Goal: Task Accomplishment & Management: Use online tool/utility

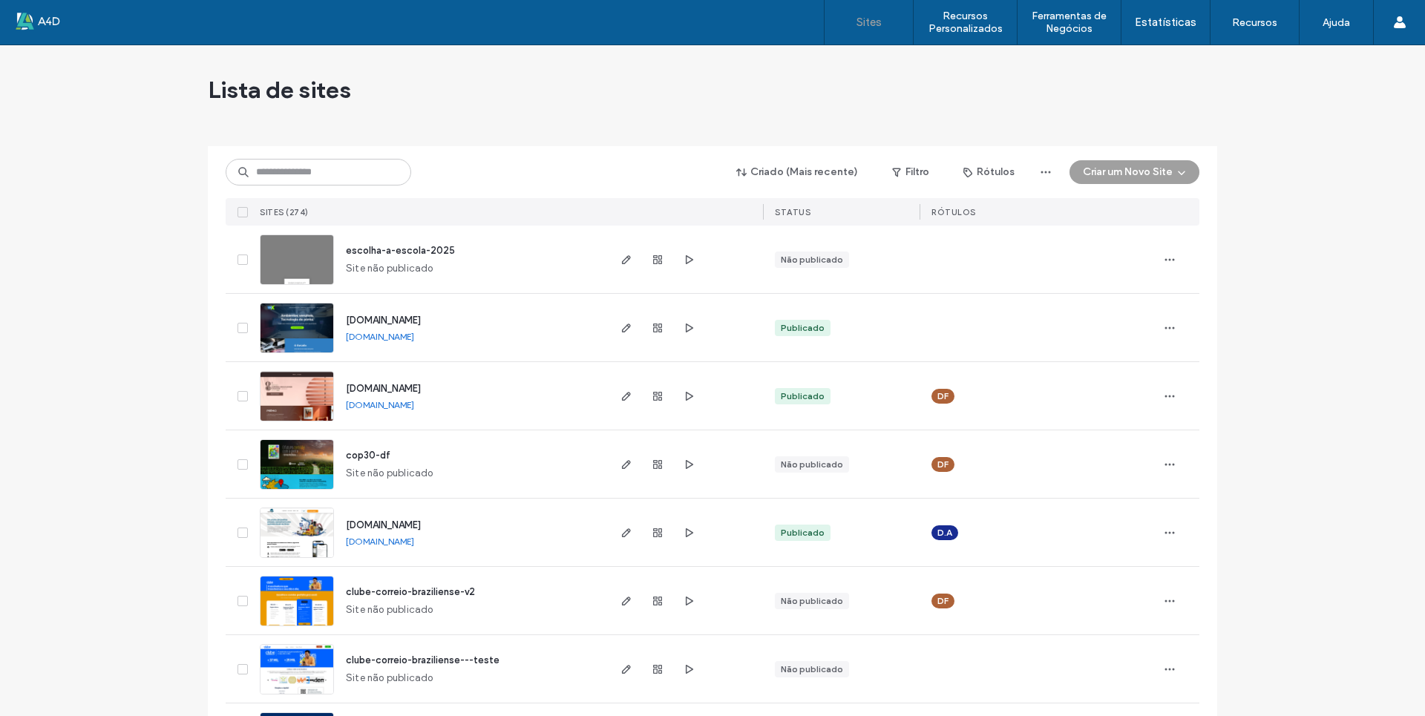
scroll to position [297, 0]
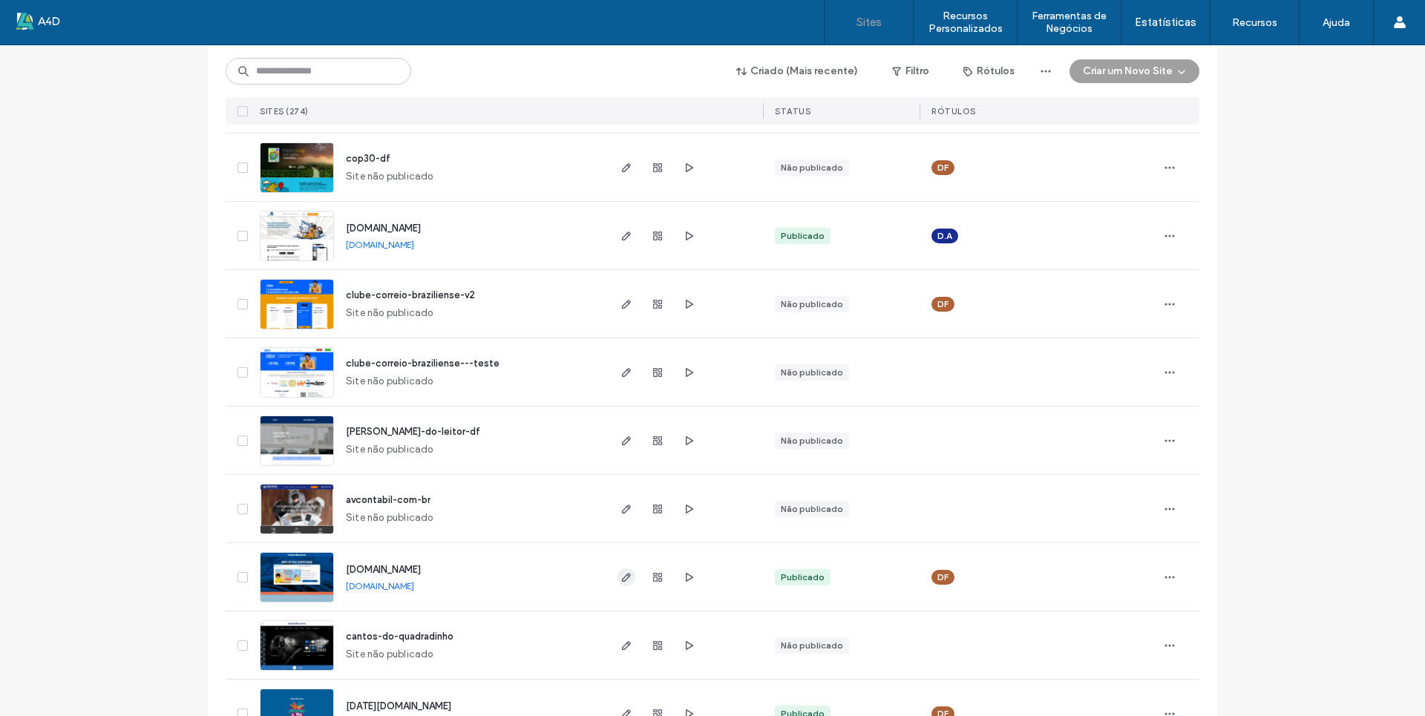
click at [622, 575] on use "button" at bounding box center [626, 577] width 9 height 9
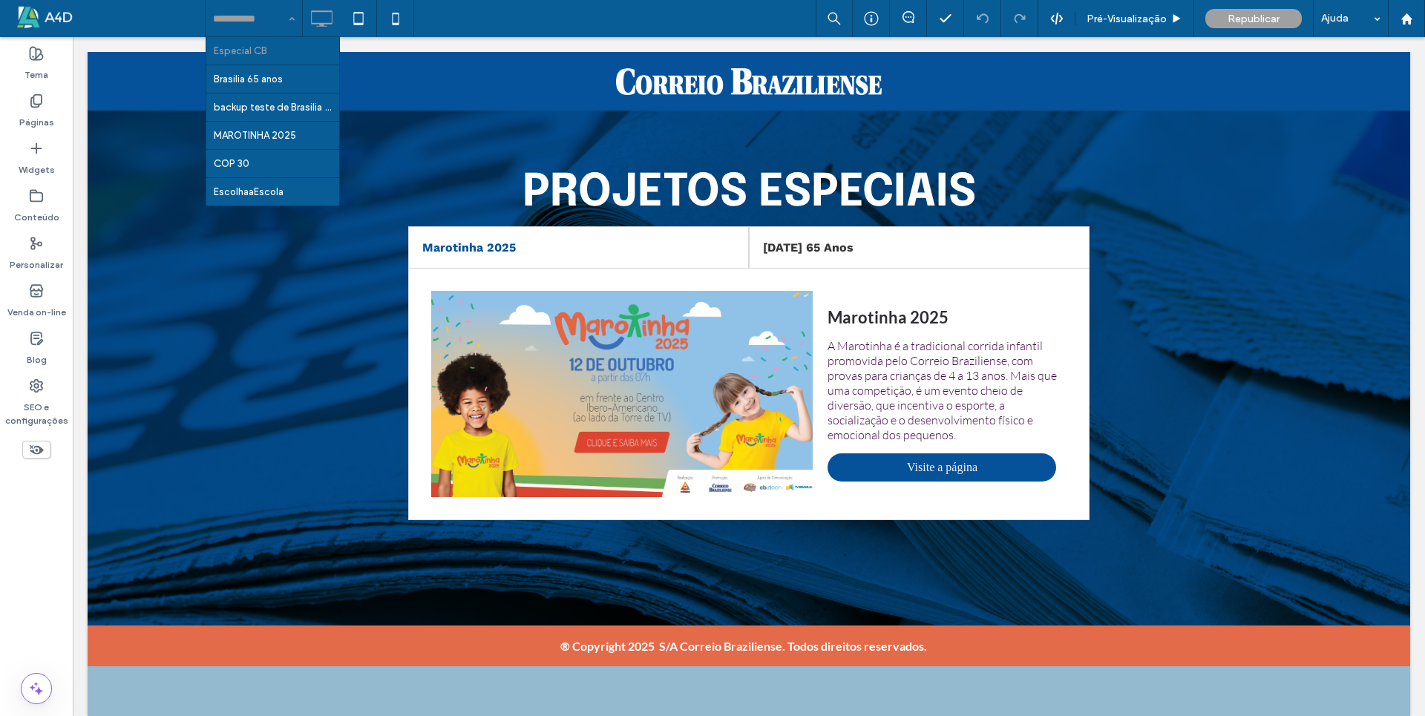
drag, startPoint x: 236, startPoint y: 24, endPoint x: 260, endPoint y: 194, distance: 171.7
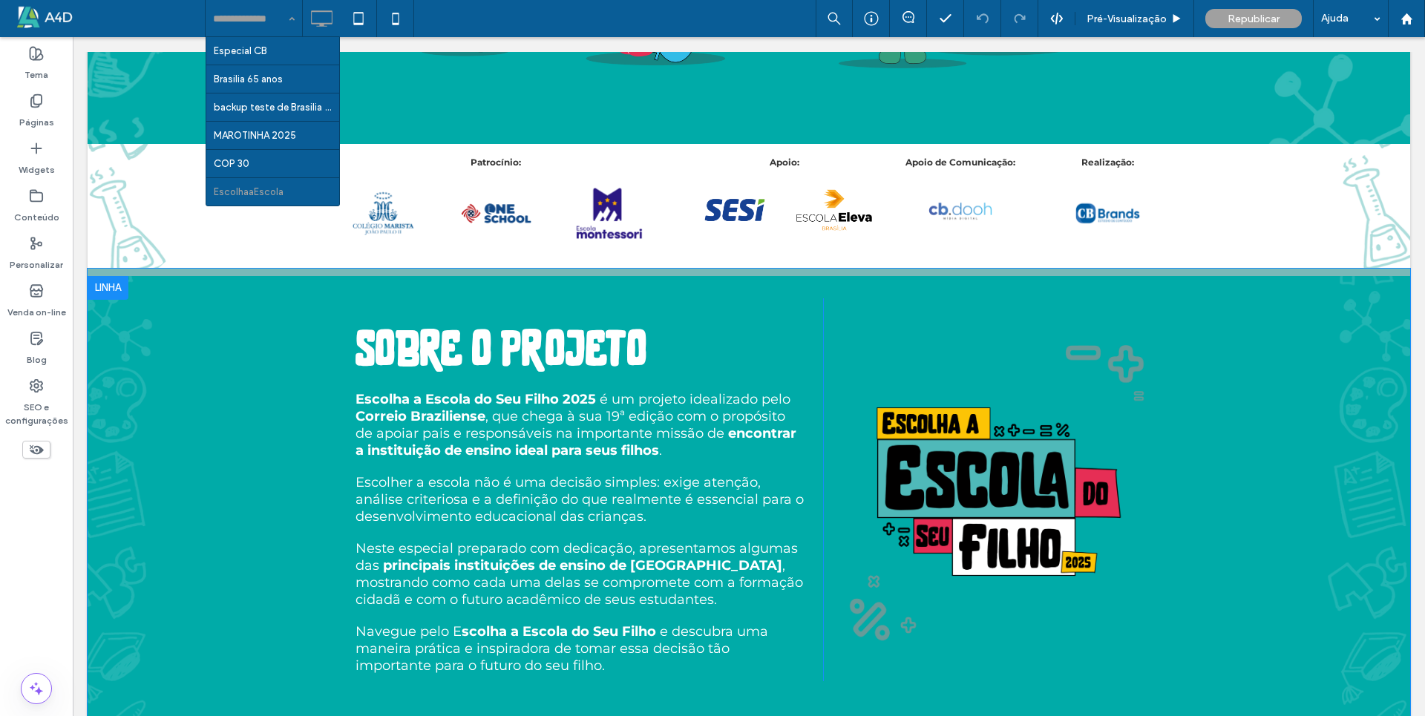
scroll to position [594, 0]
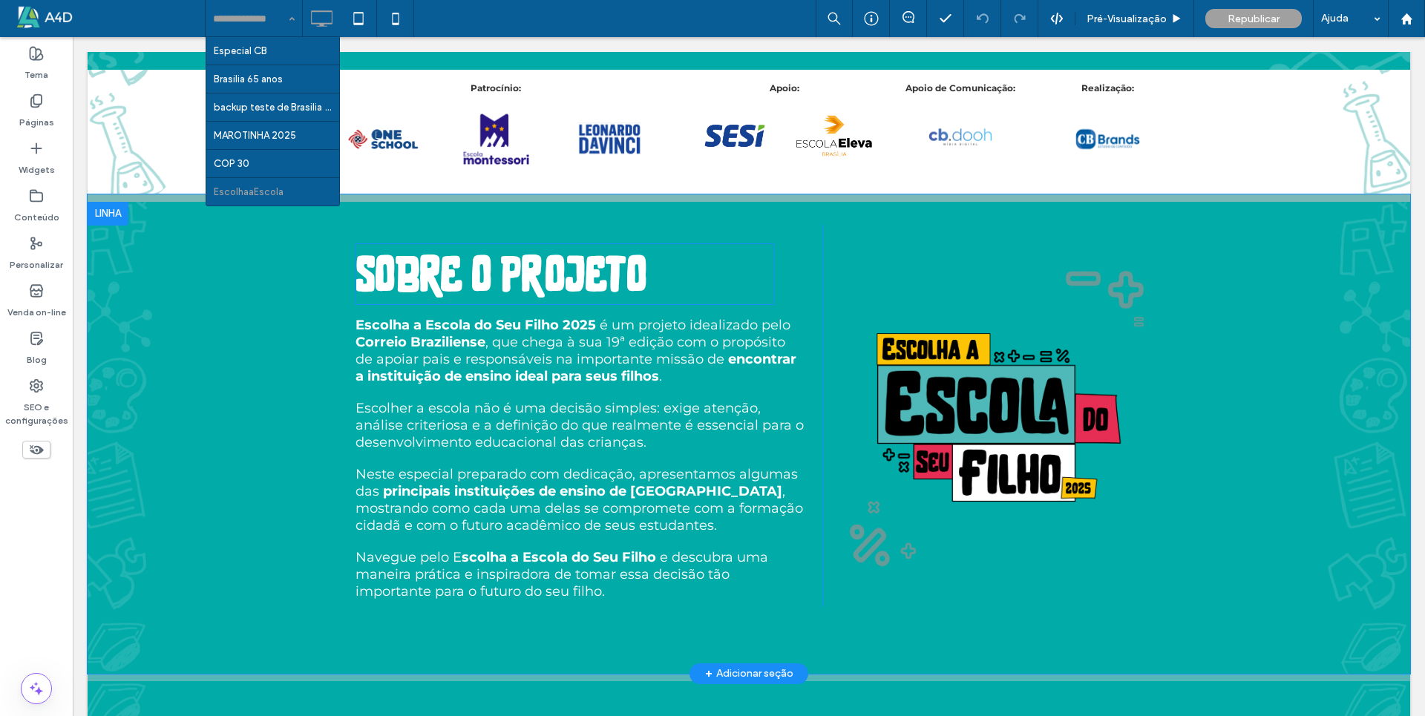
click at [475, 277] on span "SOBRE O PROJETO" at bounding box center [501, 279] width 292 height 45
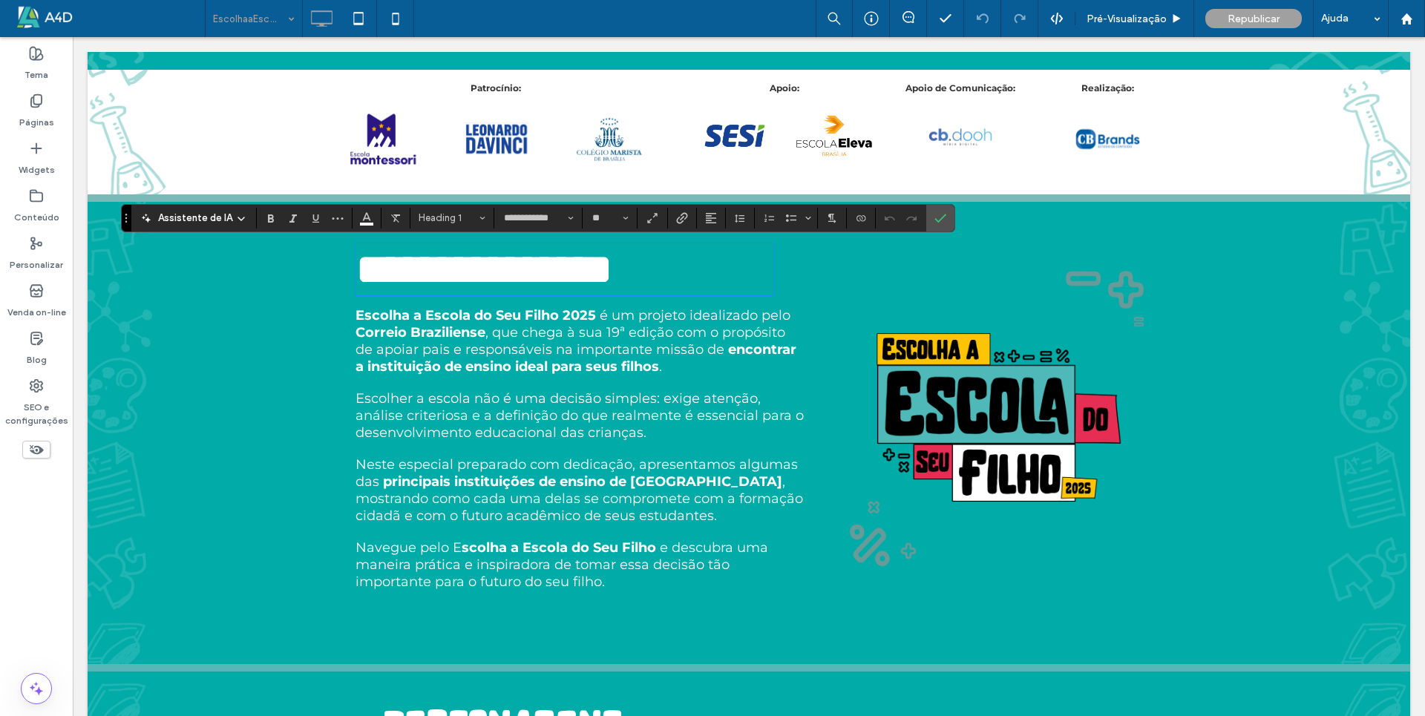
type input "**********"
type input "**"
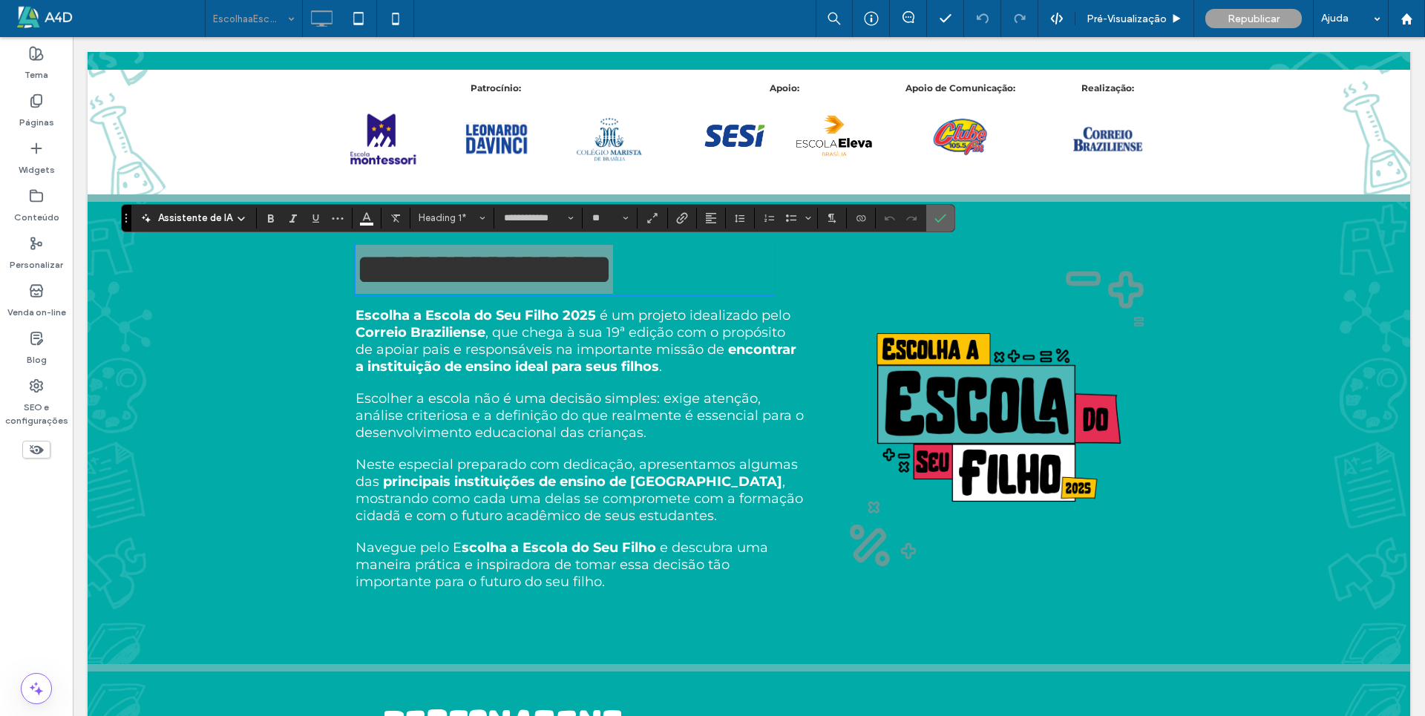
drag, startPoint x: 942, startPoint y: 216, endPoint x: 400, endPoint y: 286, distance: 546.1
click at [942, 216] on icon "Confirmar" at bounding box center [940, 218] width 12 height 12
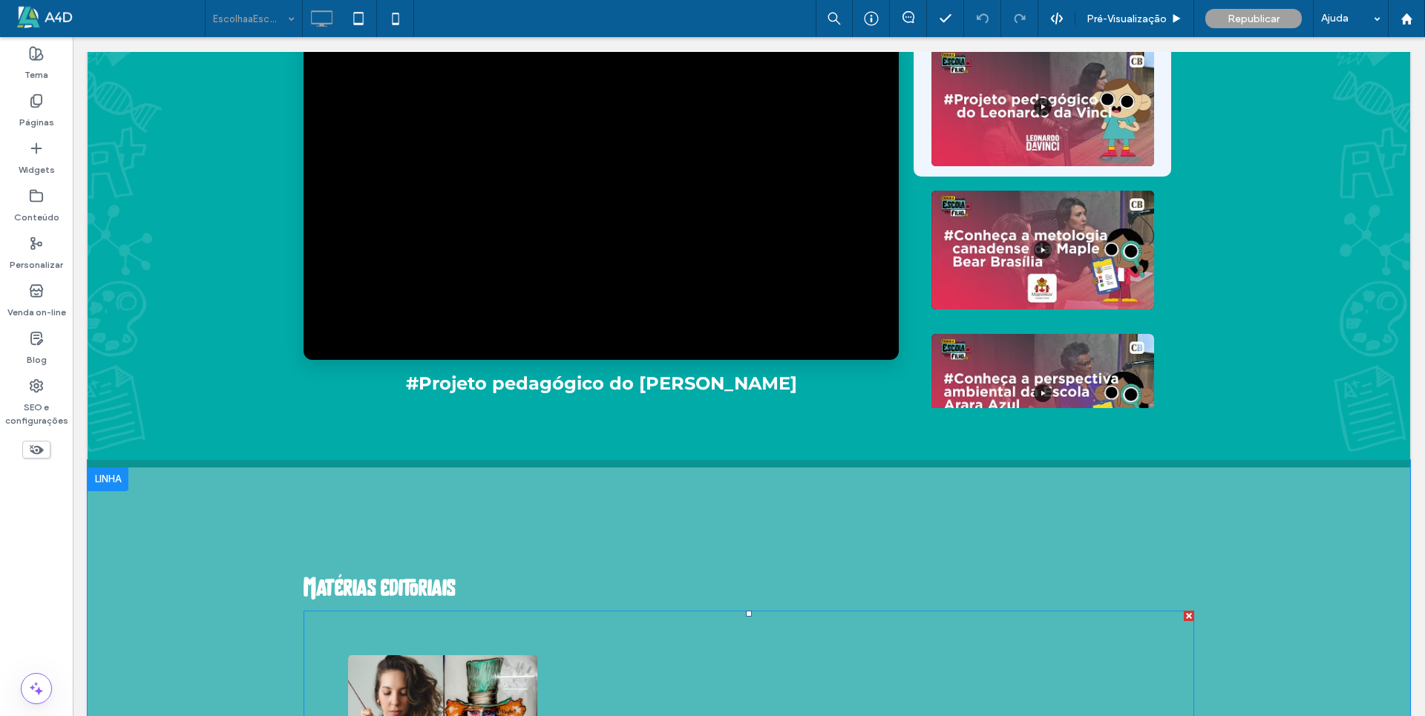
scroll to position [4600, 0]
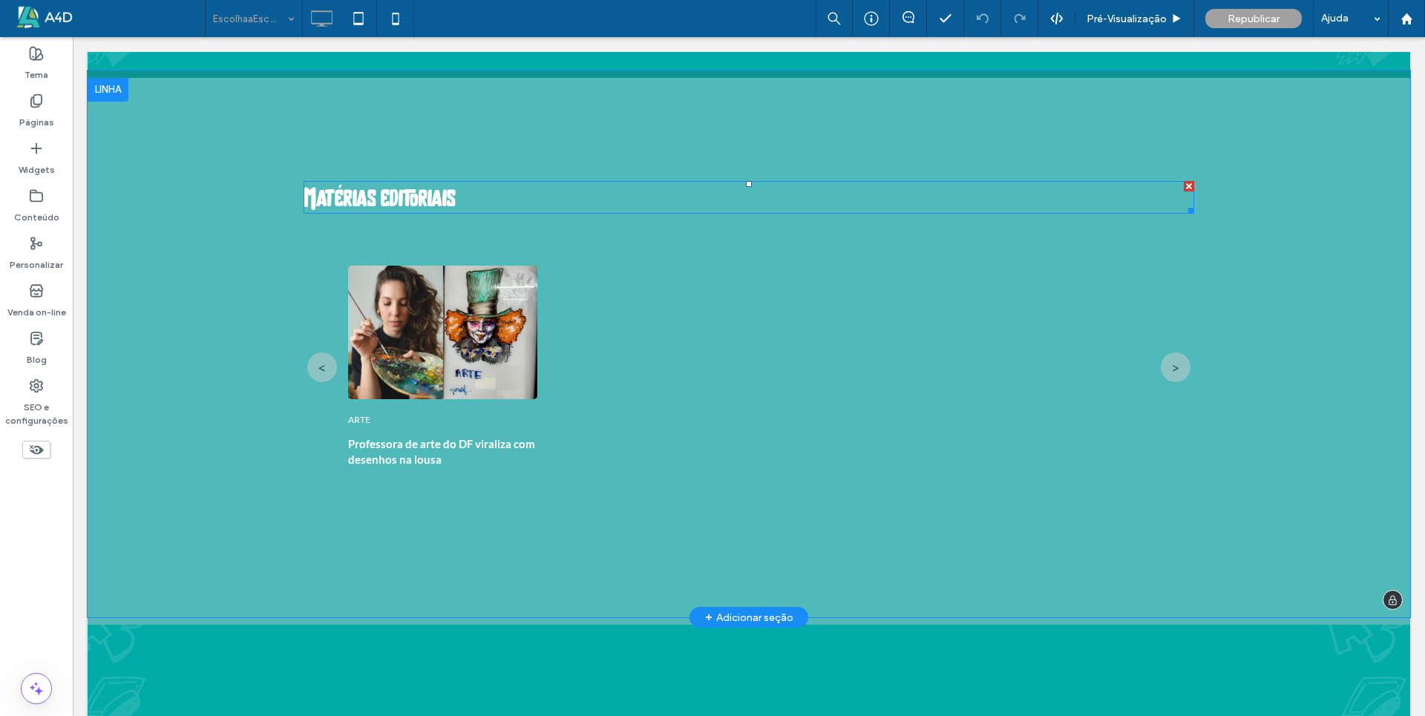
click at [412, 193] on strong "Matérias editoriais" at bounding box center [379, 200] width 152 height 24
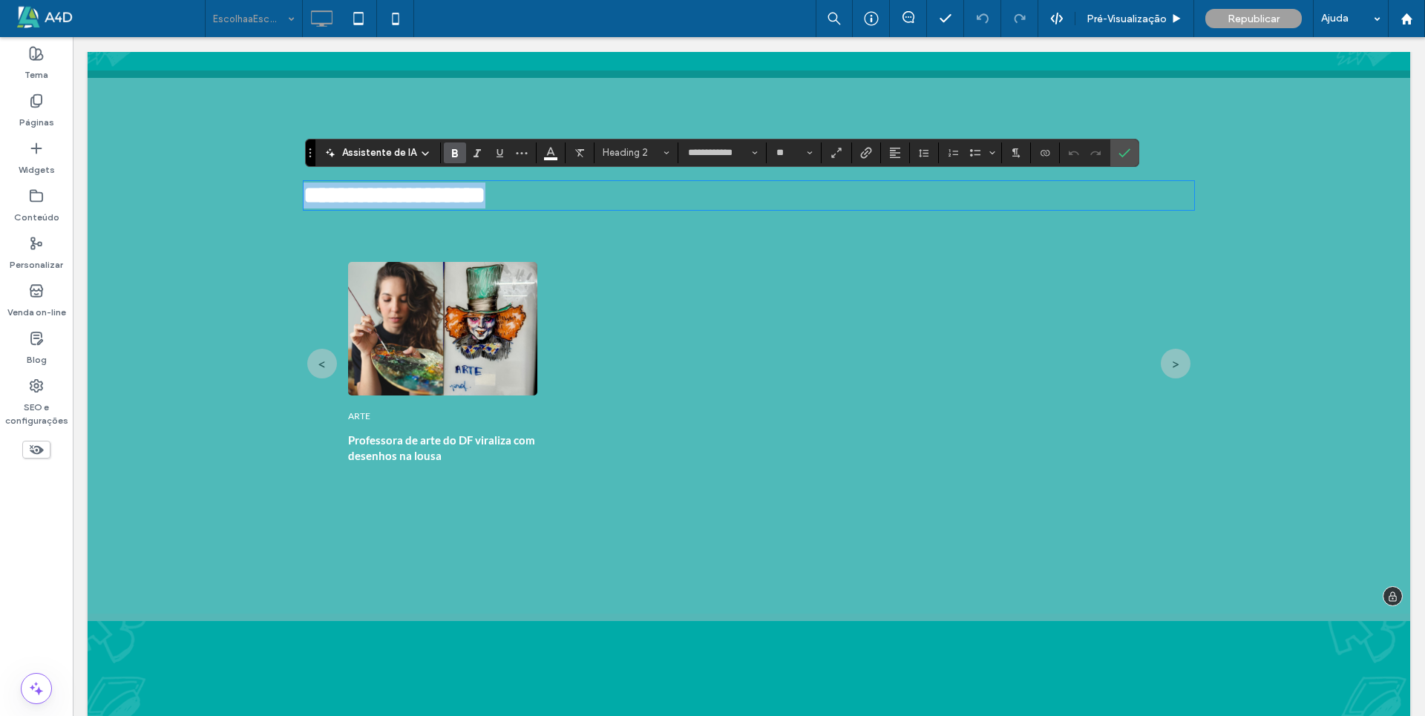
type input "**********"
type input "**"
click at [791, 157] on input "**" at bounding box center [789, 153] width 29 height 12
type input "**"
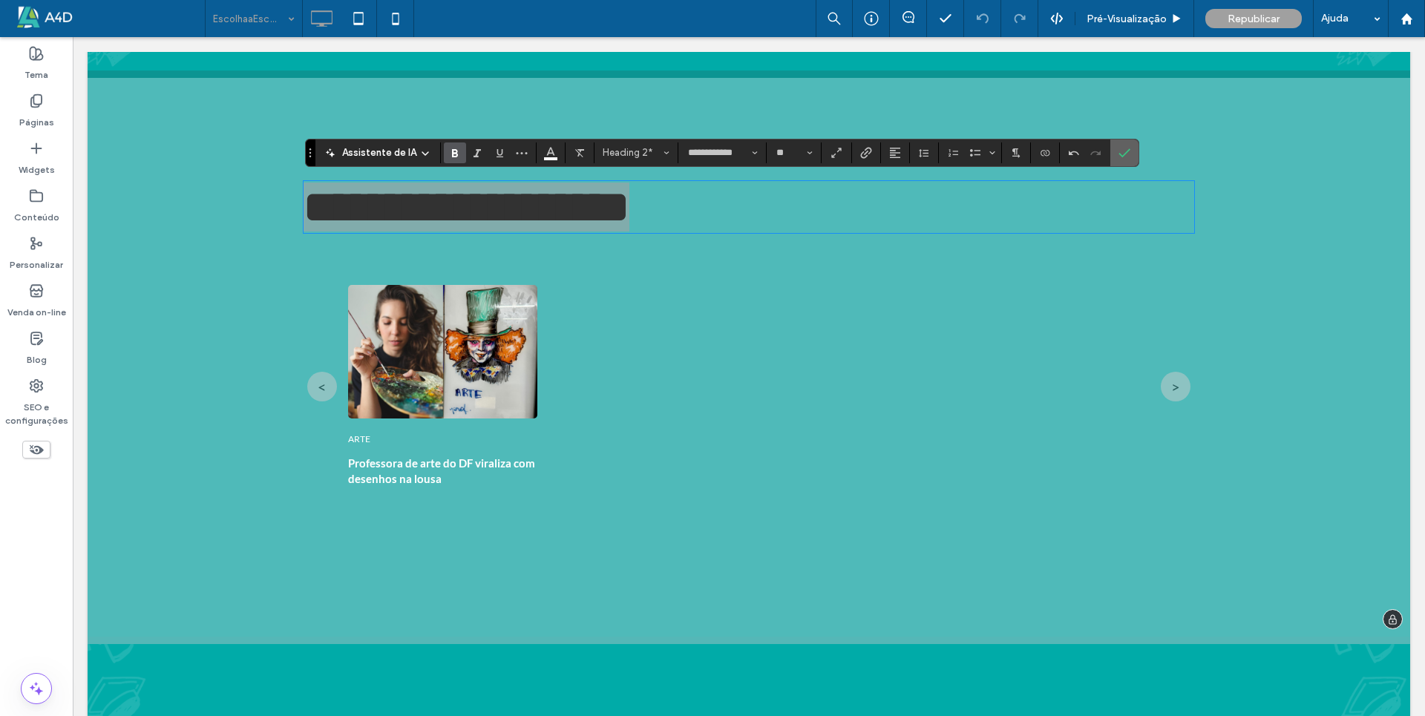
click at [1123, 160] on span "Confirmar" at bounding box center [1121, 152] width 7 height 27
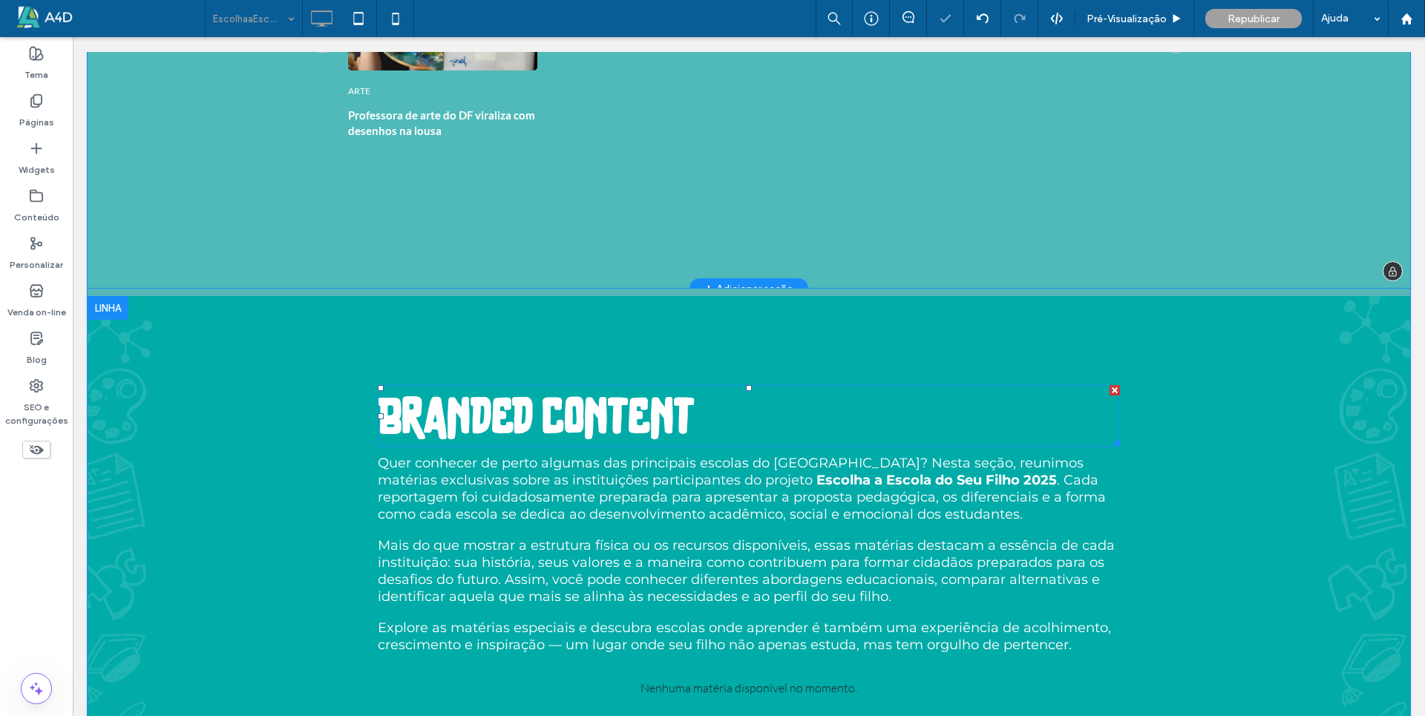
scroll to position [4971, 0]
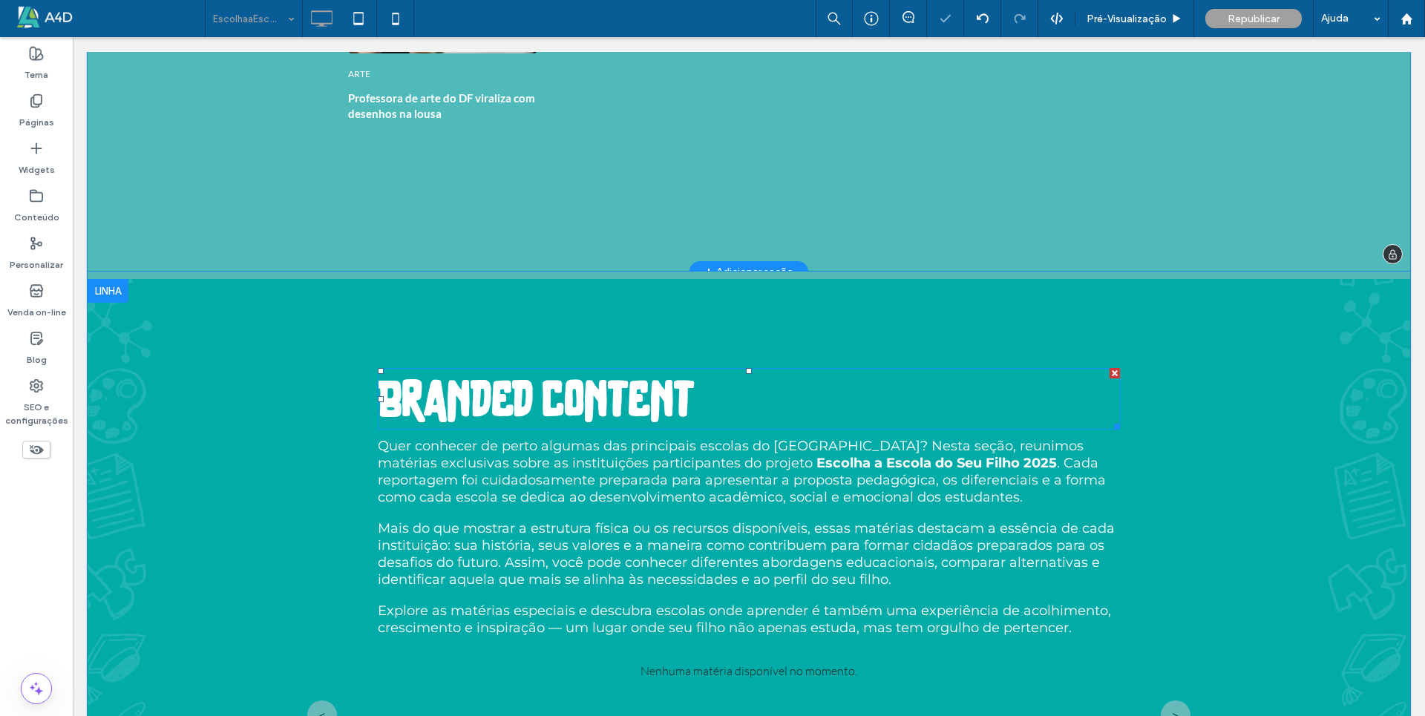
click at [449, 396] on span "Branded content" at bounding box center [537, 403] width 318 height 45
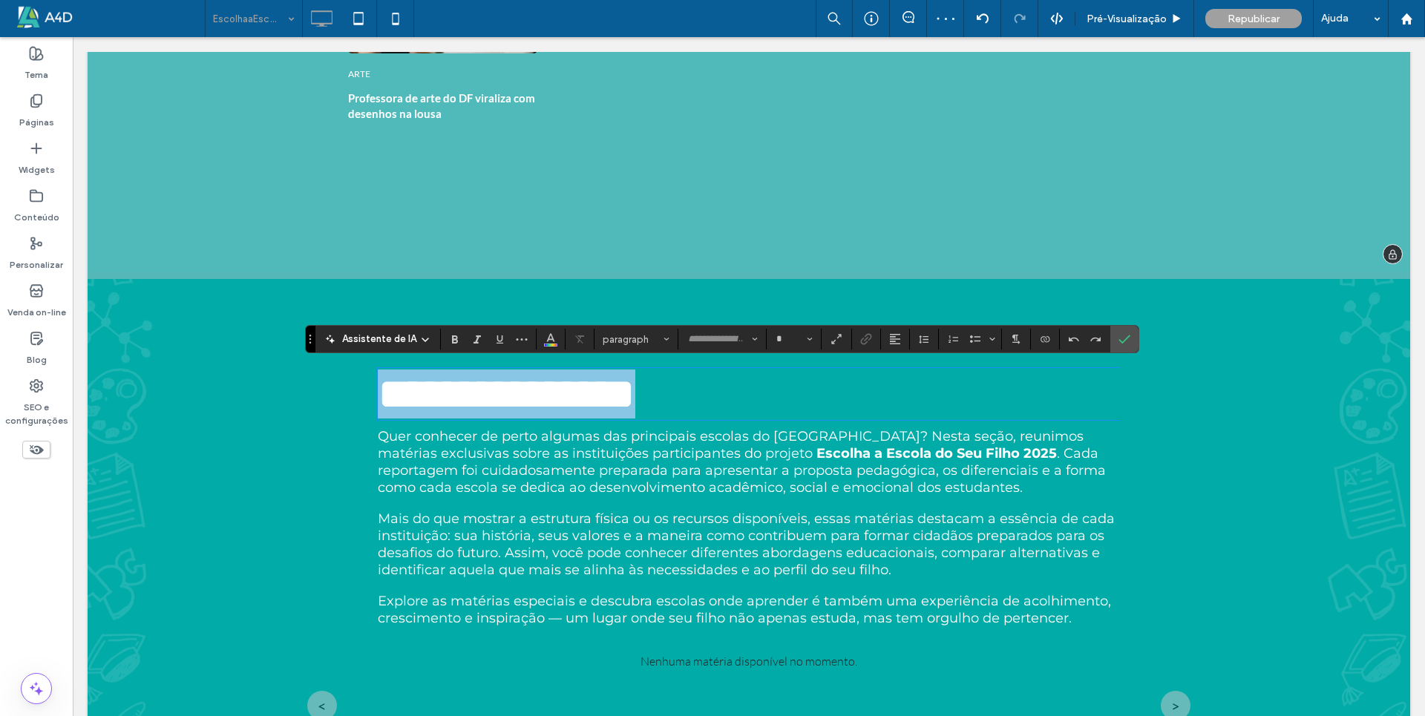
type input "**********"
type input "**"
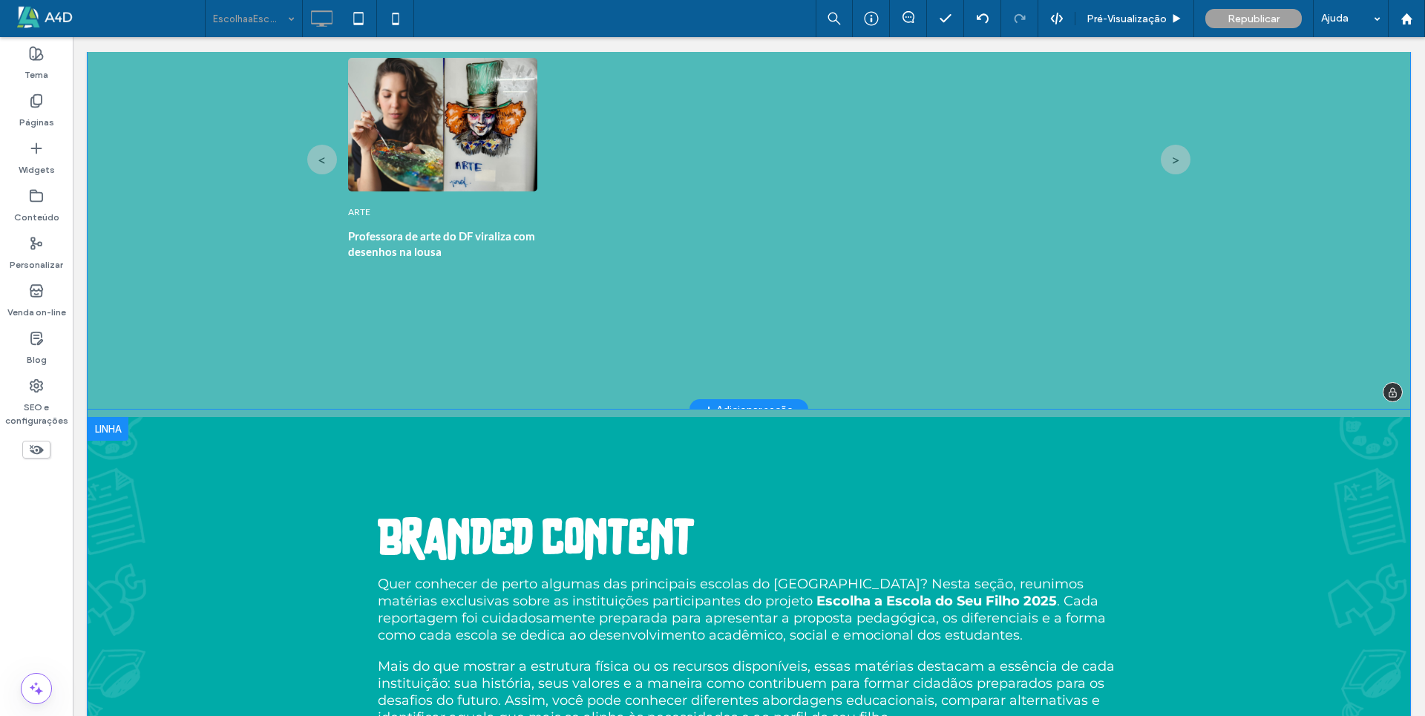
scroll to position [4823, 0]
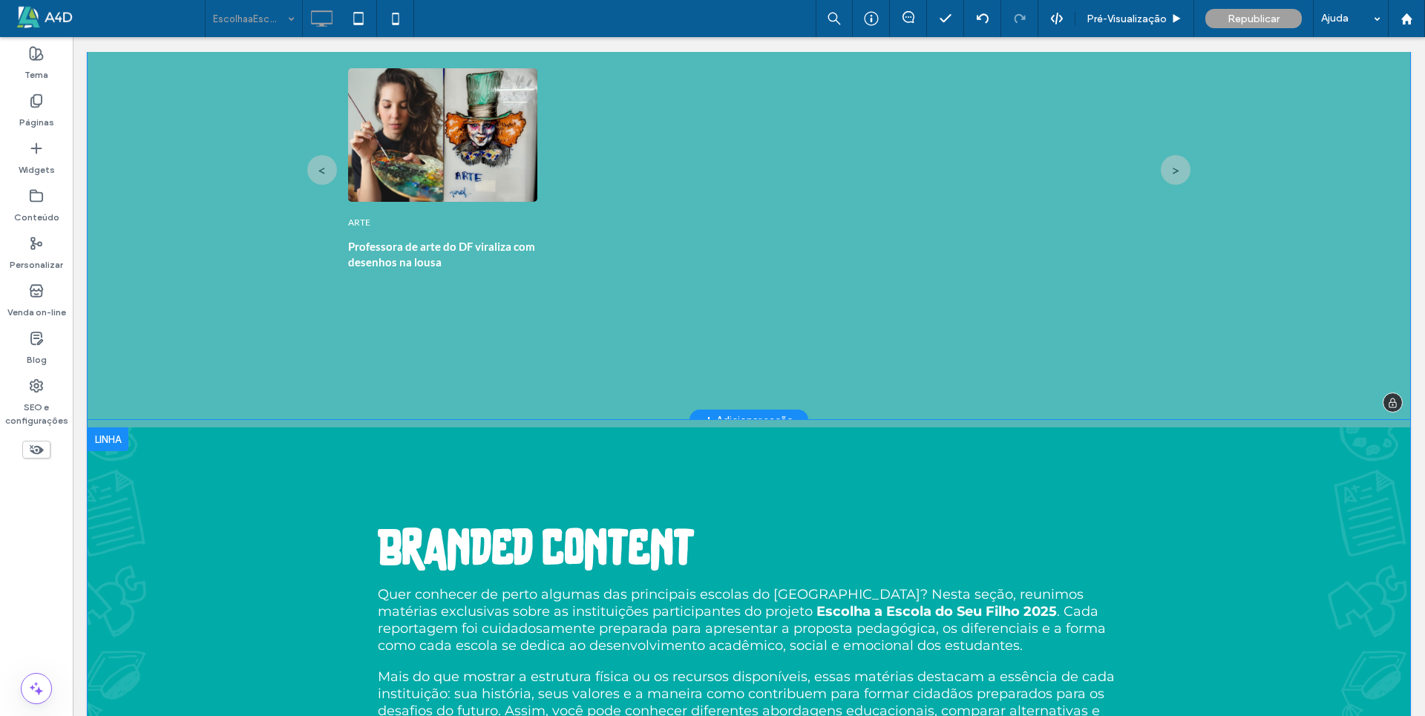
click at [103, 440] on div at bounding box center [108, 439] width 41 height 24
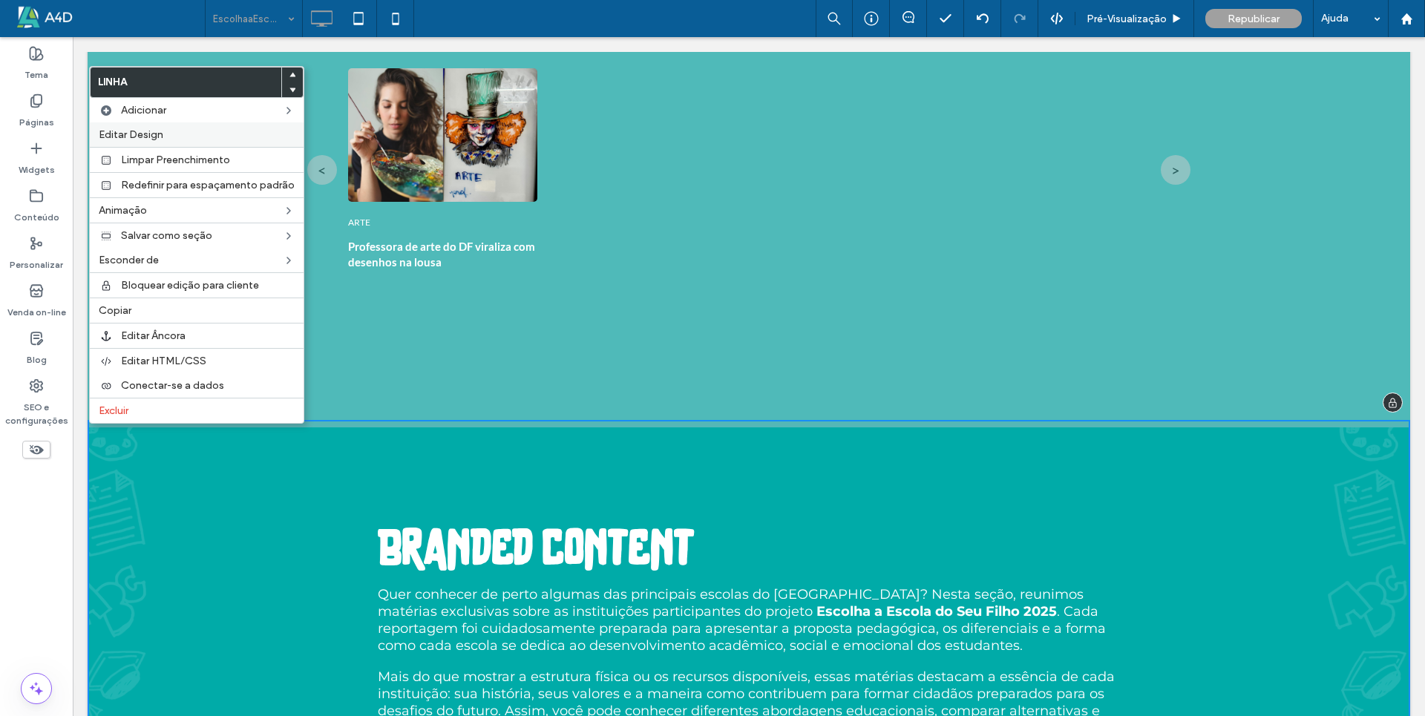
click at [160, 137] on span "Editar Design" at bounding box center [131, 134] width 65 height 13
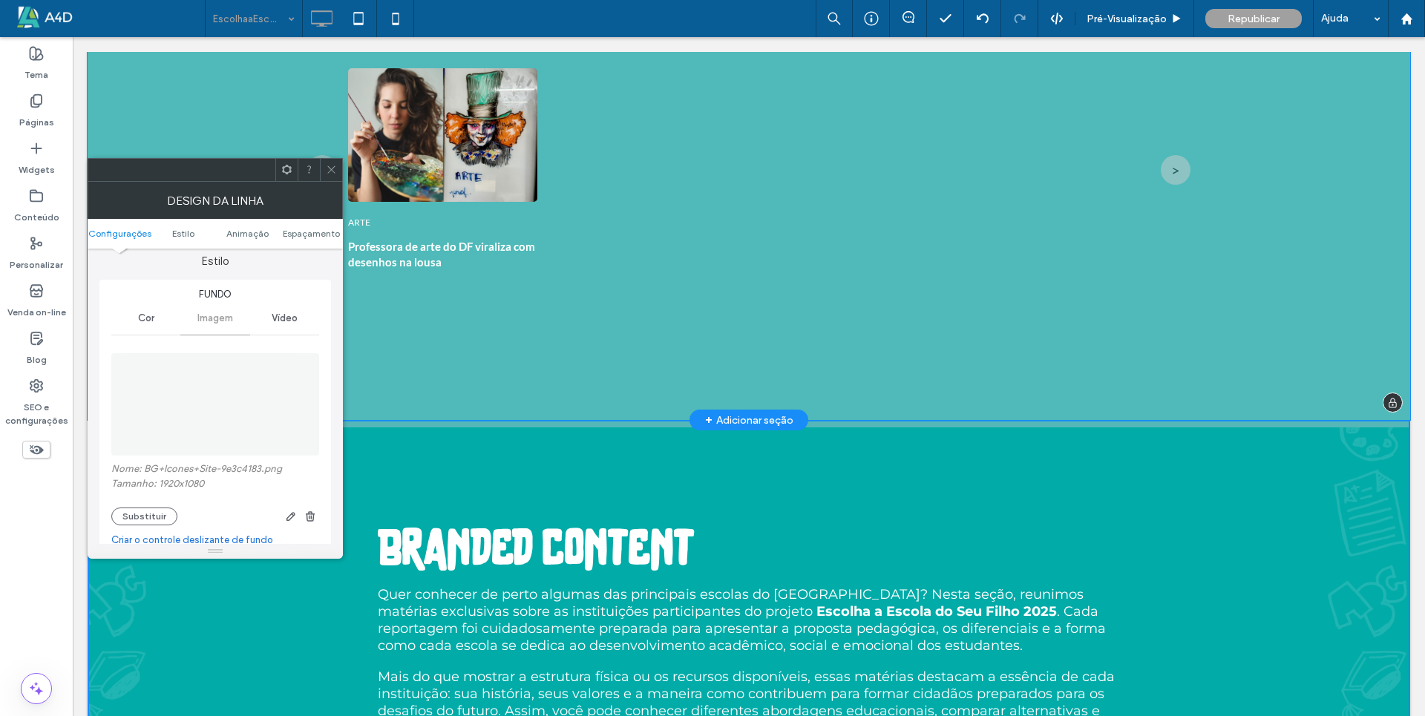
scroll to position [0, 0]
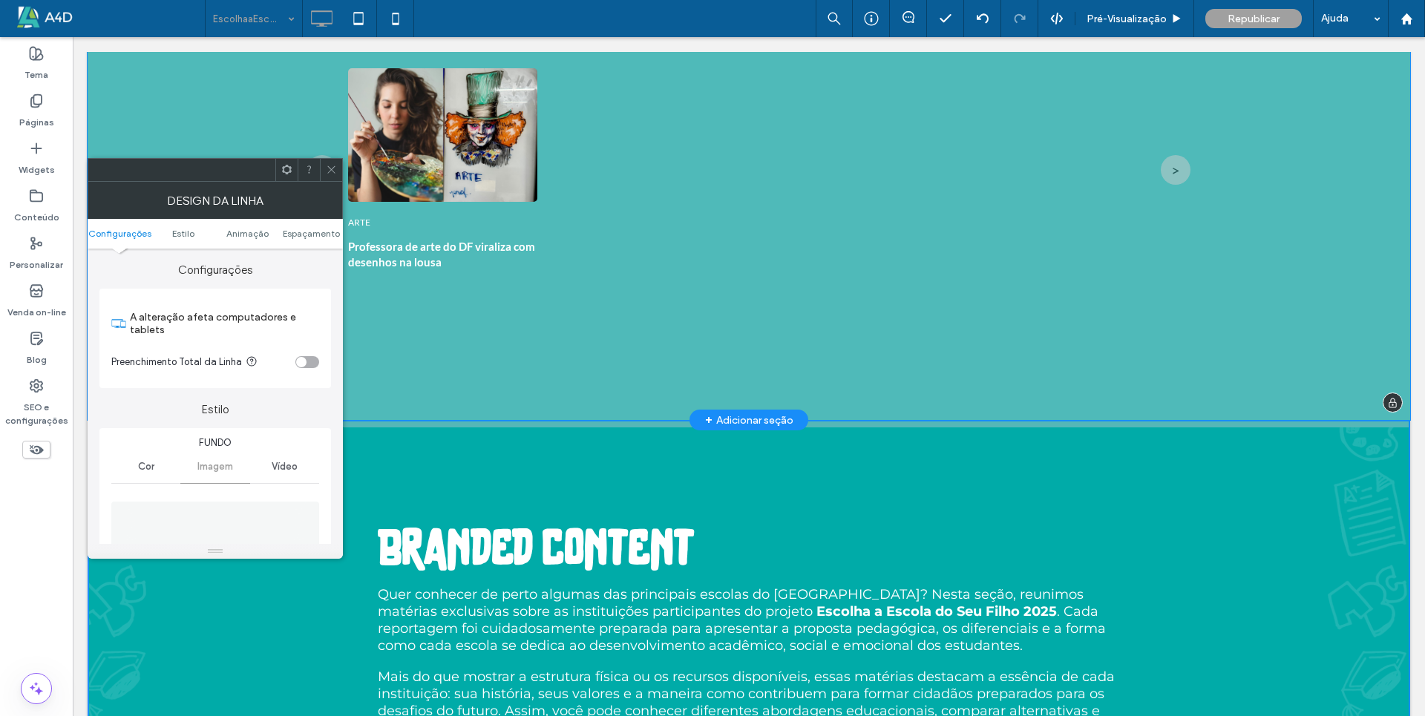
click at [136, 464] on div "Cor" at bounding box center [145, 466] width 69 height 33
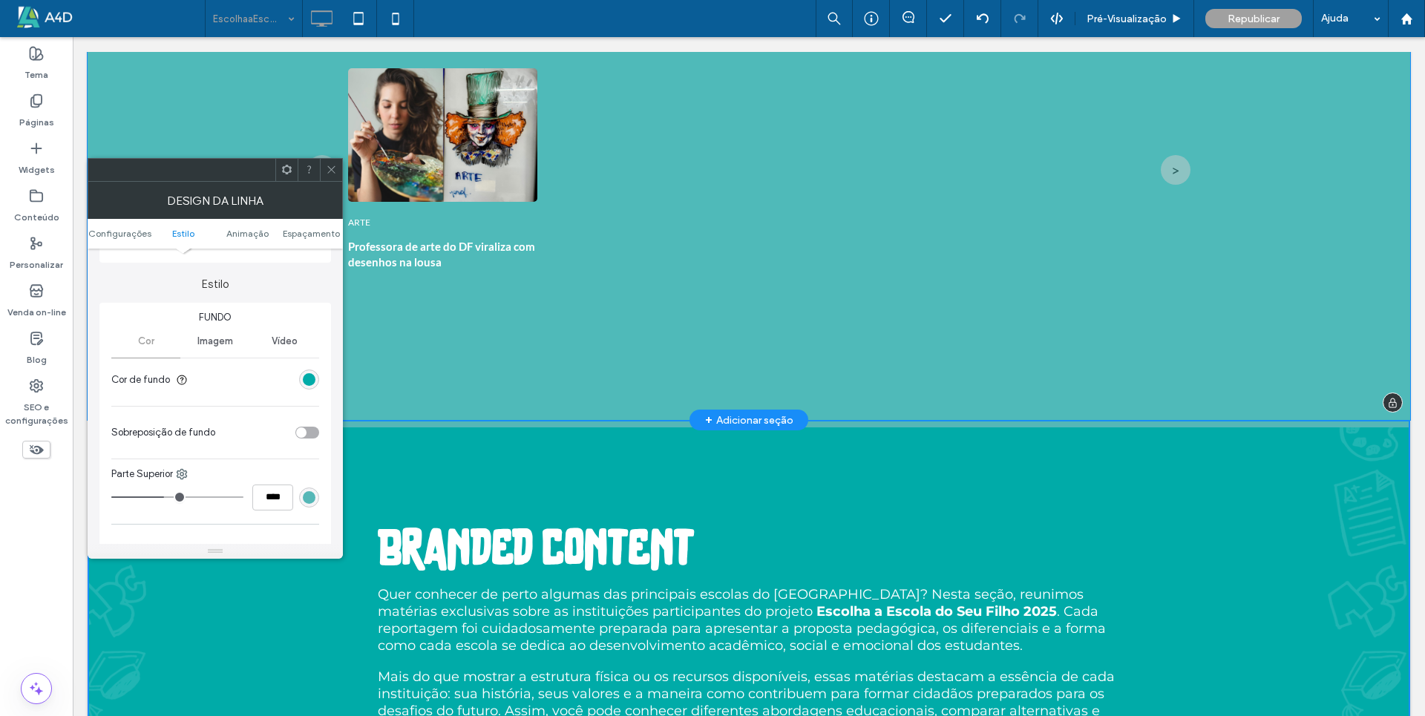
scroll to position [223, 0]
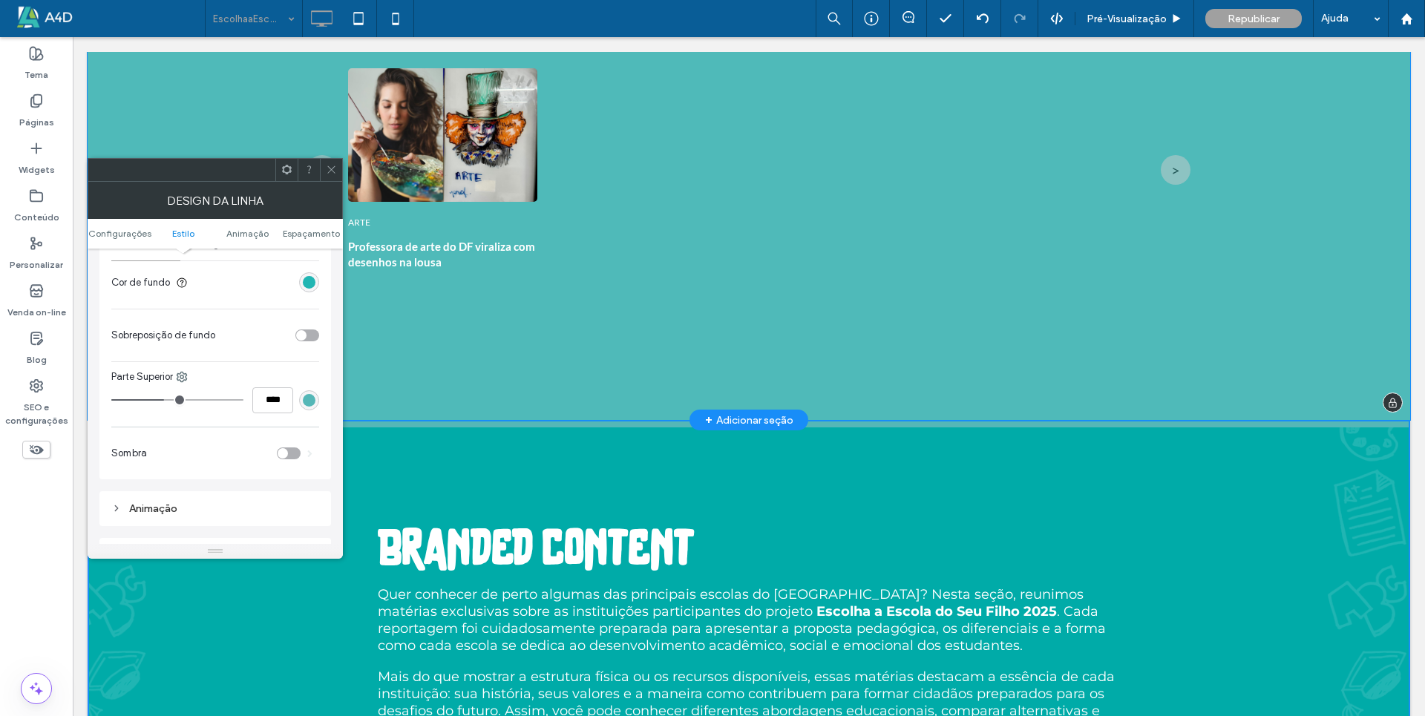
click at [308, 281] on div "rgb(0, 171, 168)" at bounding box center [309, 282] width 13 height 13
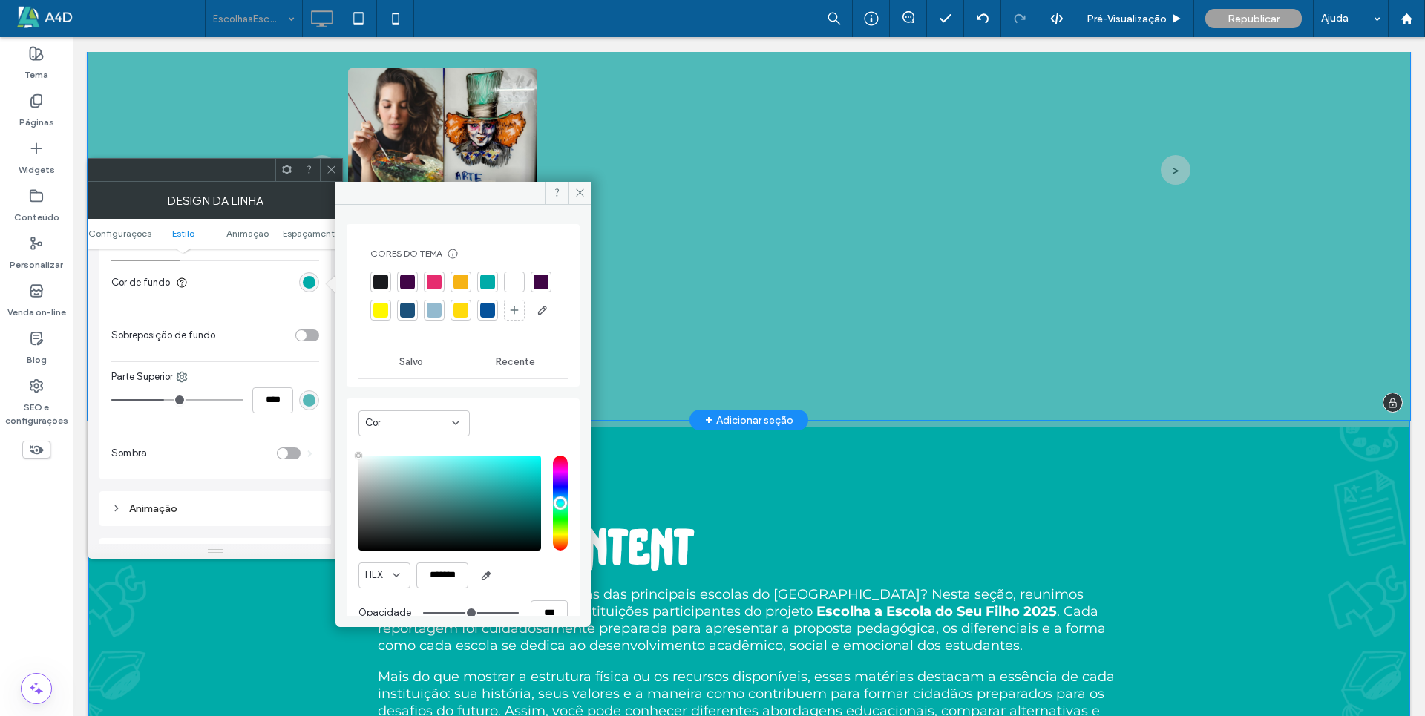
type input "****"
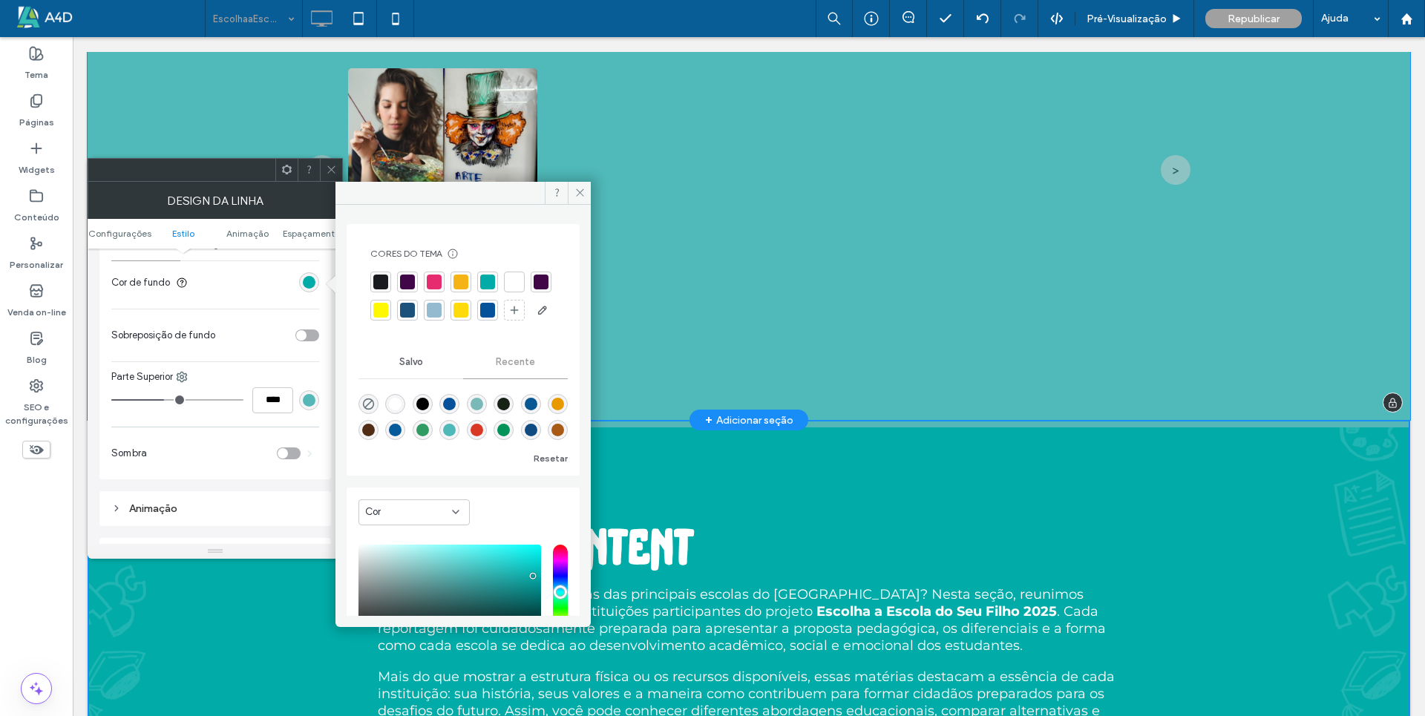
scroll to position [145, 0]
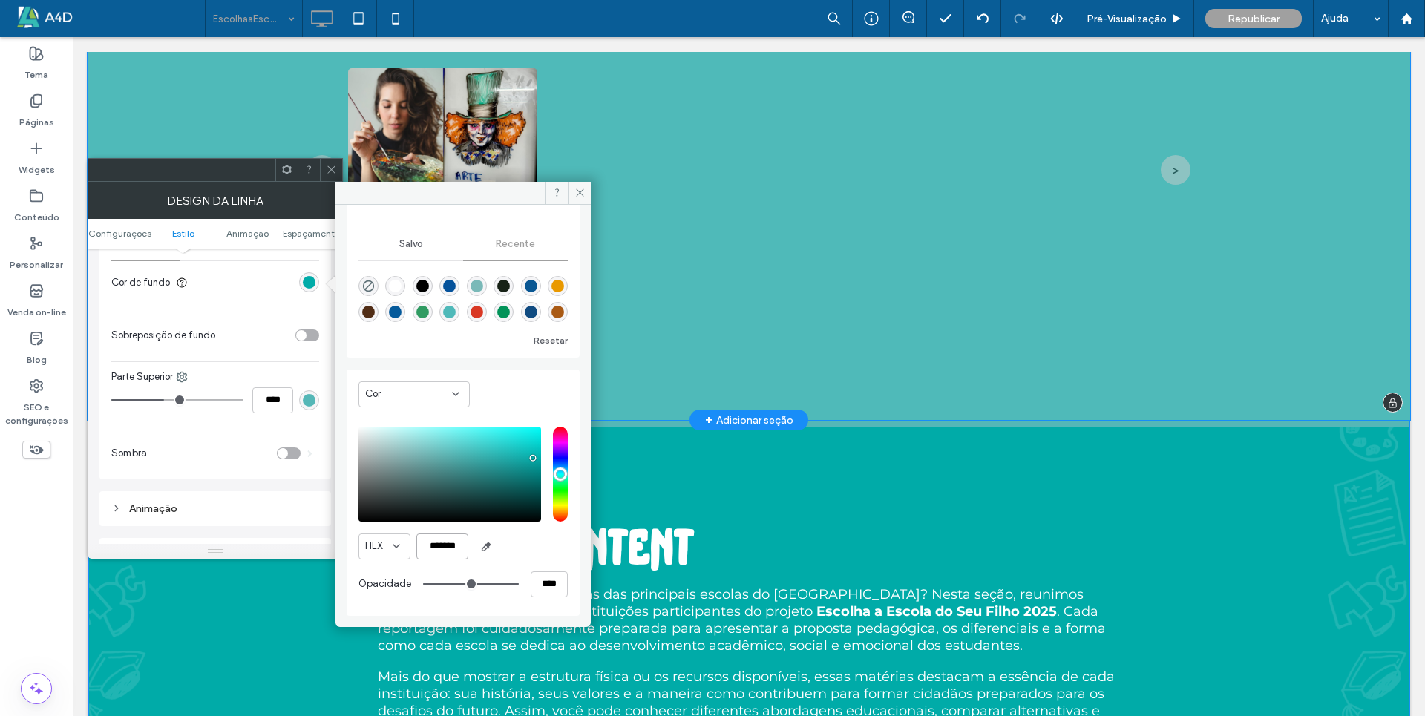
click at [453, 545] on input "*******" at bounding box center [442, 546] width 52 height 26
click at [580, 189] on icon at bounding box center [579, 192] width 11 height 11
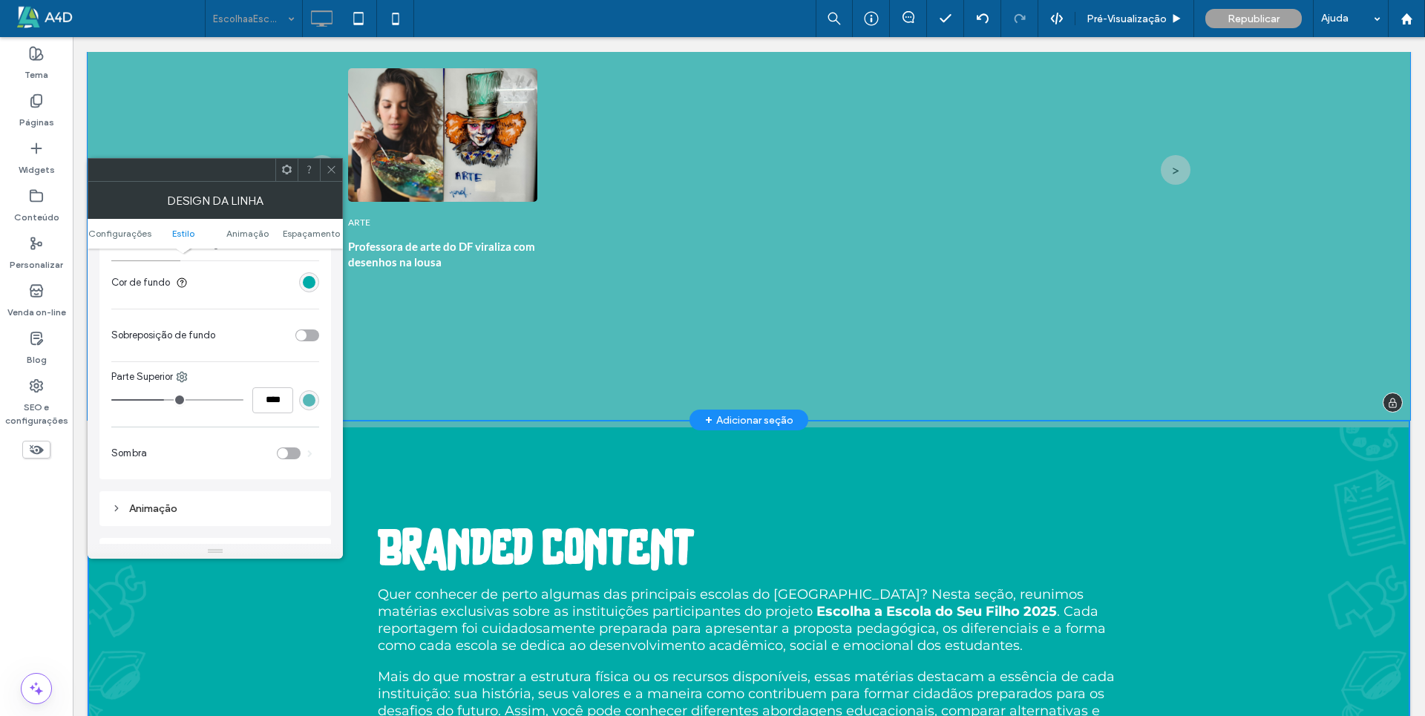
click at [333, 171] on icon at bounding box center [331, 169] width 11 height 11
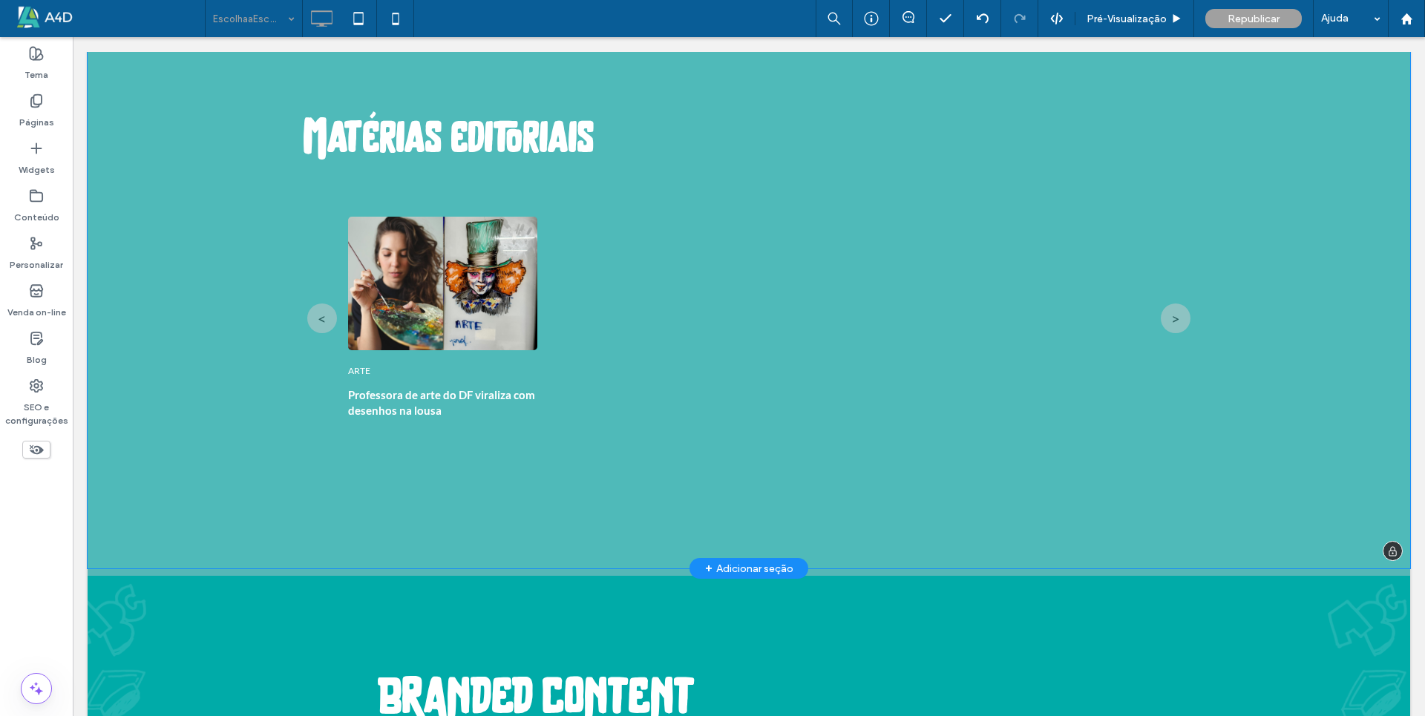
scroll to position [4378, 0]
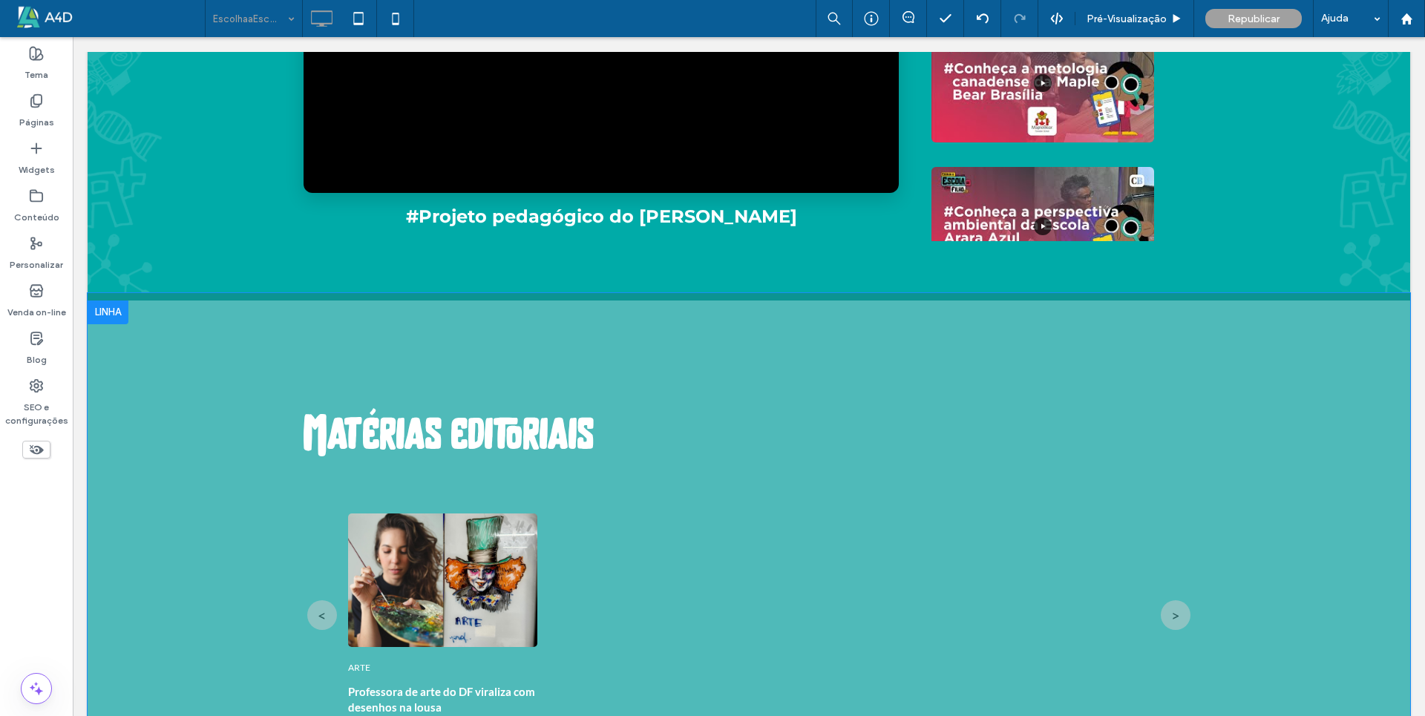
click at [98, 309] on div at bounding box center [108, 312] width 41 height 24
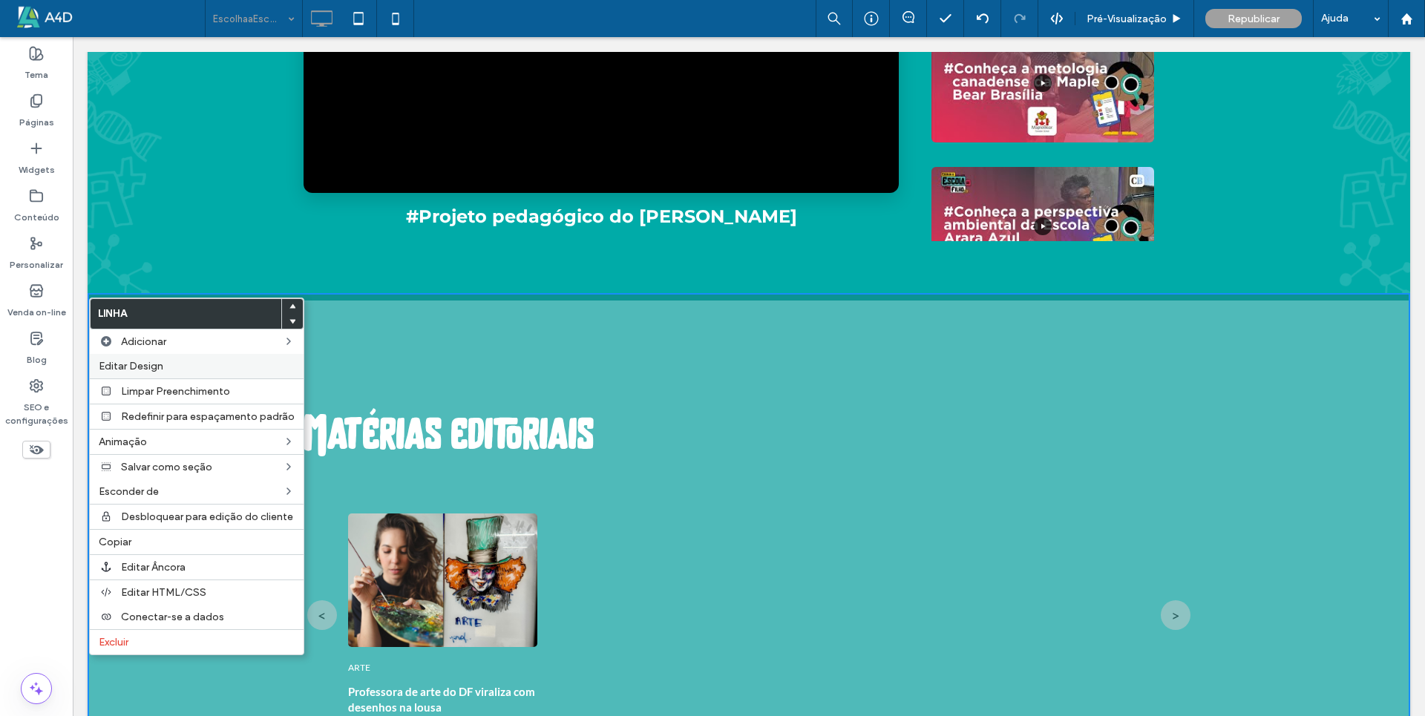
click at [145, 369] on span "Editar Design" at bounding box center [131, 366] width 65 height 13
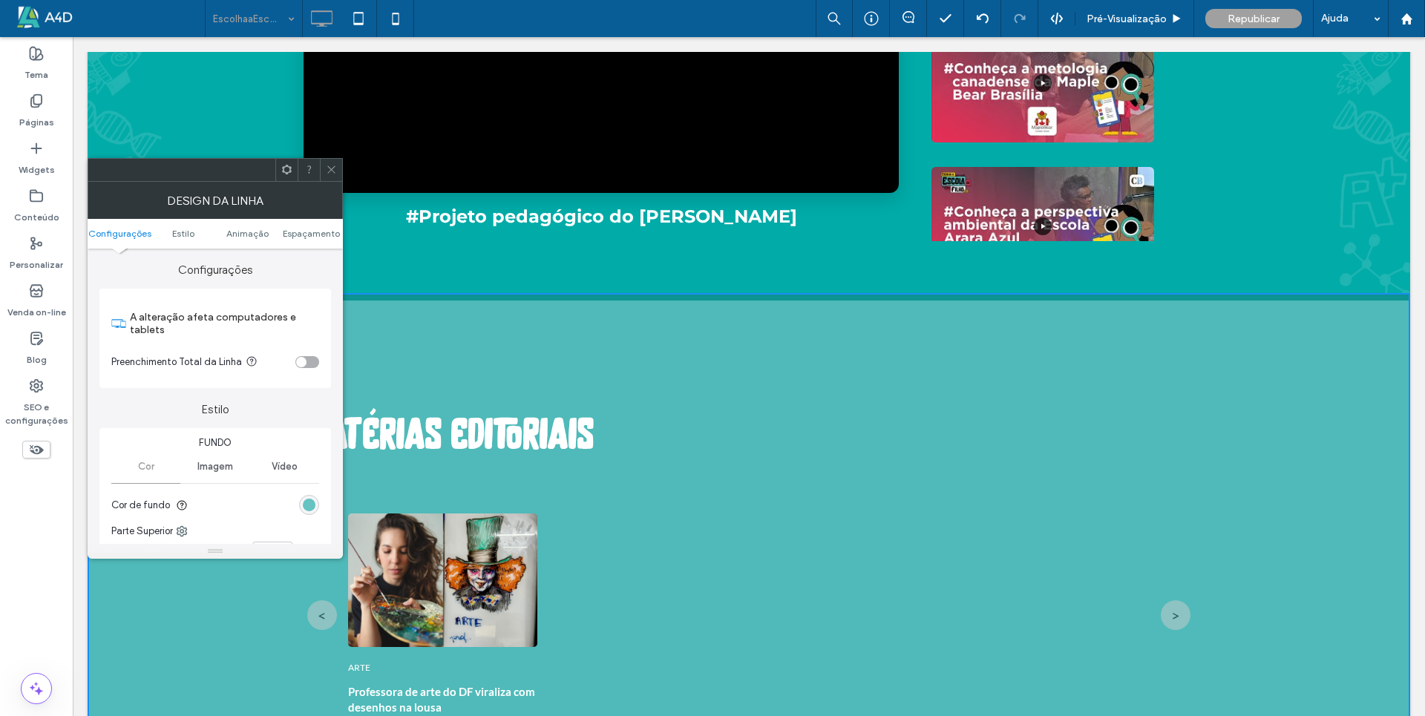
click at [311, 499] on div "rgb(79, 186, 185)" at bounding box center [309, 505] width 13 height 13
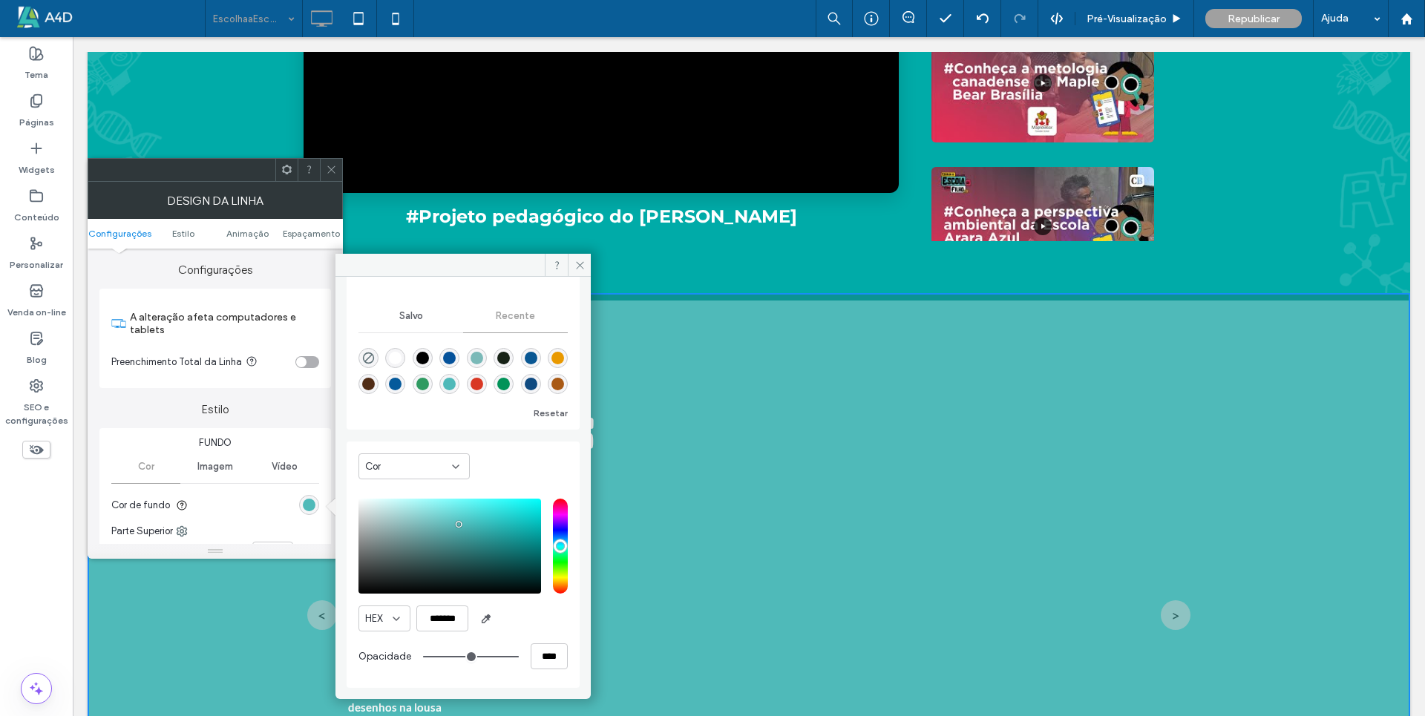
scroll to position [145, 0]
click at [436, 623] on input "*******" at bounding box center [442, 618] width 52 height 26
paste input "color picker textbox"
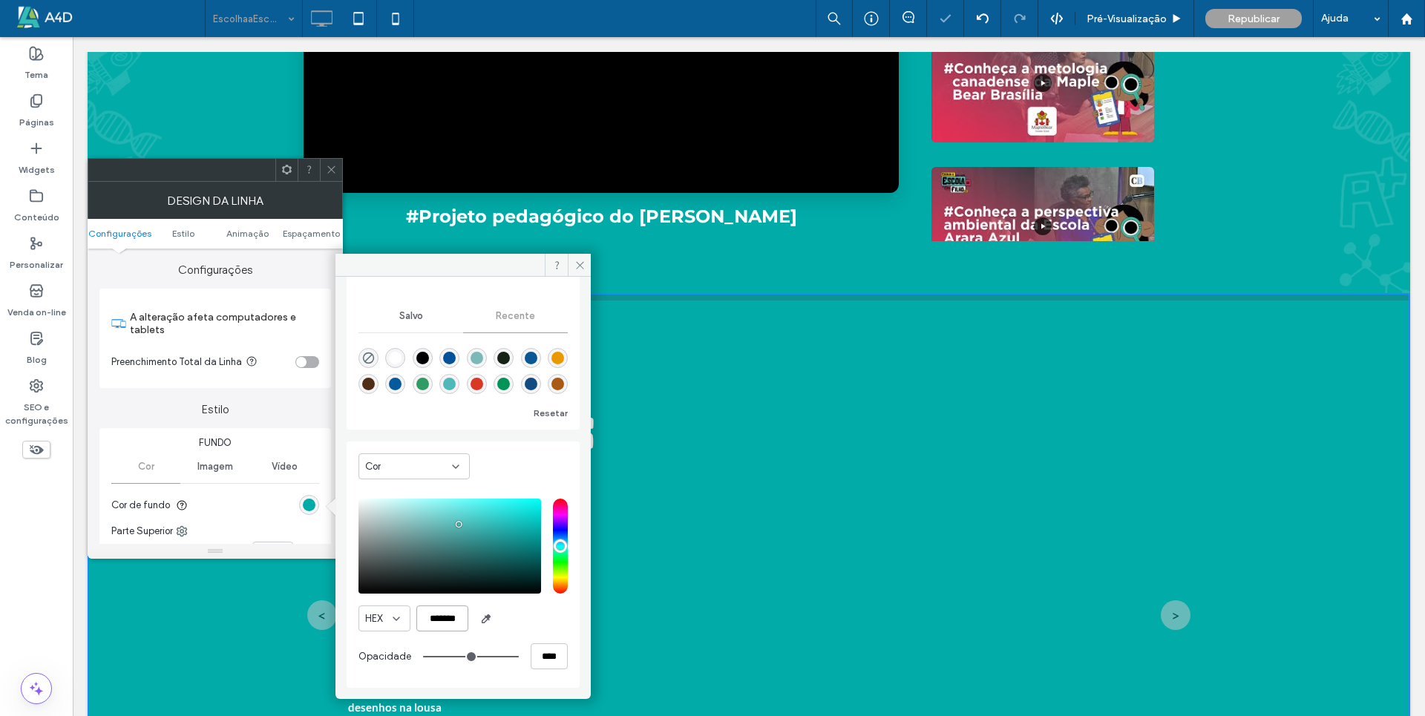
scroll to position [0, 2]
type input "*******"
click at [579, 271] on span at bounding box center [579, 265] width 23 height 22
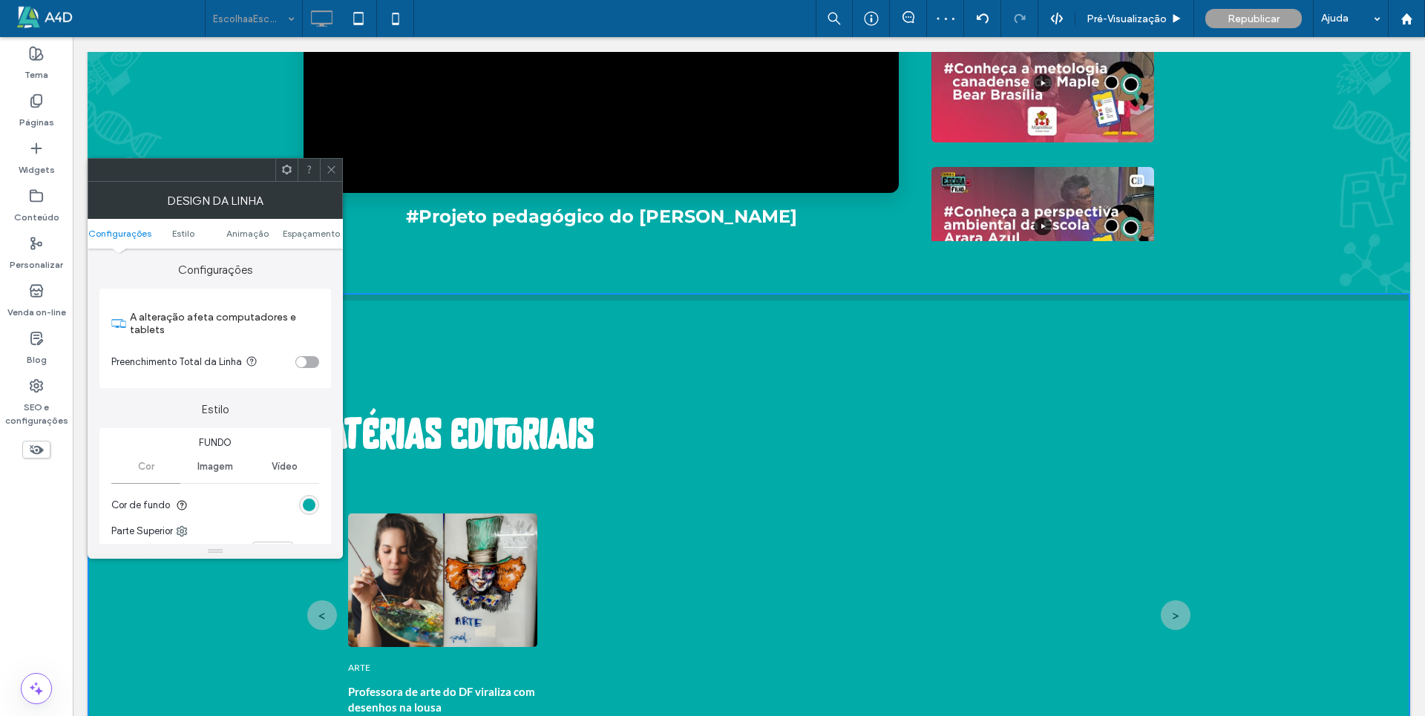
click at [309, 241] on ul "Configurações Estilo Animaçāo Espaçamento" at bounding box center [215, 234] width 255 height 30
click at [332, 176] on span at bounding box center [331, 170] width 11 height 22
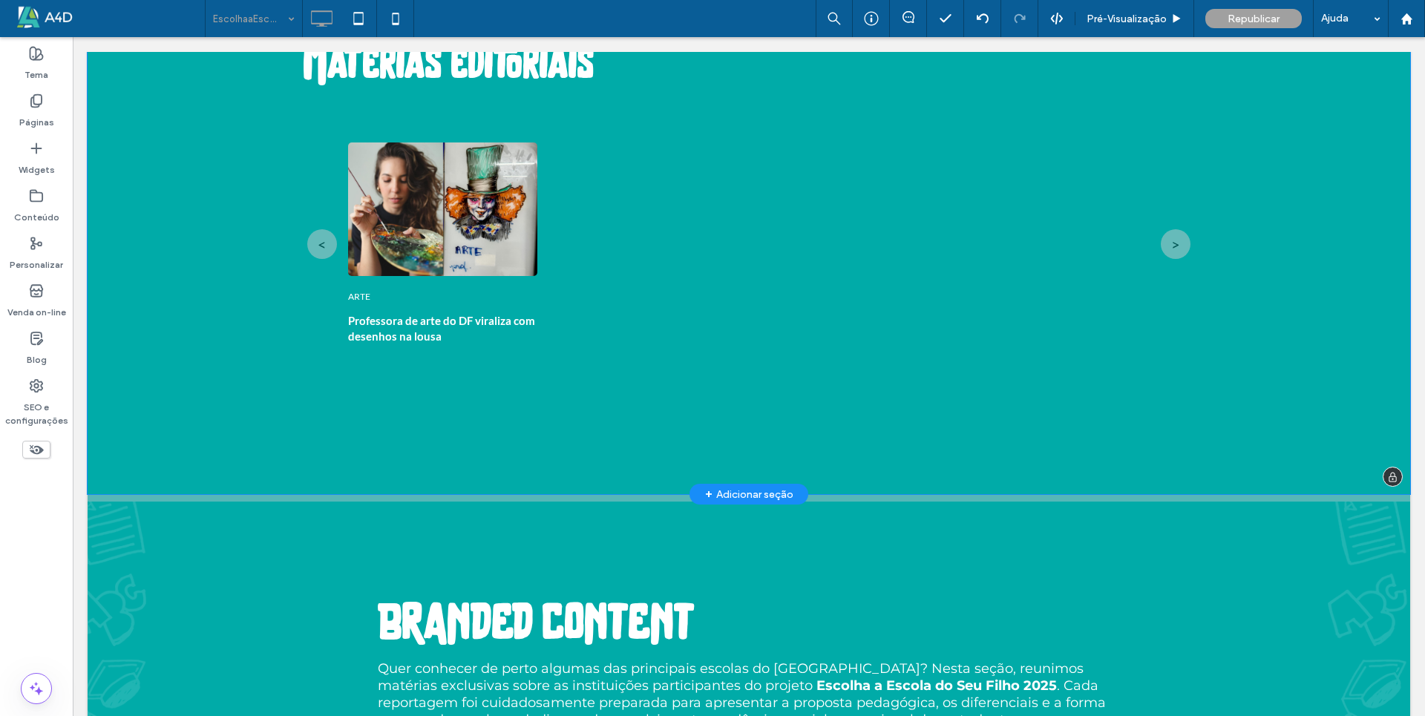
scroll to position [4823, 0]
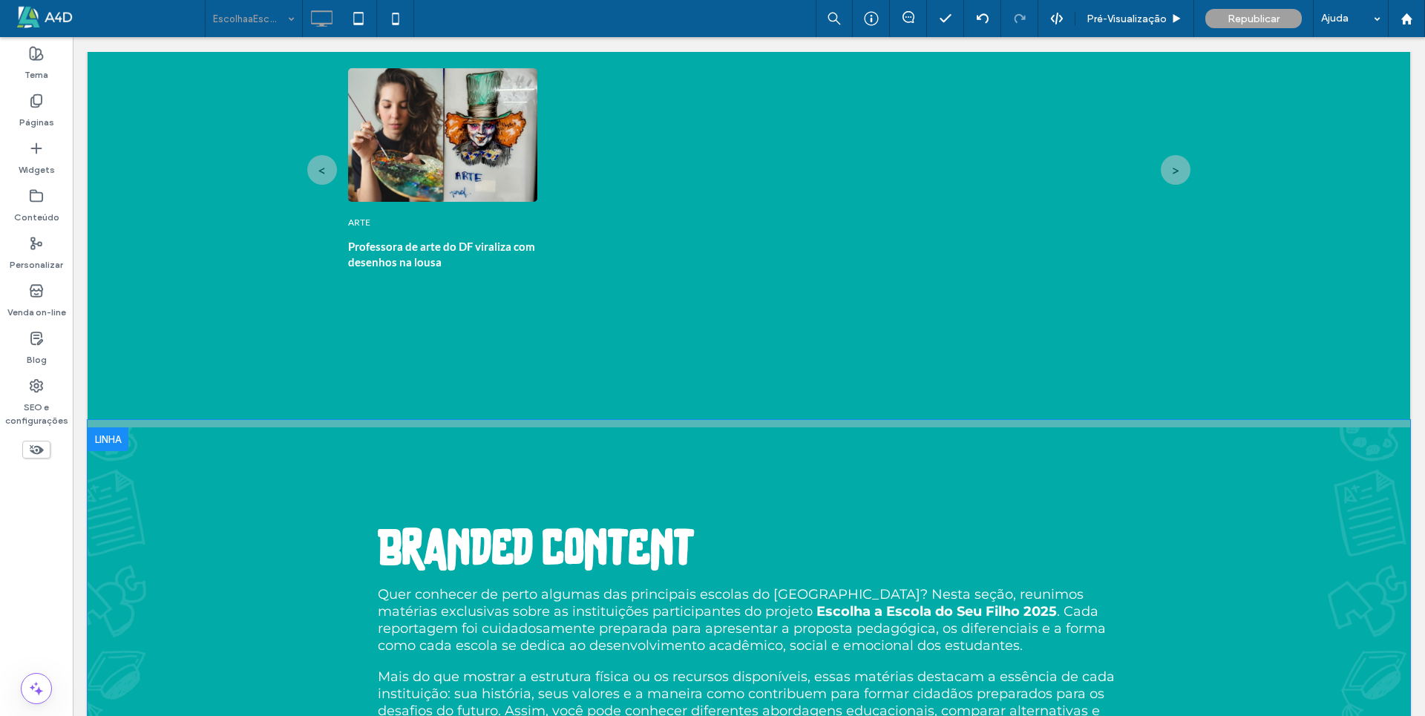
click at [113, 435] on div at bounding box center [108, 439] width 41 height 24
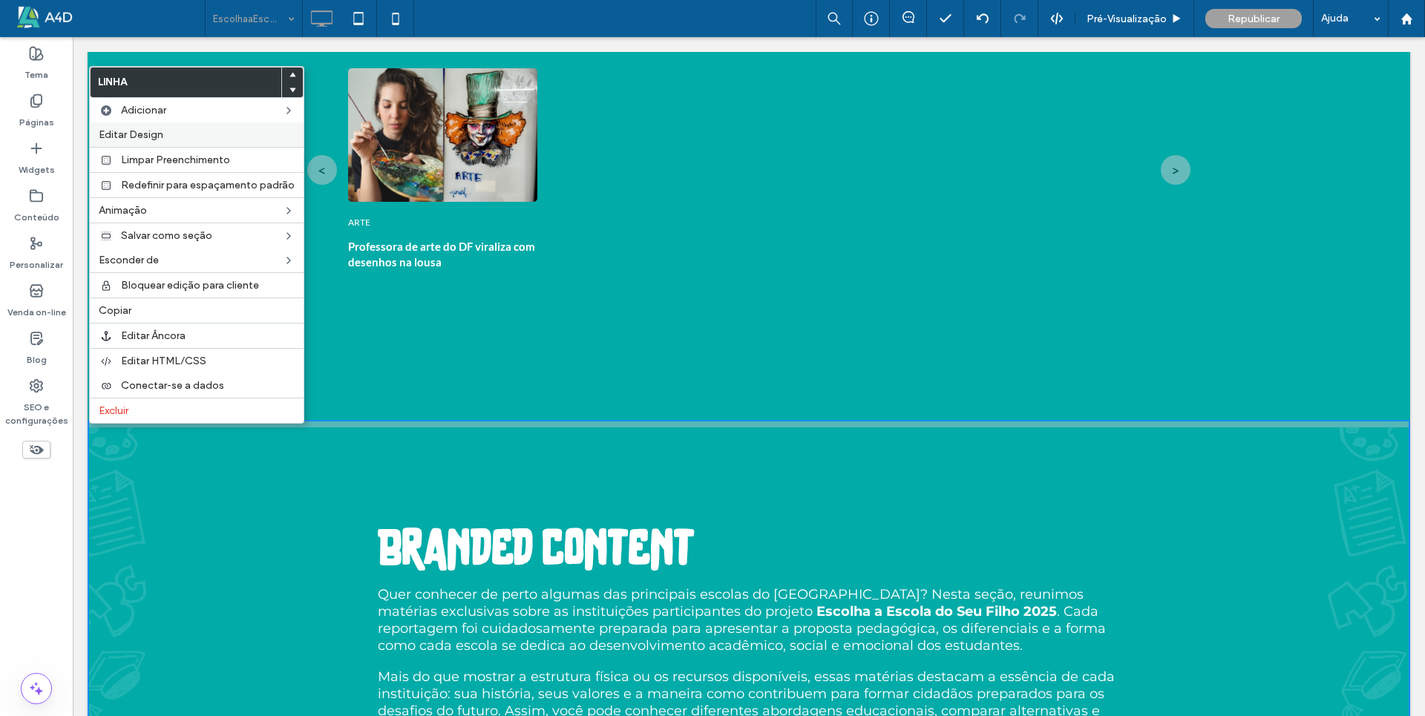
click at [174, 132] on label "Editar Design" at bounding box center [197, 134] width 196 height 13
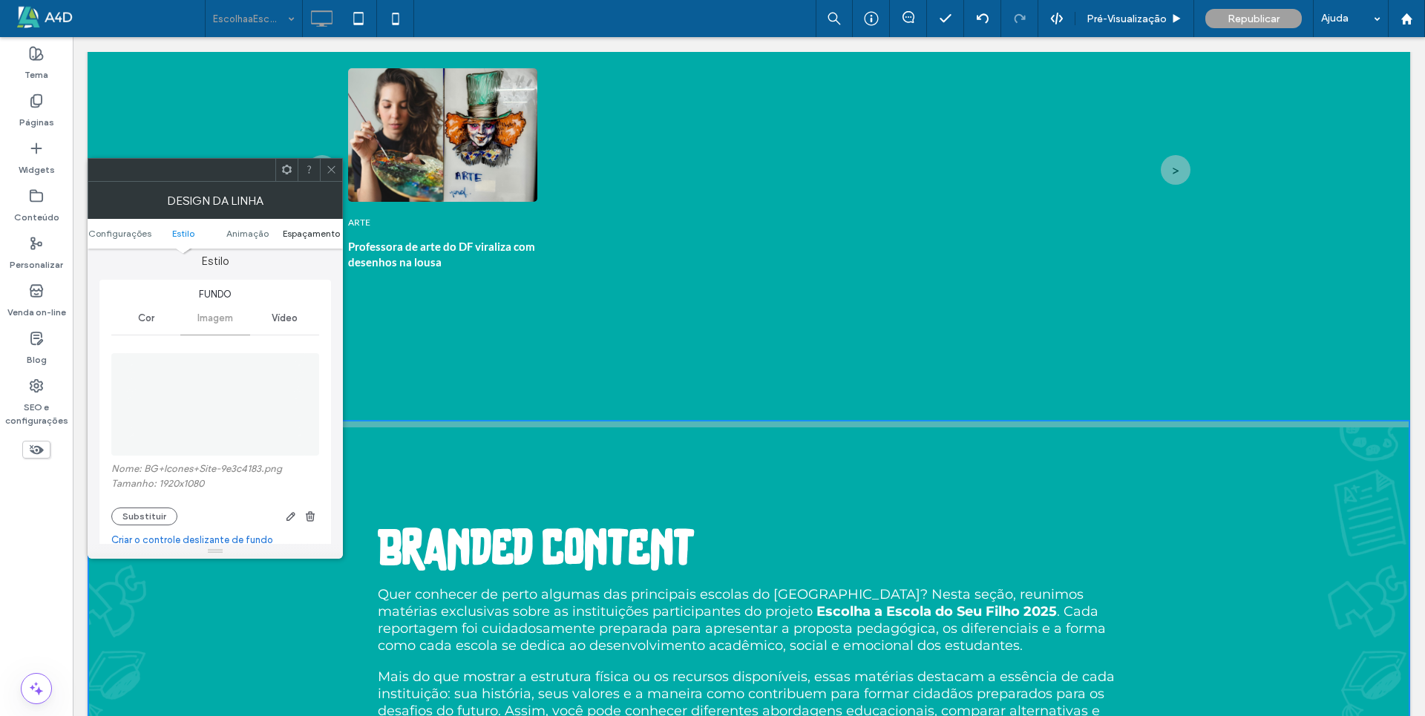
click at [302, 234] on span "Espaçamento" at bounding box center [311, 233] width 57 height 11
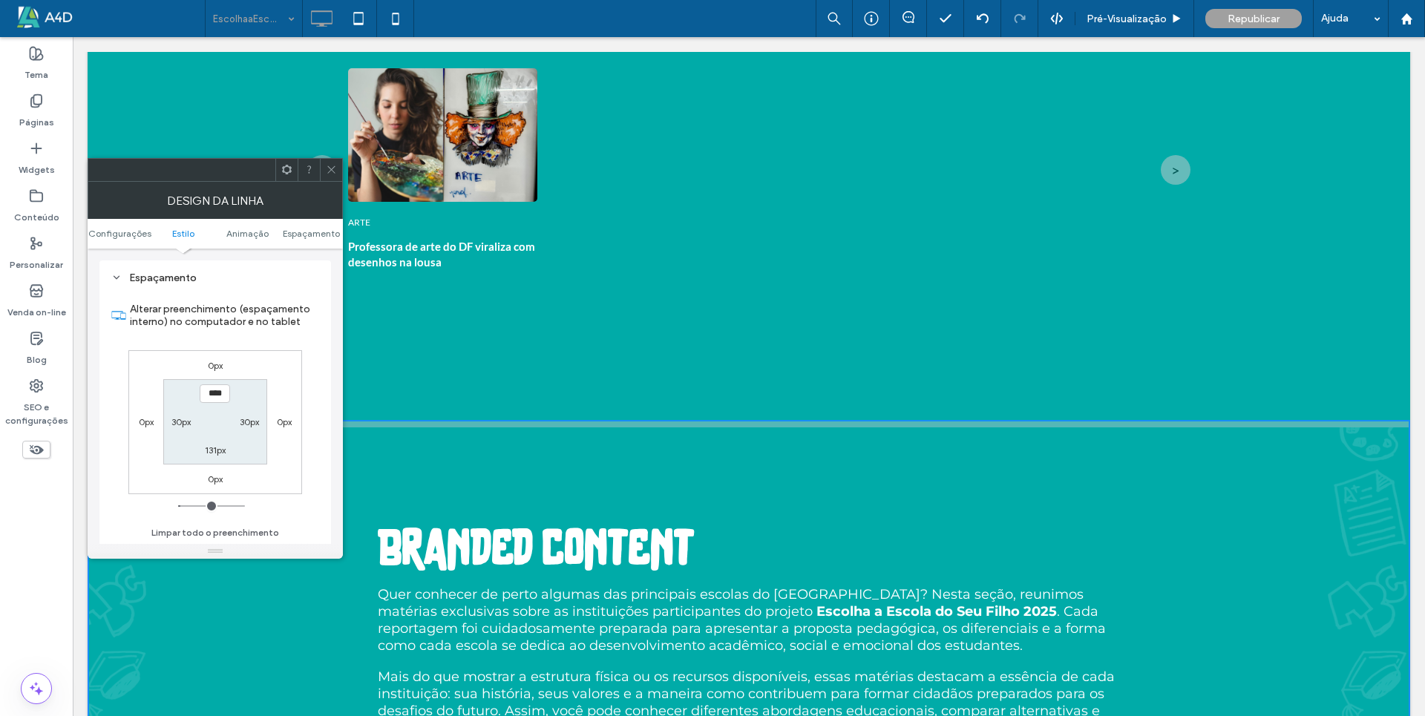
scroll to position [792, 0]
click at [331, 178] on span at bounding box center [331, 170] width 11 height 22
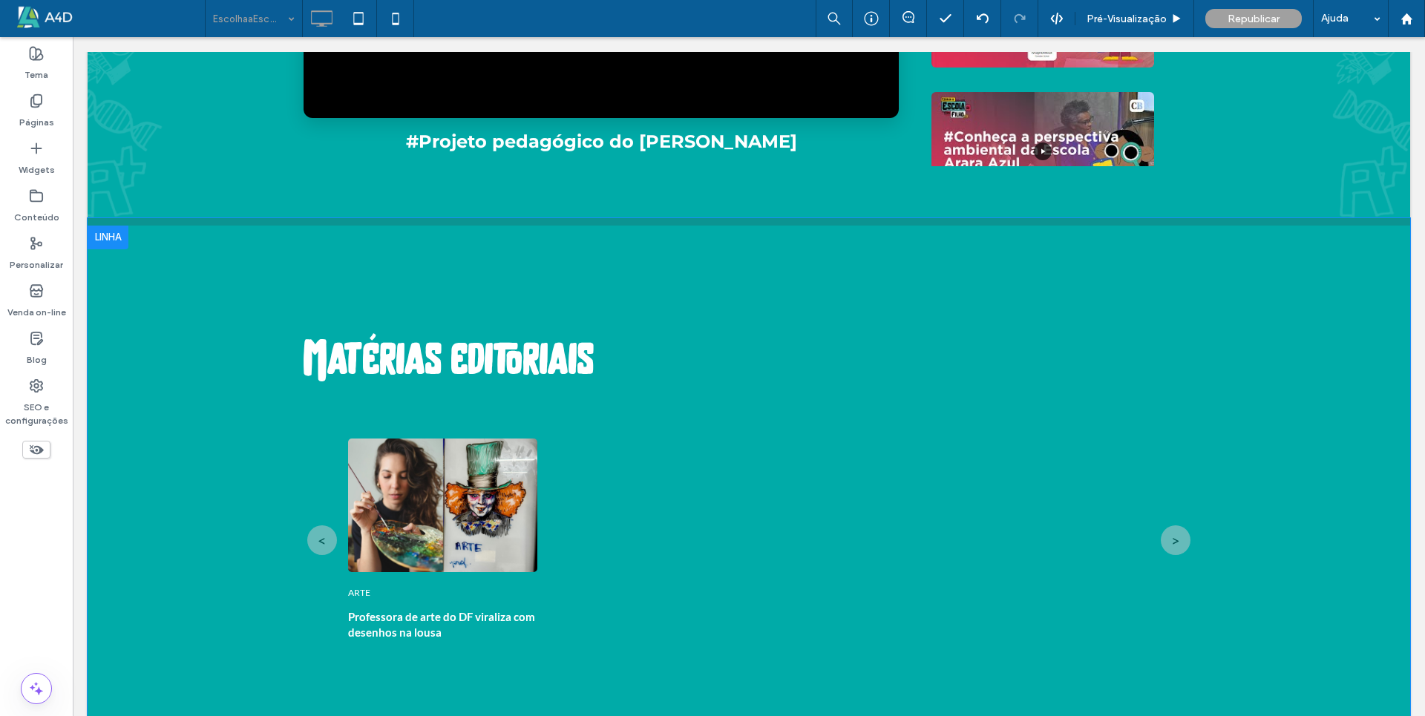
scroll to position [4452, 0]
click at [112, 234] on div at bounding box center [108, 238] width 41 height 24
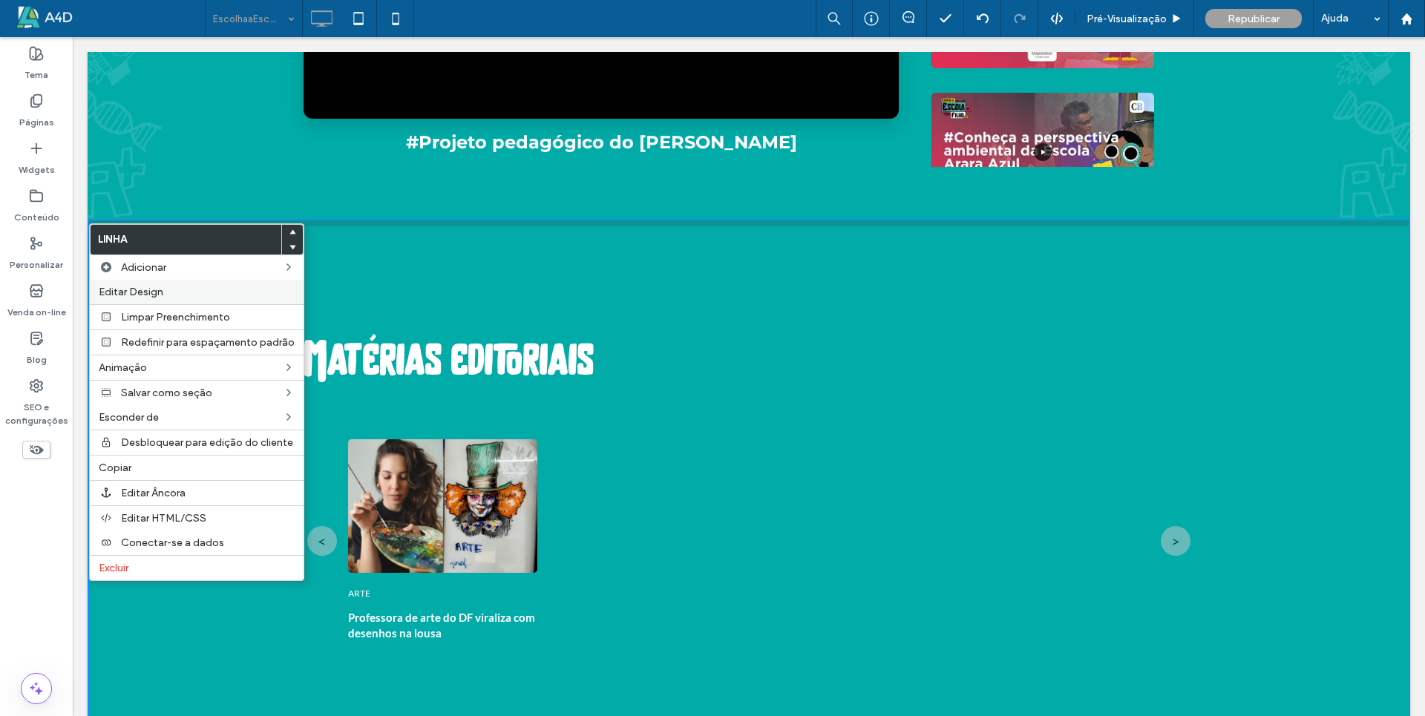
click at [129, 292] on span "Editar Design" at bounding box center [131, 292] width 65 height 13
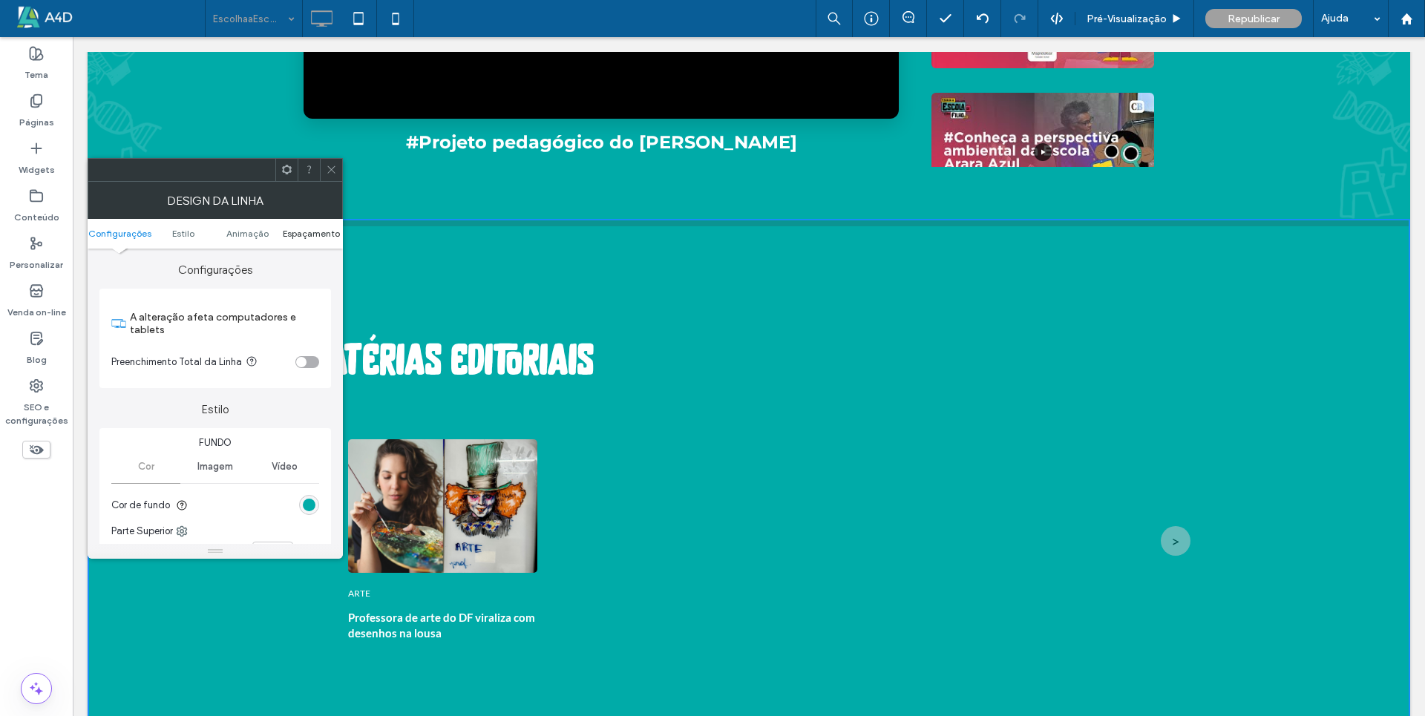
click at [320, 233] on span "Espaçamento" at bounding box center [311, 233] width 57 height 11
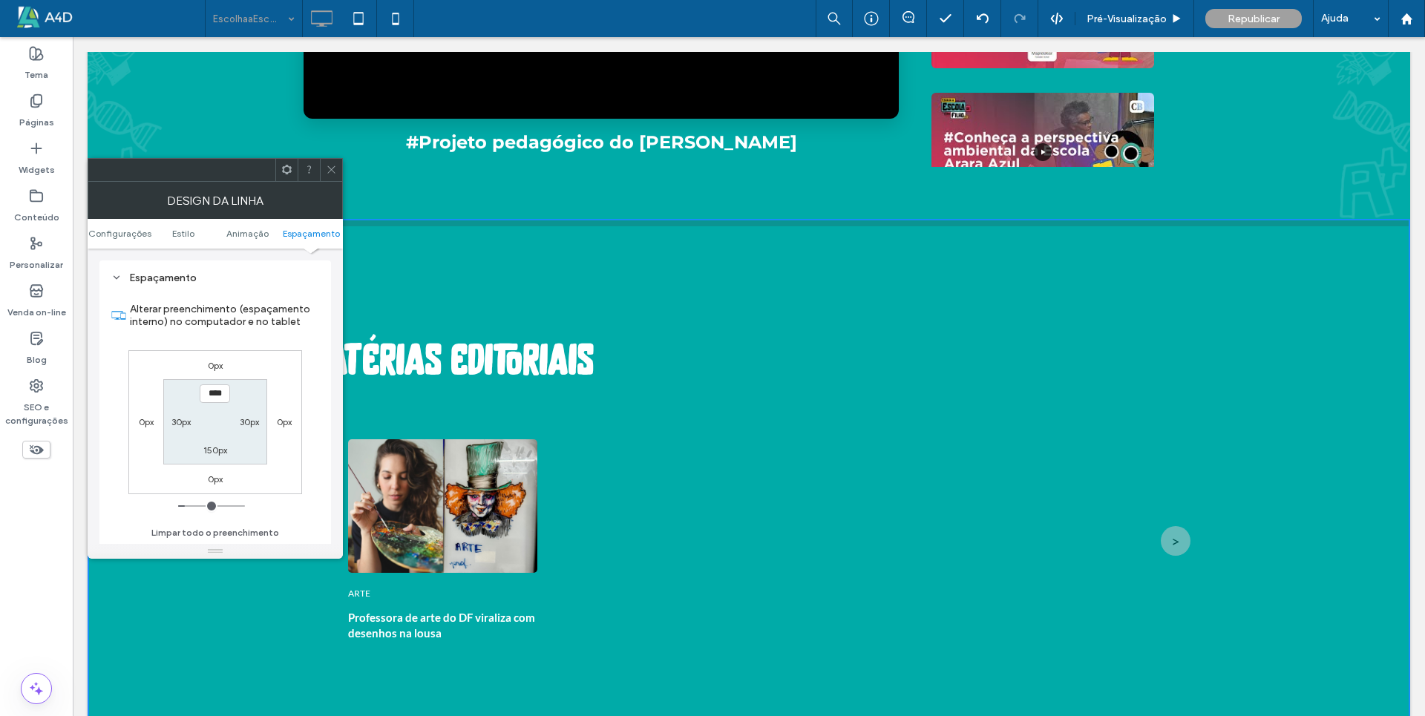
scroll to position [432, 0]
click at [179, 418] on label "30px" at bounding box center [180, 421] width 19 height 11
click at [329, 166] on icon at bounding box center [331, 169] width 11 height 11
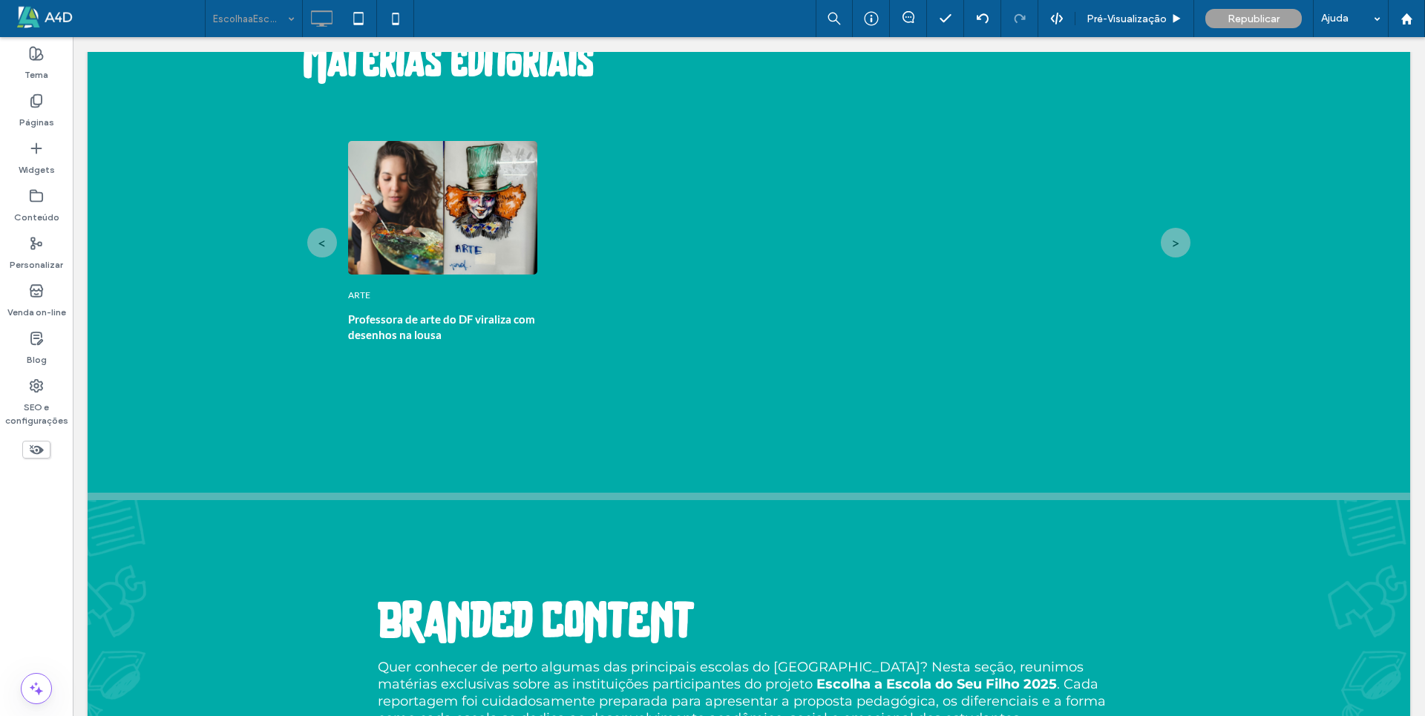
scroll to position [4823, 0]
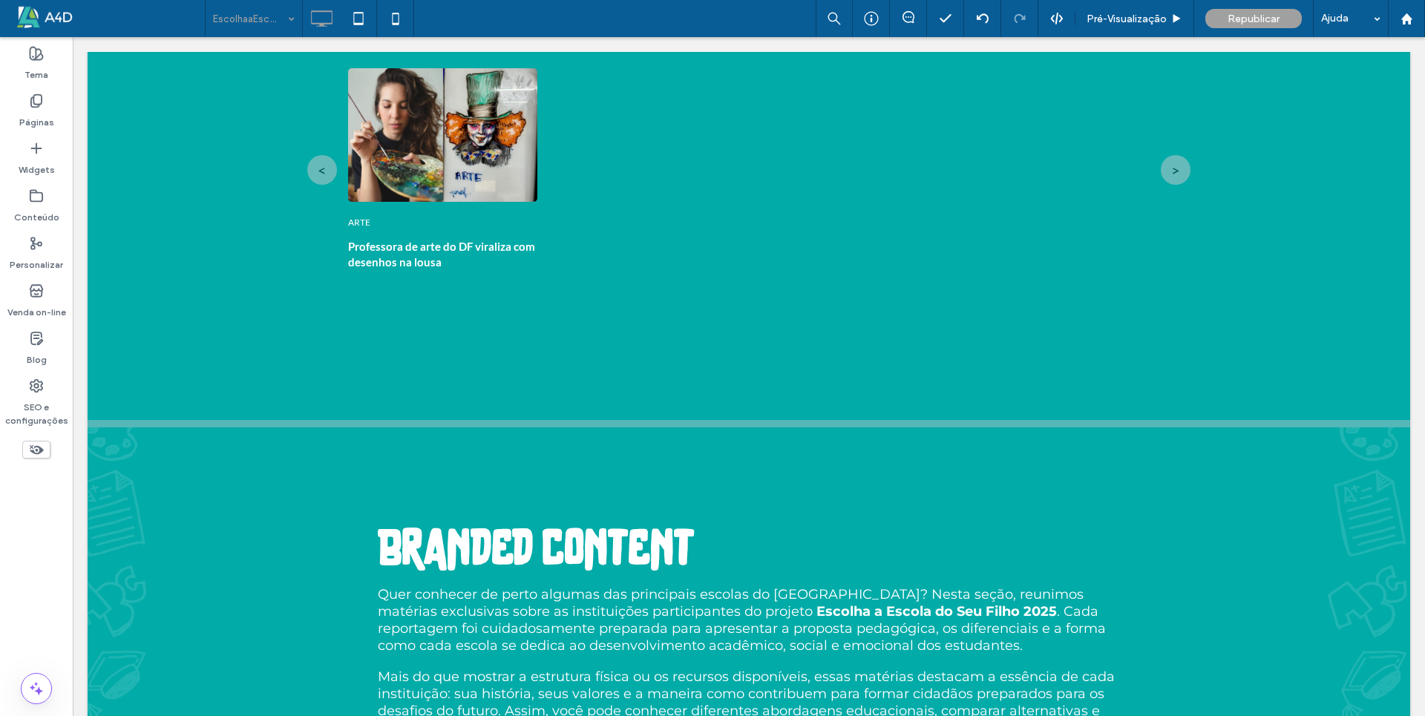
click at [349, 539] on div "Branded content Quer conhecer de perto algumas das principais escolas do [GEOGR…" at bounding box center [748, 674] width 890 height 476
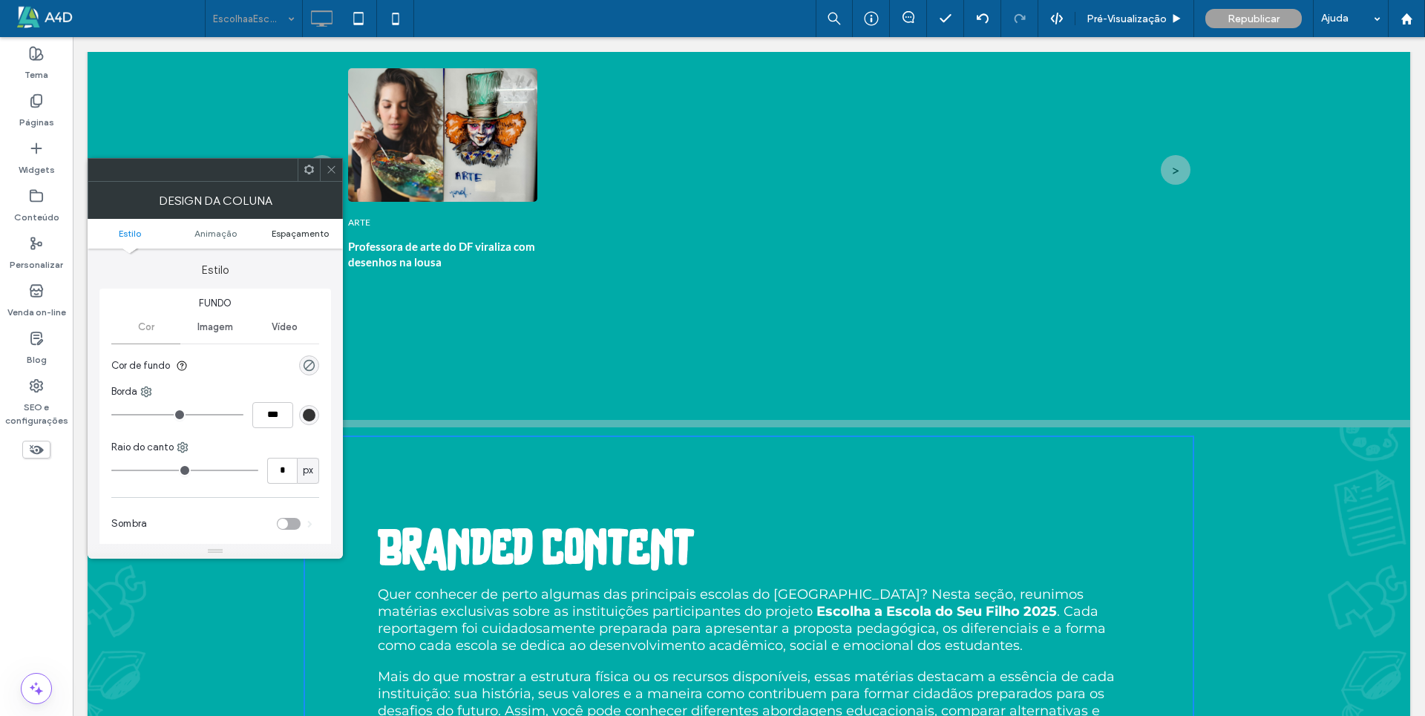
click at [286, 229] on span "Espaçamento" at bounding box center [300, 233] width 57 height 11
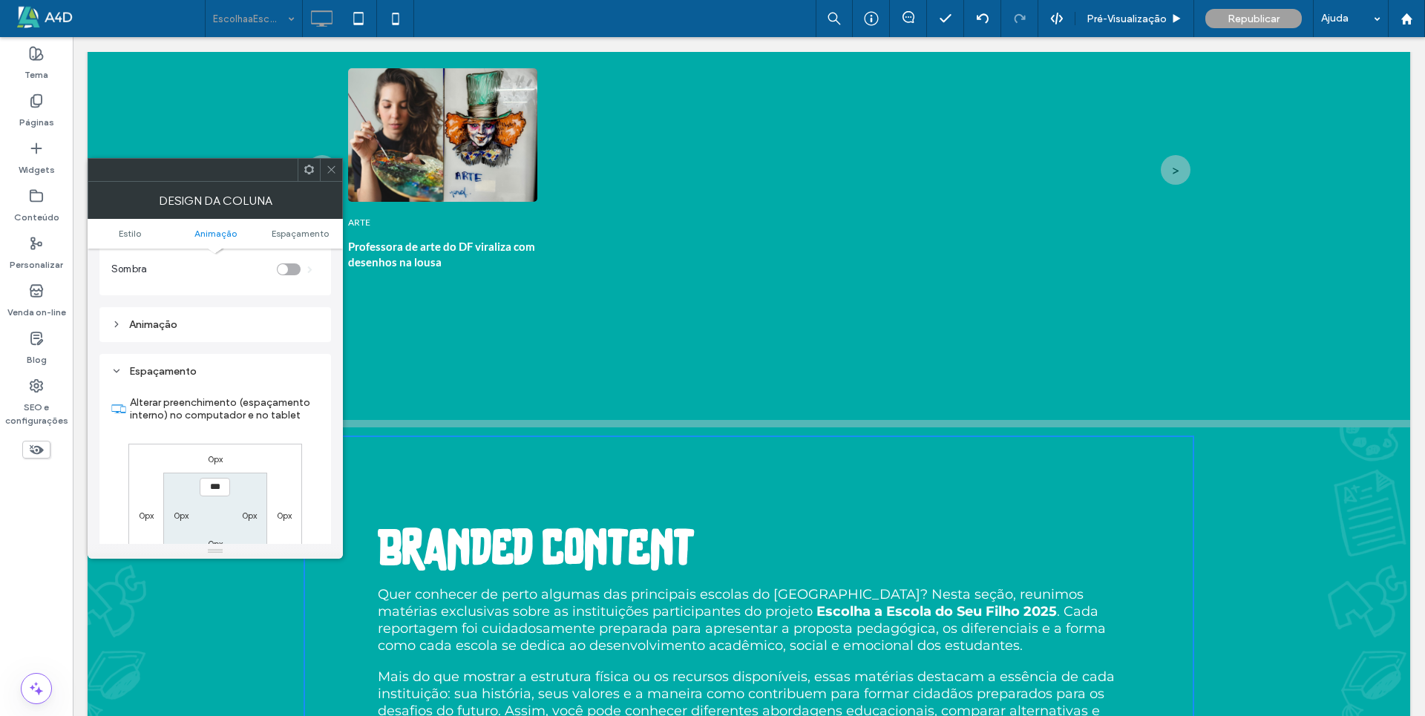
scroll to position [348, 0]
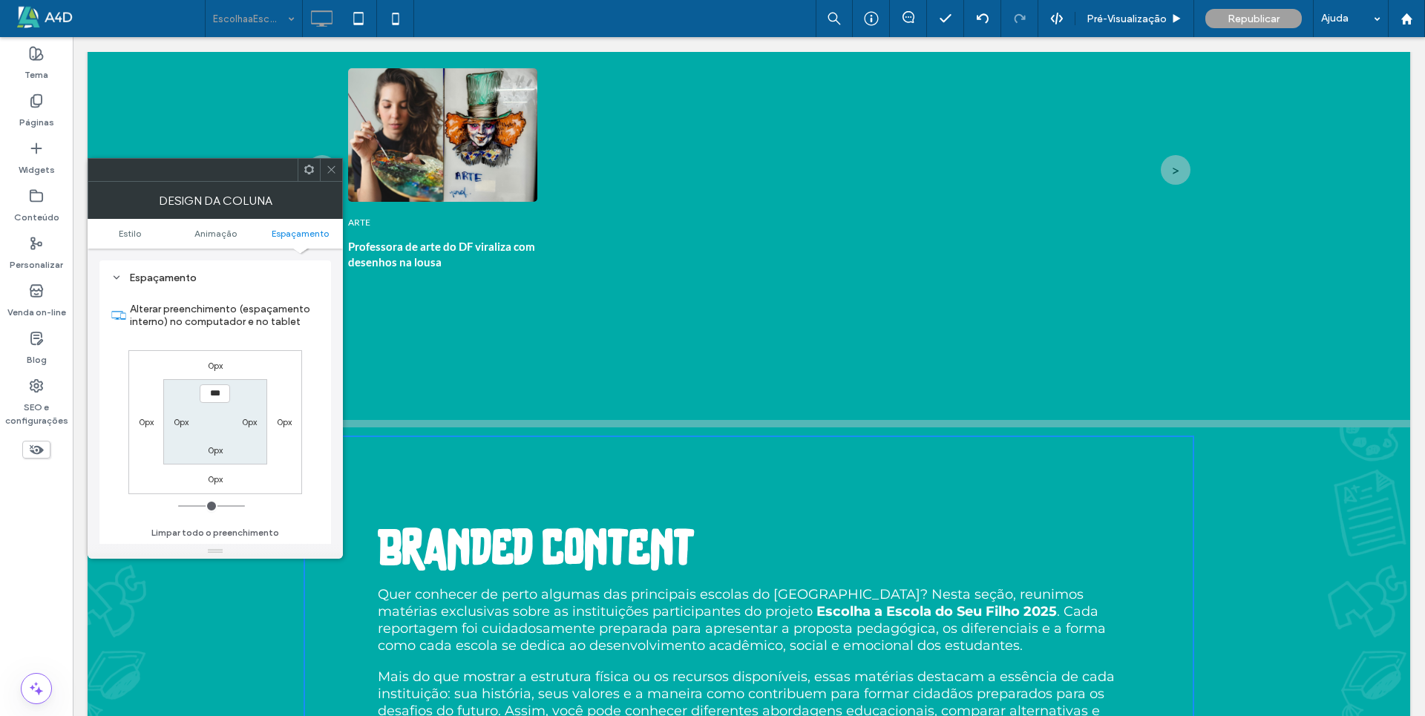
click at [336, 168] on icon at bounding box center [331, 169] width 11 height 11
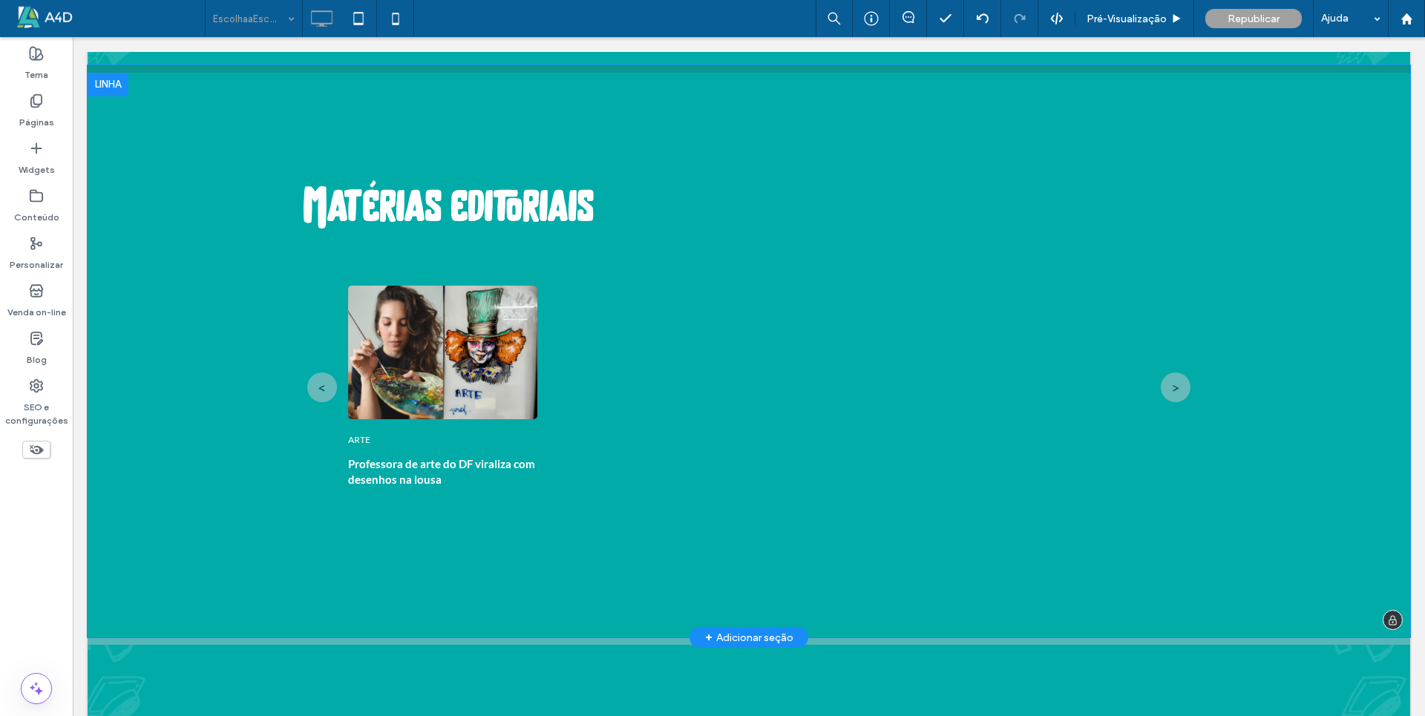
scroll to position [4600, 0]
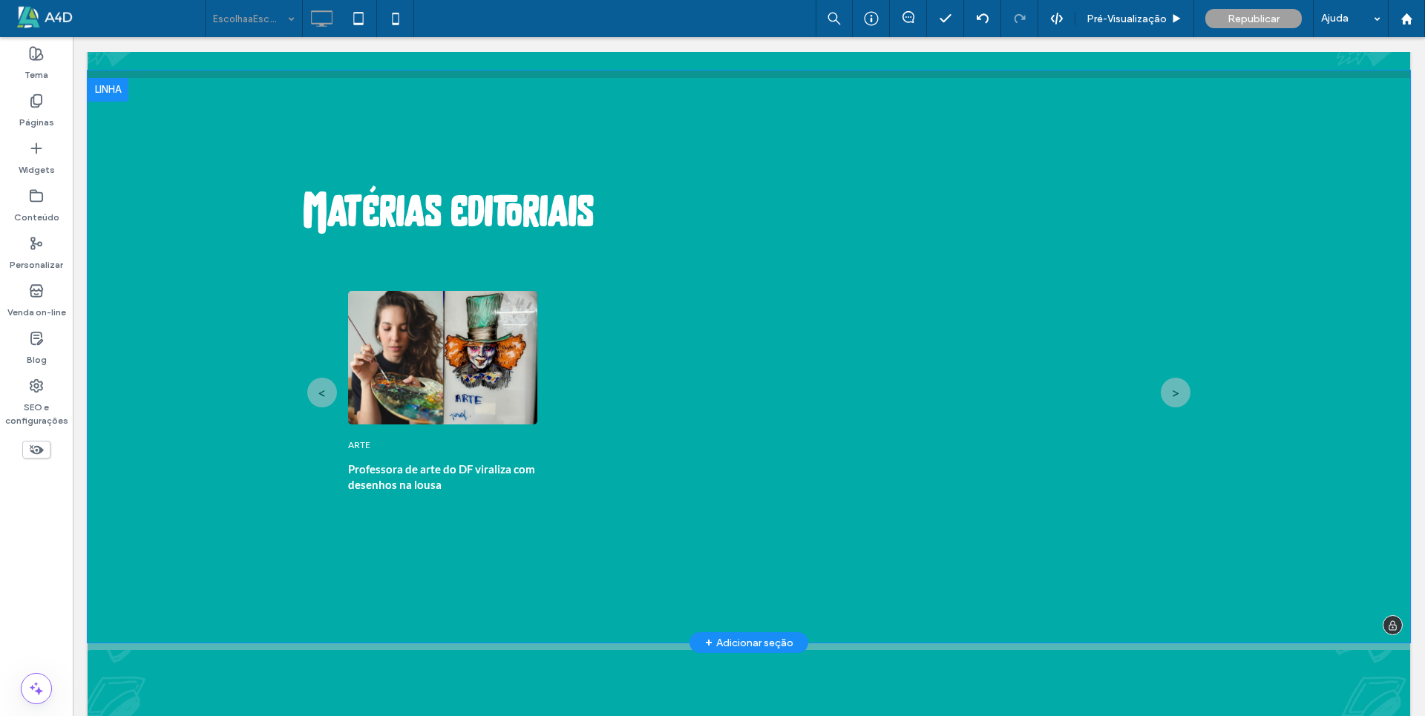
click at [277, 261] on div "Matérias editoriais [GEOGRAPHIC_DATA]... < ARTE Professora de arte do DF virali…" at bounding box center [749, 356] width 1322 height 572
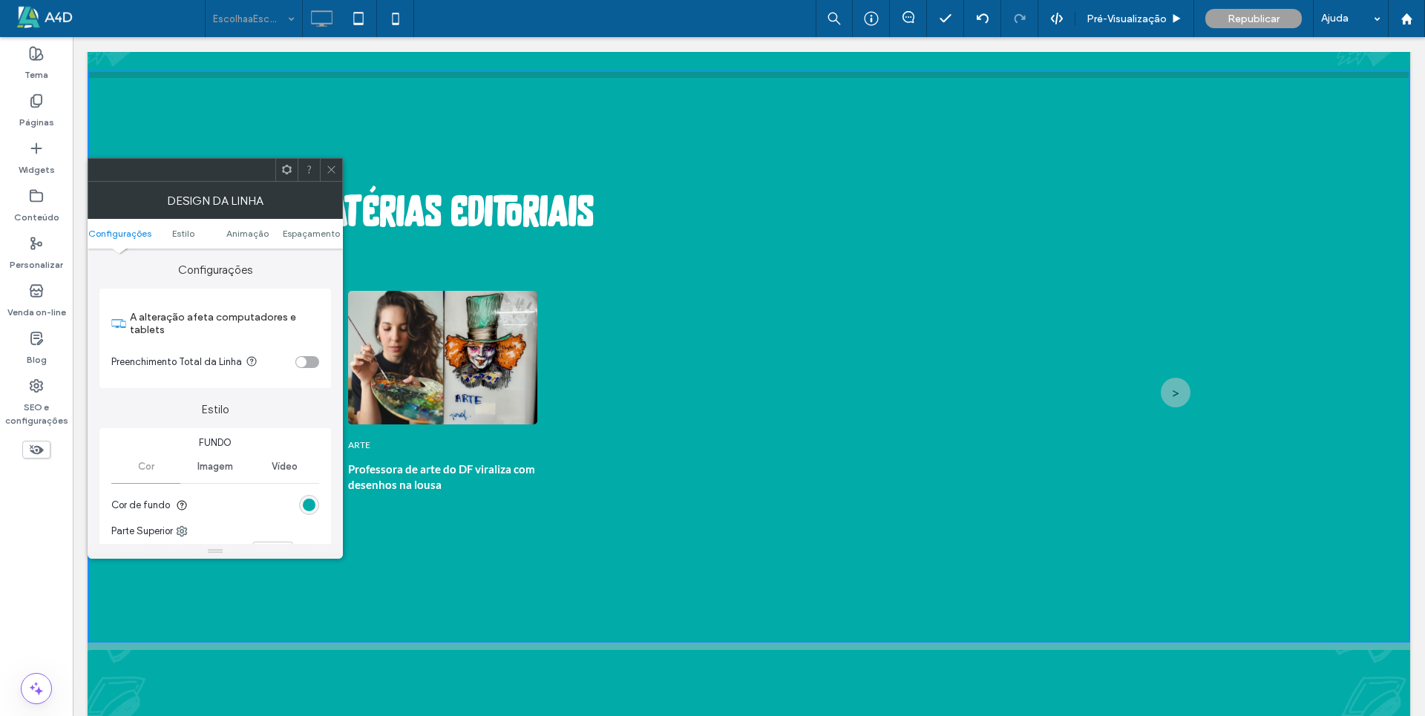
click at [333, 159] on span at bounding box center [331, 170] width 11 height 22
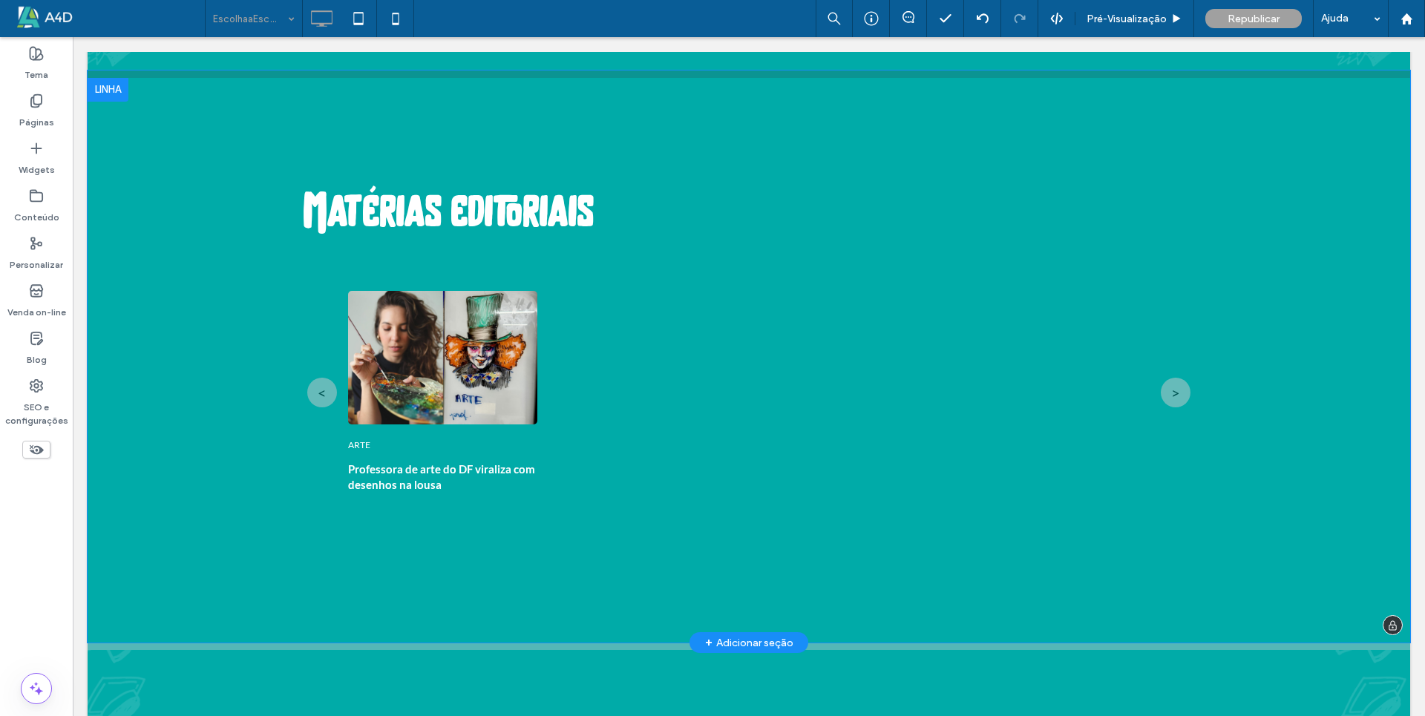
click at [340, 536] on div "Matérias editoriais [GEOGRAPHIC_DATA]... < ARTE Professora de arte do DF virali…" at bounding box center [749, 356] width 1322 height 572
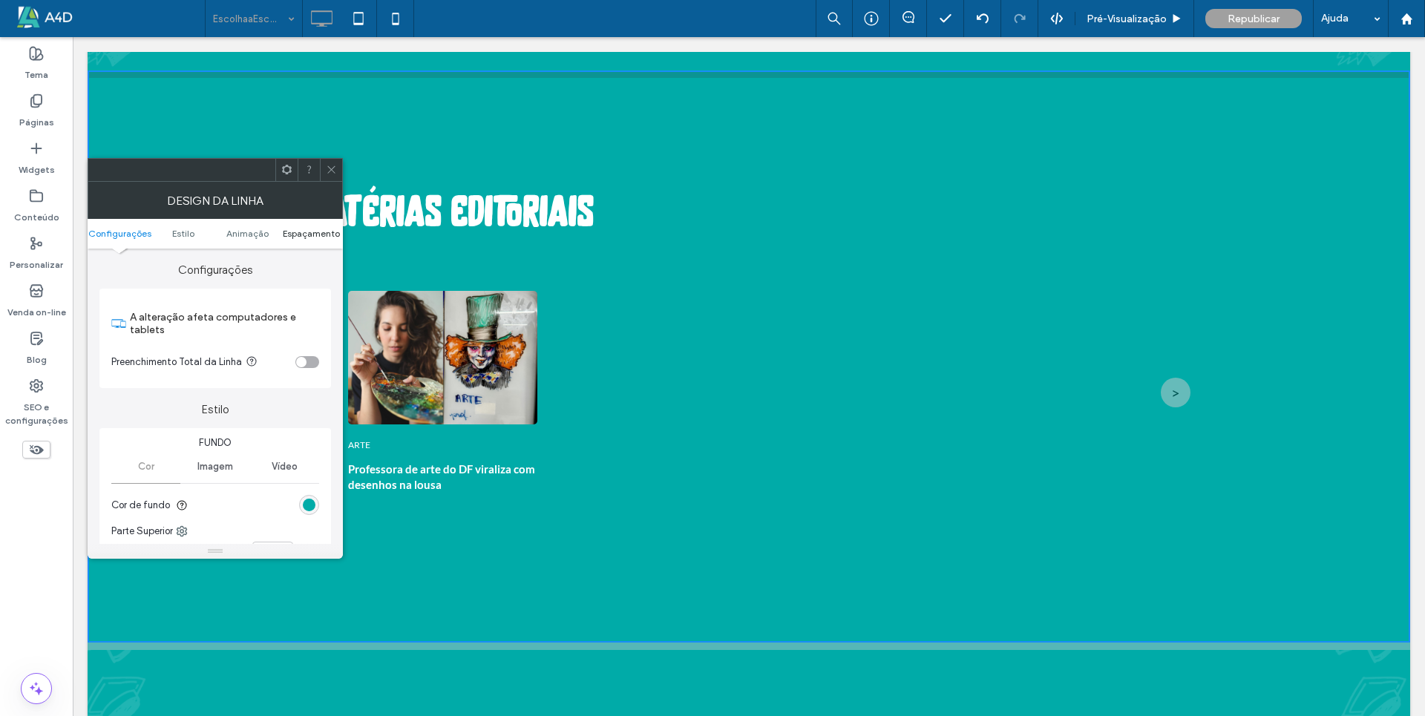
click at [303, 233] on span "Espaçamento" at bounding box center [311, 233] width 57 height 11
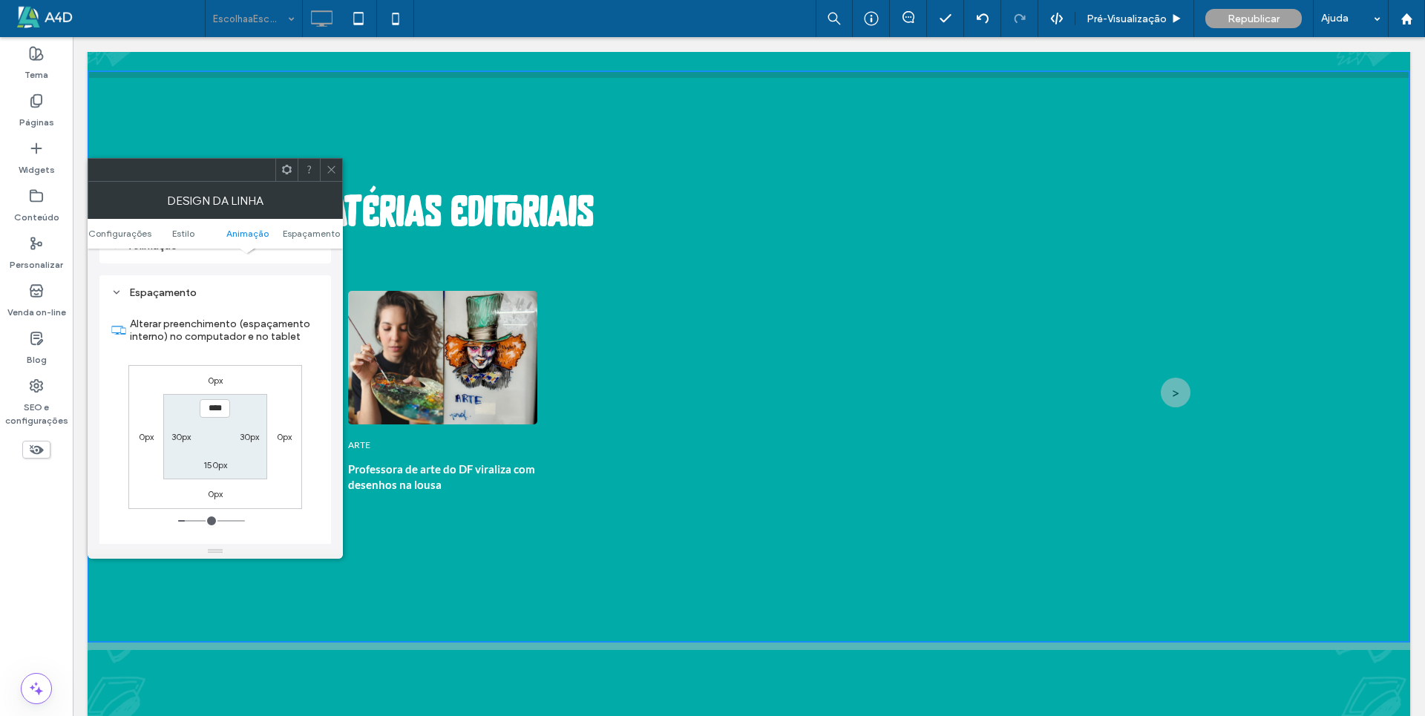
scroll to position [432, 0]
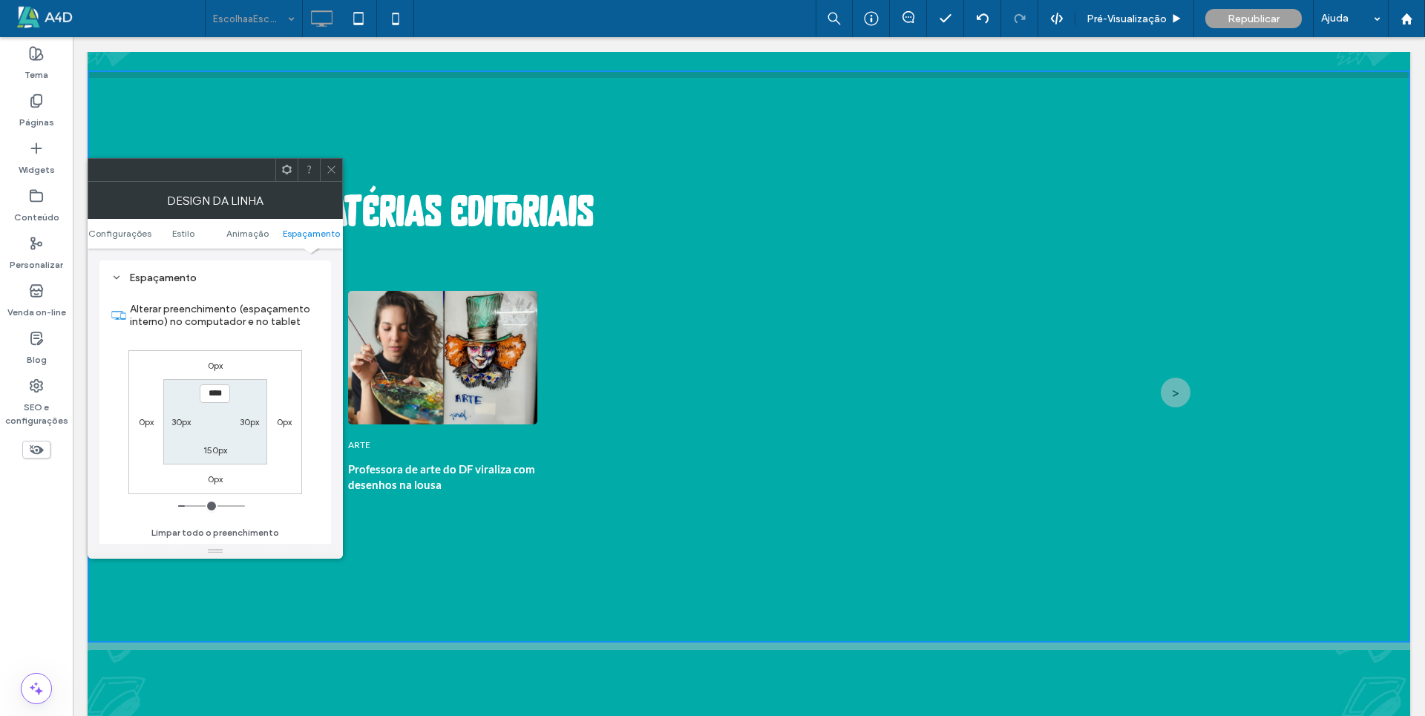
click at [183, 419] on label "30px" at bounding box center [180, 421] width 19 height 11
click at [329, 165] on icon at bounding box center [331, 169] width 11 height 11
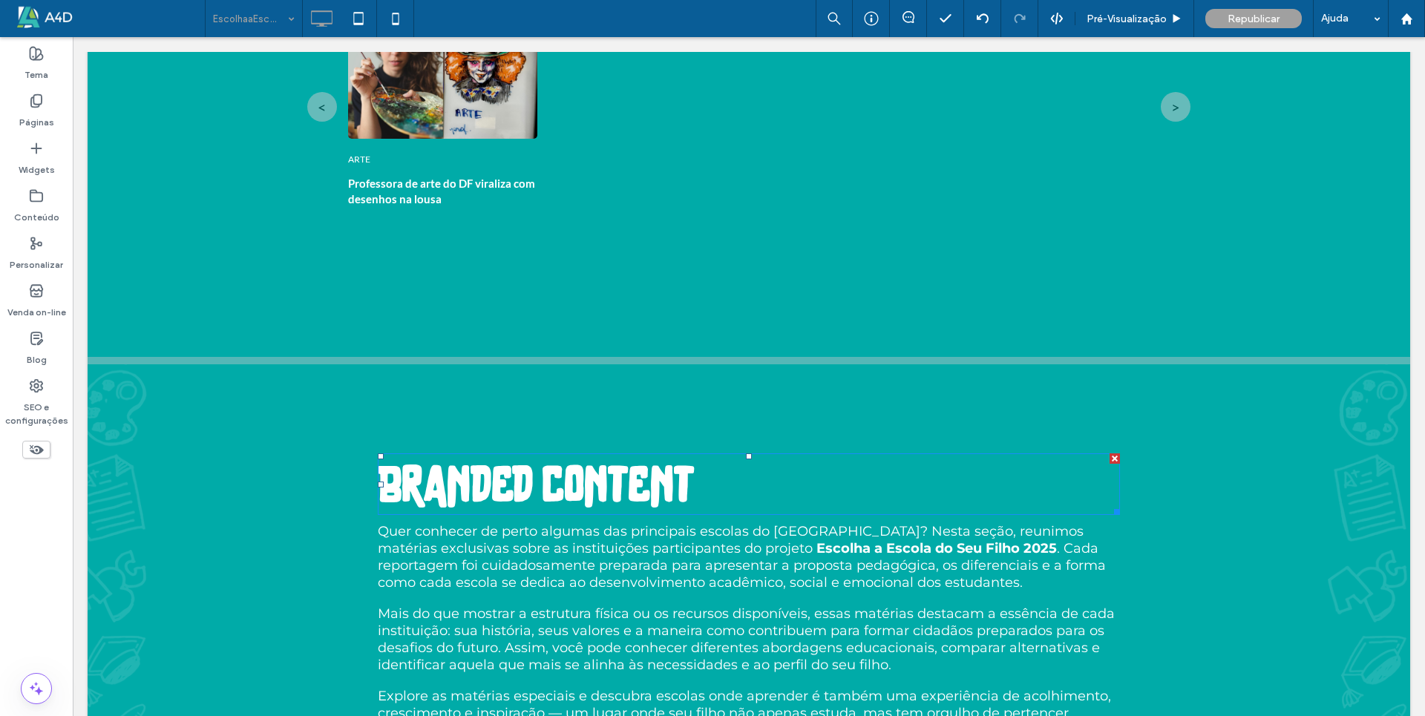
scroll to position [4971, 0]
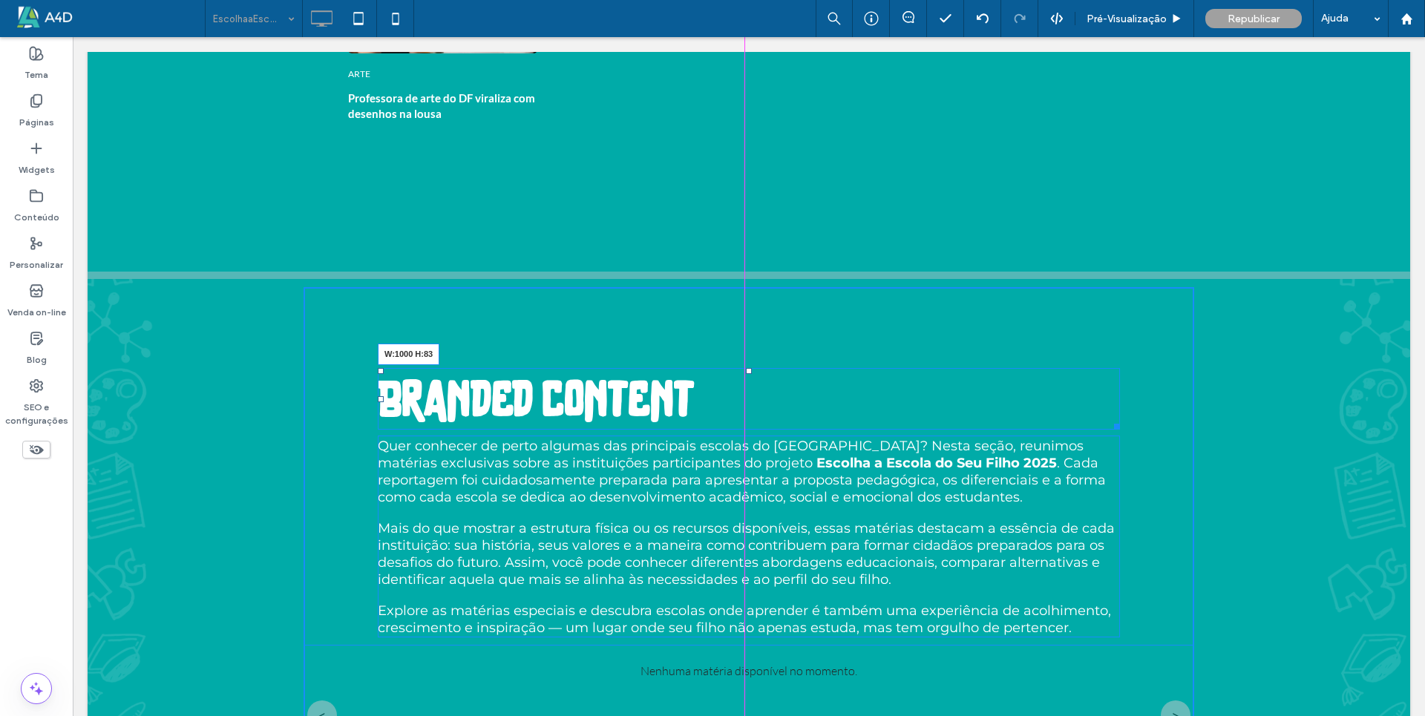
drag, startPoint x: 1108, startPoint y: 421, endPoint x: 1178, endPoint y: 422, distance: 69.7
click at [1178, 422] on div "Branded content W:1000 H:83 Quer conhecer de perto algumas das principais escol…" at bounding box center [748, 525] width 890 height 476
click at [1137, 380] on div "Branded content Quer conhecer de perto algumas das principais escolas do [GEOGR…" at bounding box center [748, 525] width 890 height 476
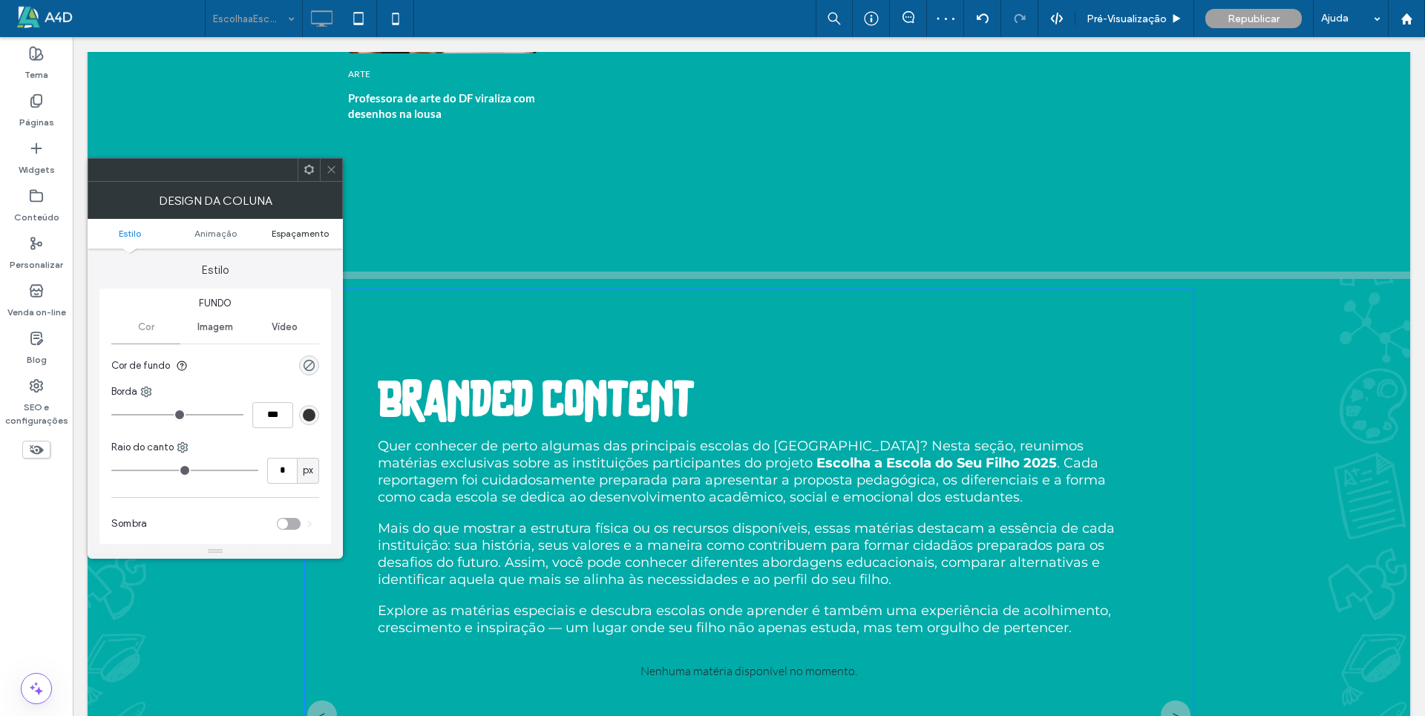
click at [295, 237] on span "Espaçamento" at bounding box center [300, 233] width 57 height 11
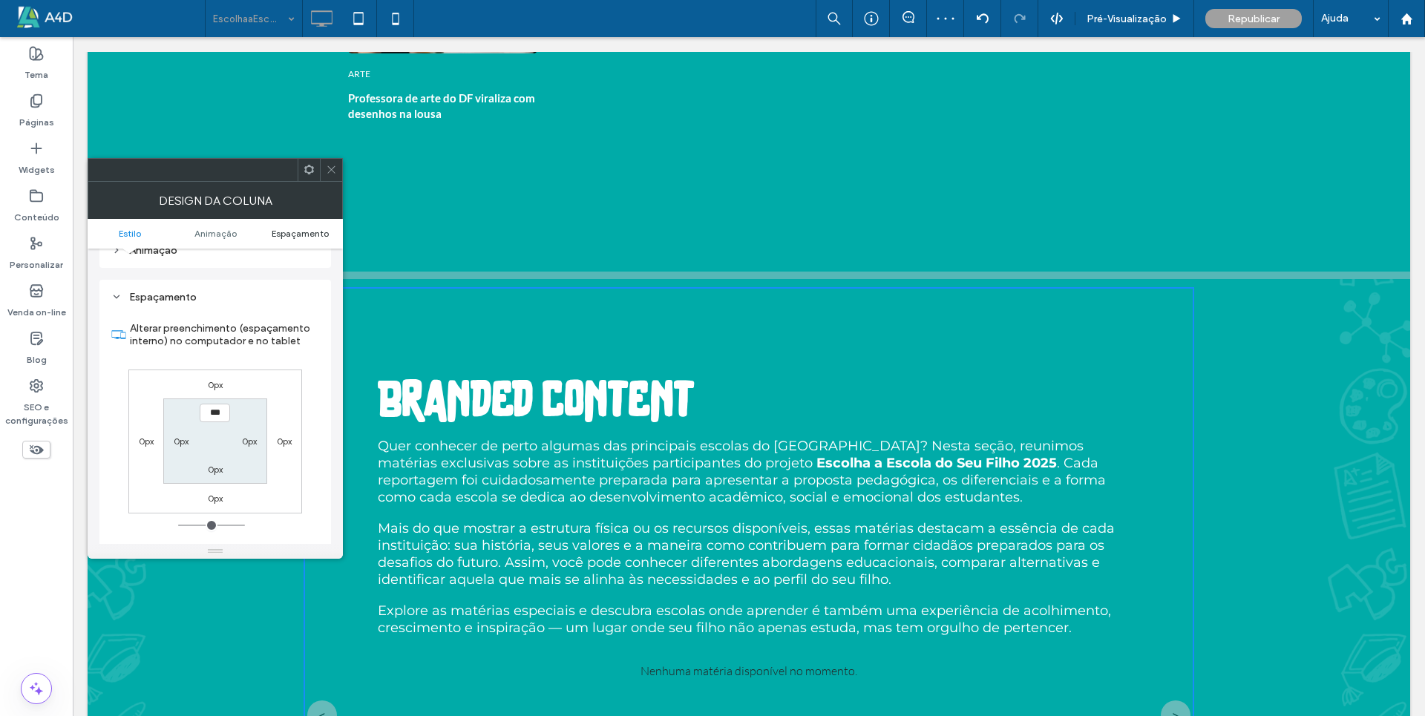
scroll to position [348, 0]
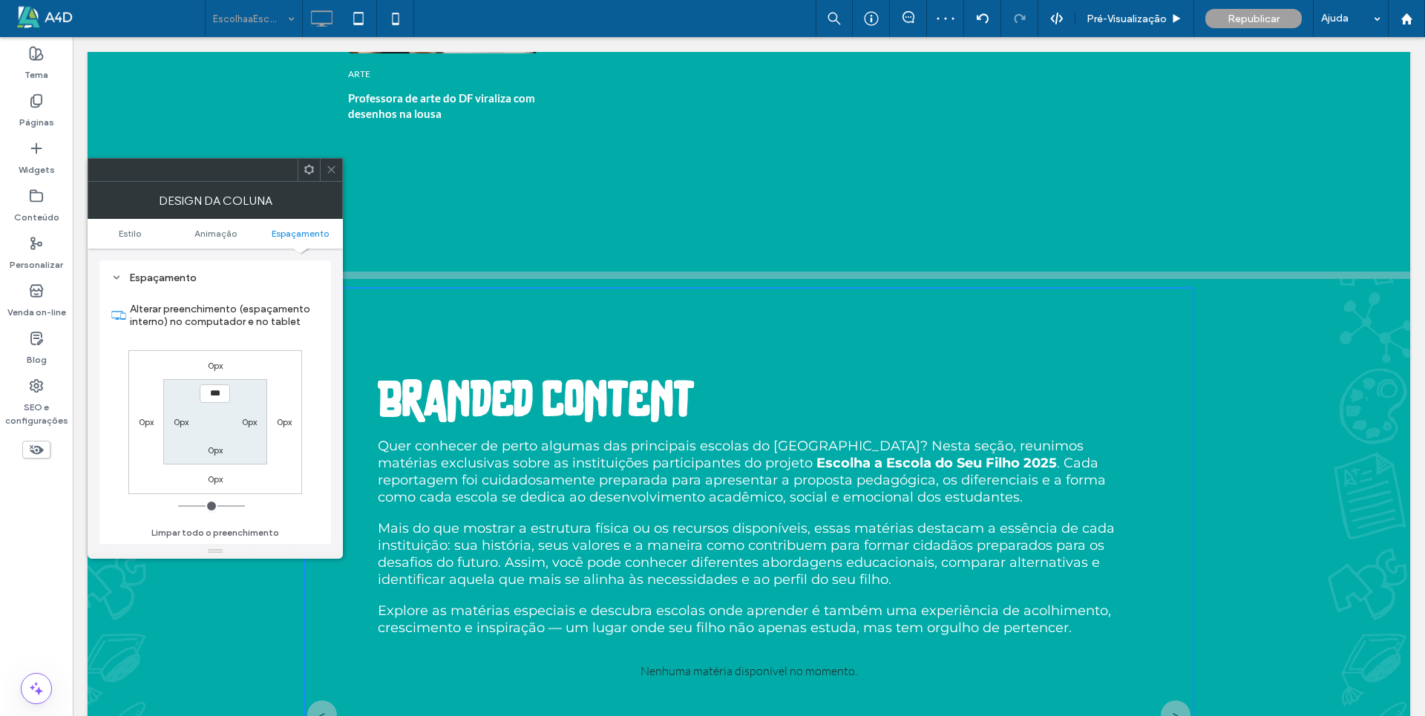
click at [335, 176] on span at bounding box center [331, 170] width 11 height 22
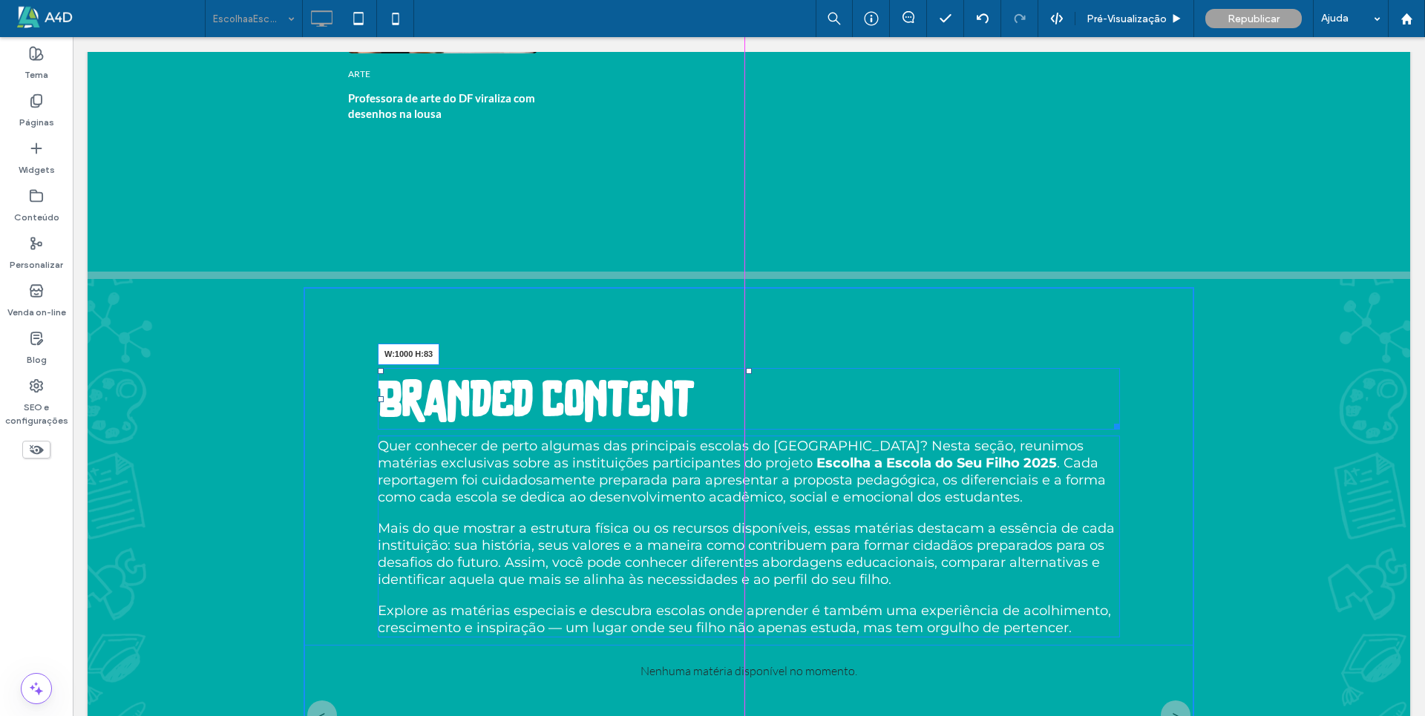
drag, startPoint x: 1109, startPoint y: 420, endPoint x: 1126, endPoint y: 420, distance: 17.1
click at [1126, 420] on div "Branded content W:1000 H:83 Quer conhecer de perto algumas das principais escol…" at bounding box center [748, 525] width 890 height 476
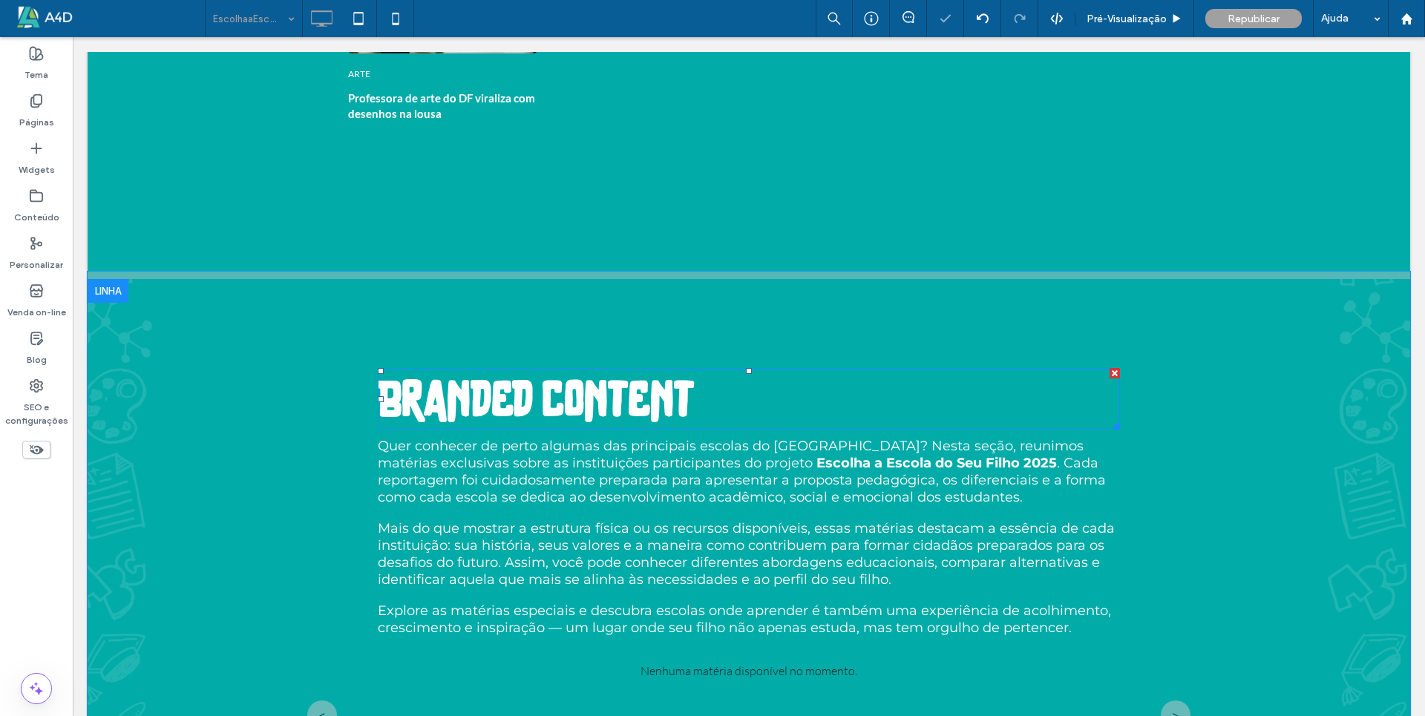
click at [1106, 430] on div "Branded content Quer conhecer de perto algumas das principais escolas do [GEOGR…" at bounding box center [748, 525] width 890 height 476
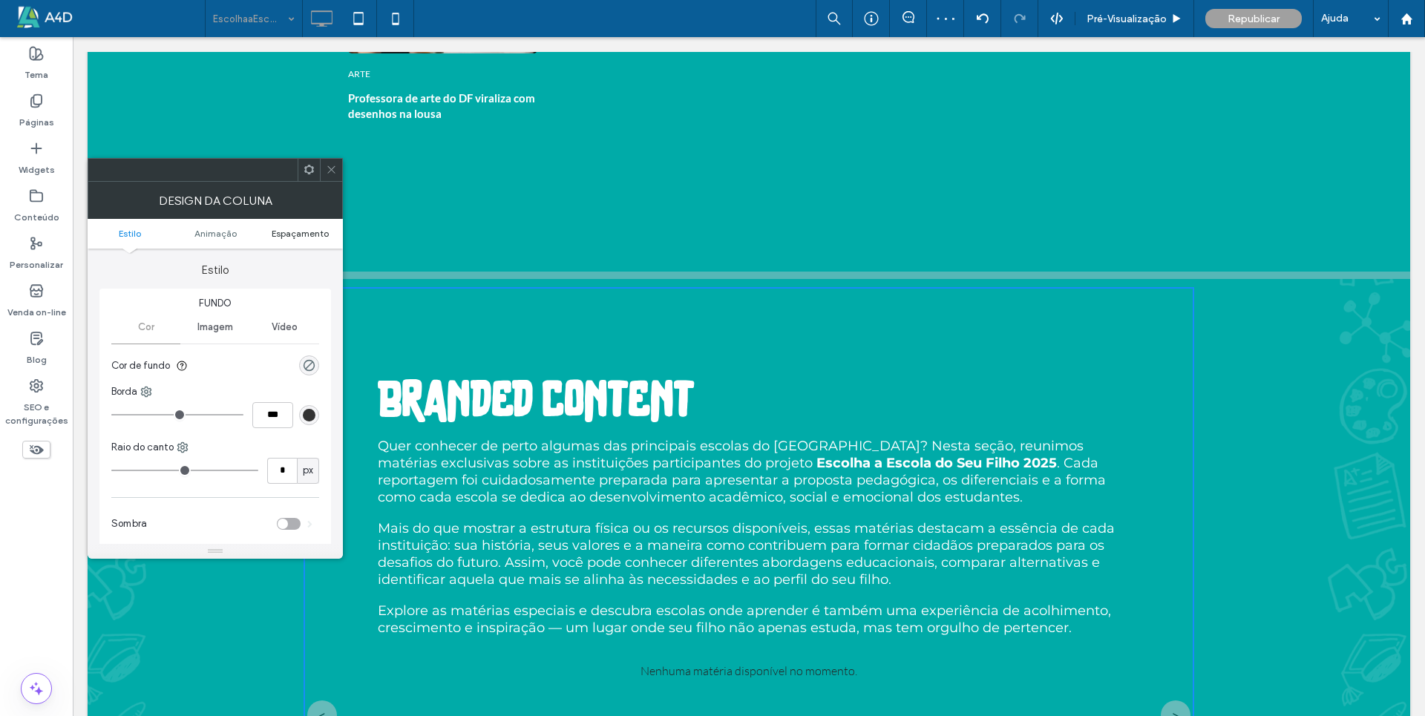
click at [317, 234] on span "Espaçamento" at bounding box center [300, 233] width 57 height 11
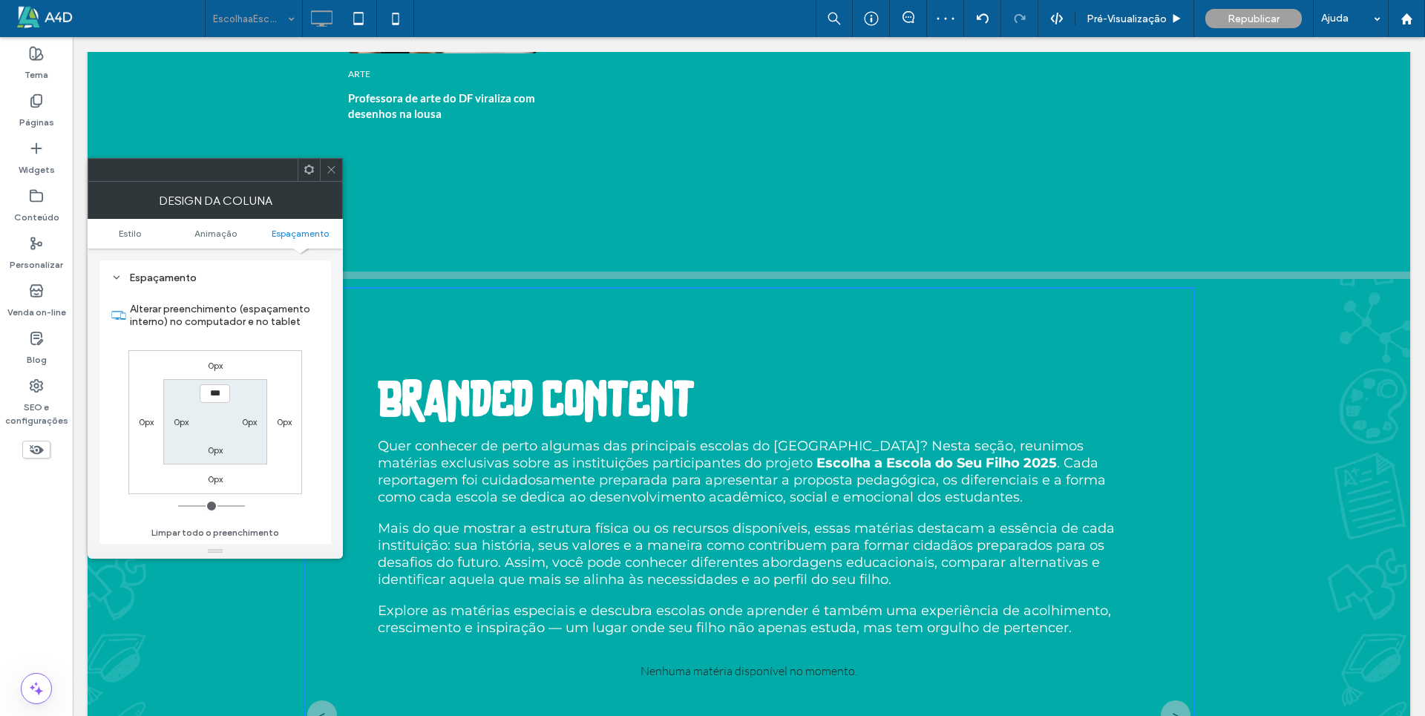
drag, startPoint x: 329, startPoint y: 154, endPoint x: 468, endPoint y: 537, distance: 407.5
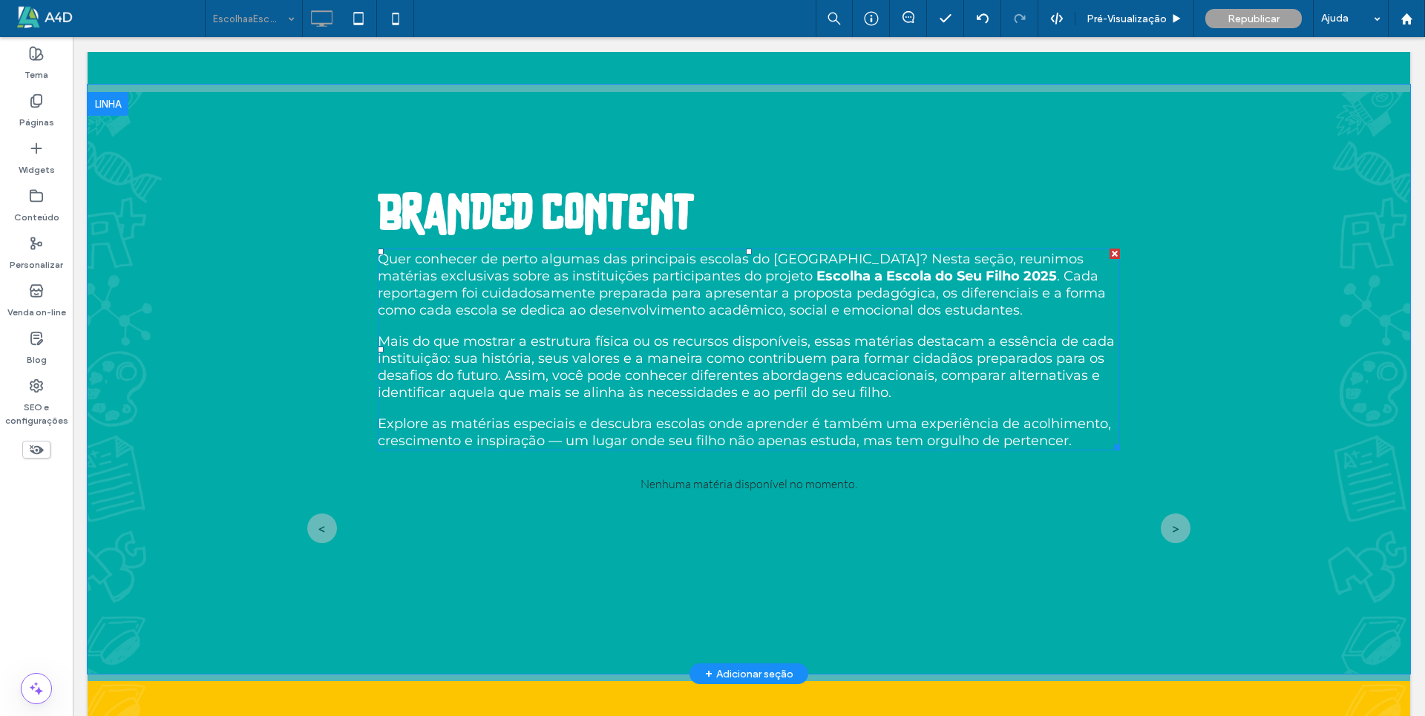
scroll to position [5120, 0]
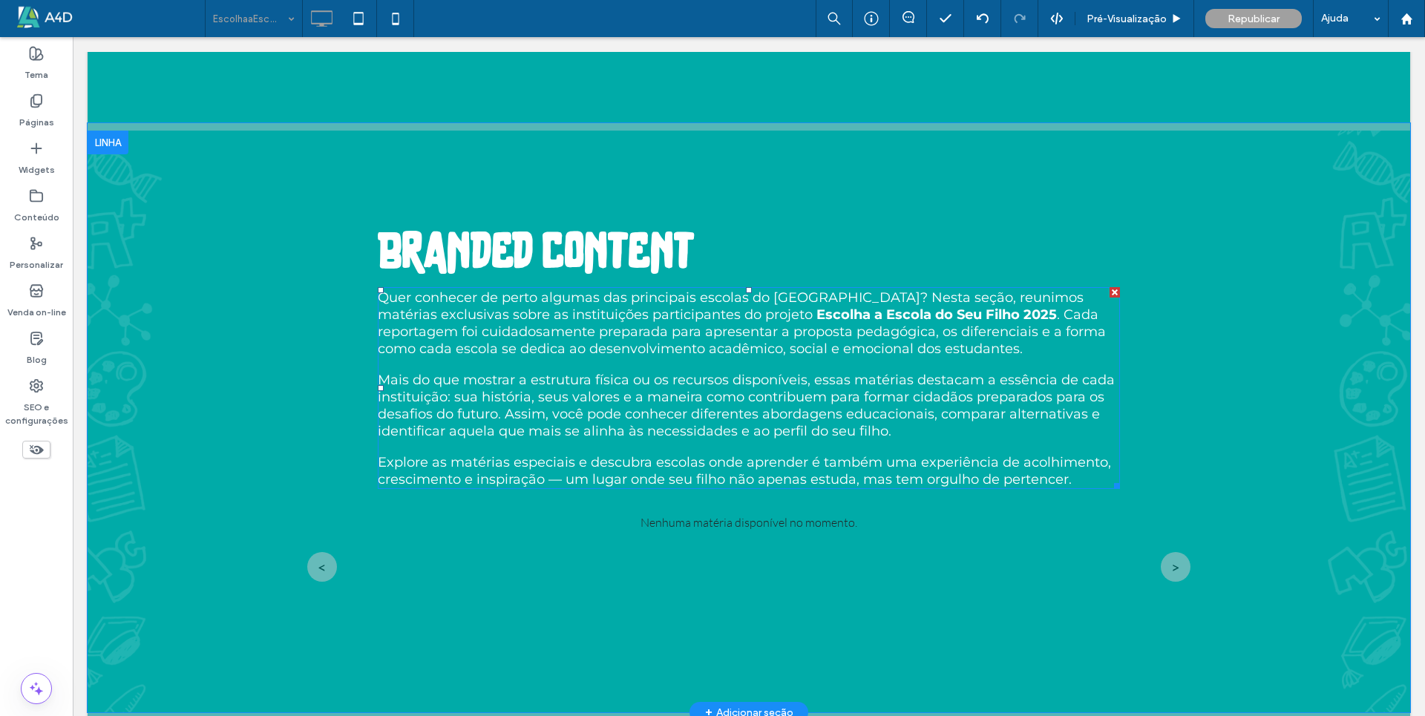
click at [521, 433] on span "Mais do que mostrar a estrutura física ou os recursos disponíveis, essas matéri…" at bounding box center [746, 406] width 737 height 68
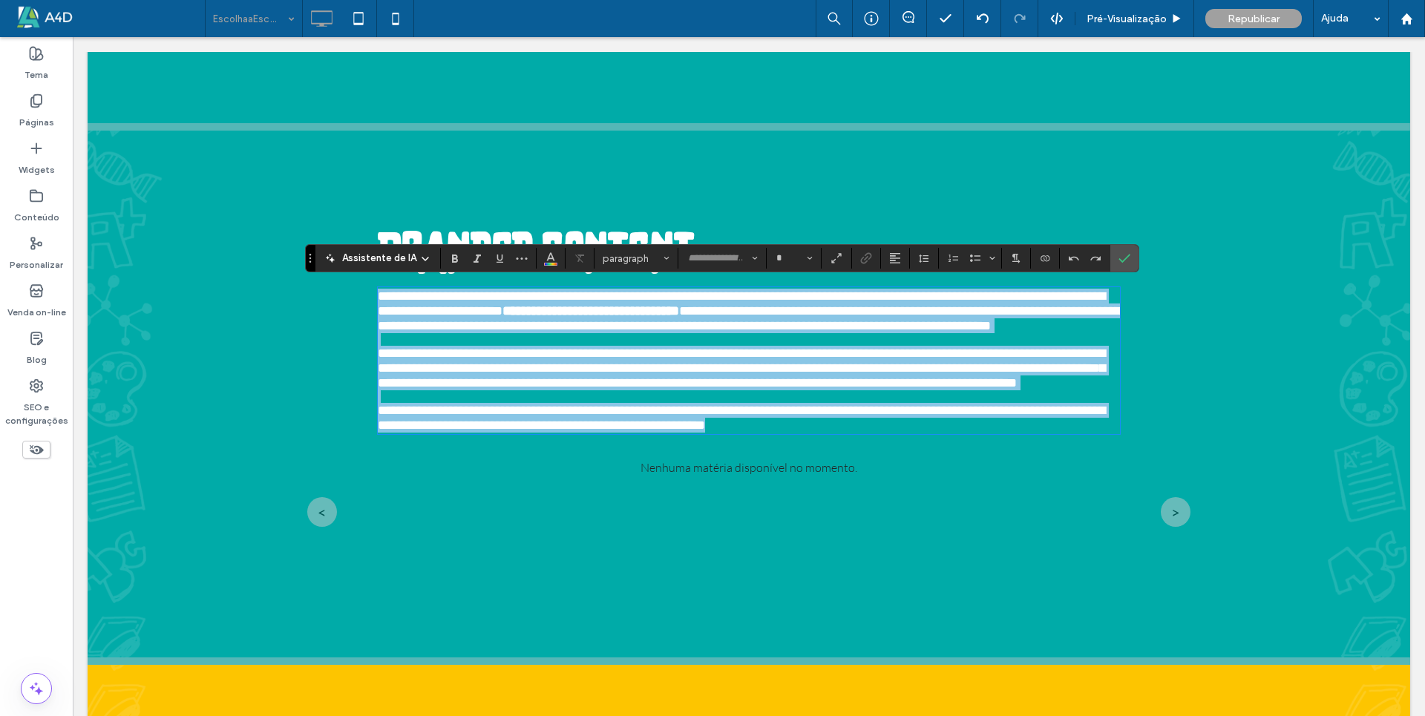
type input "**********"
type input "**"
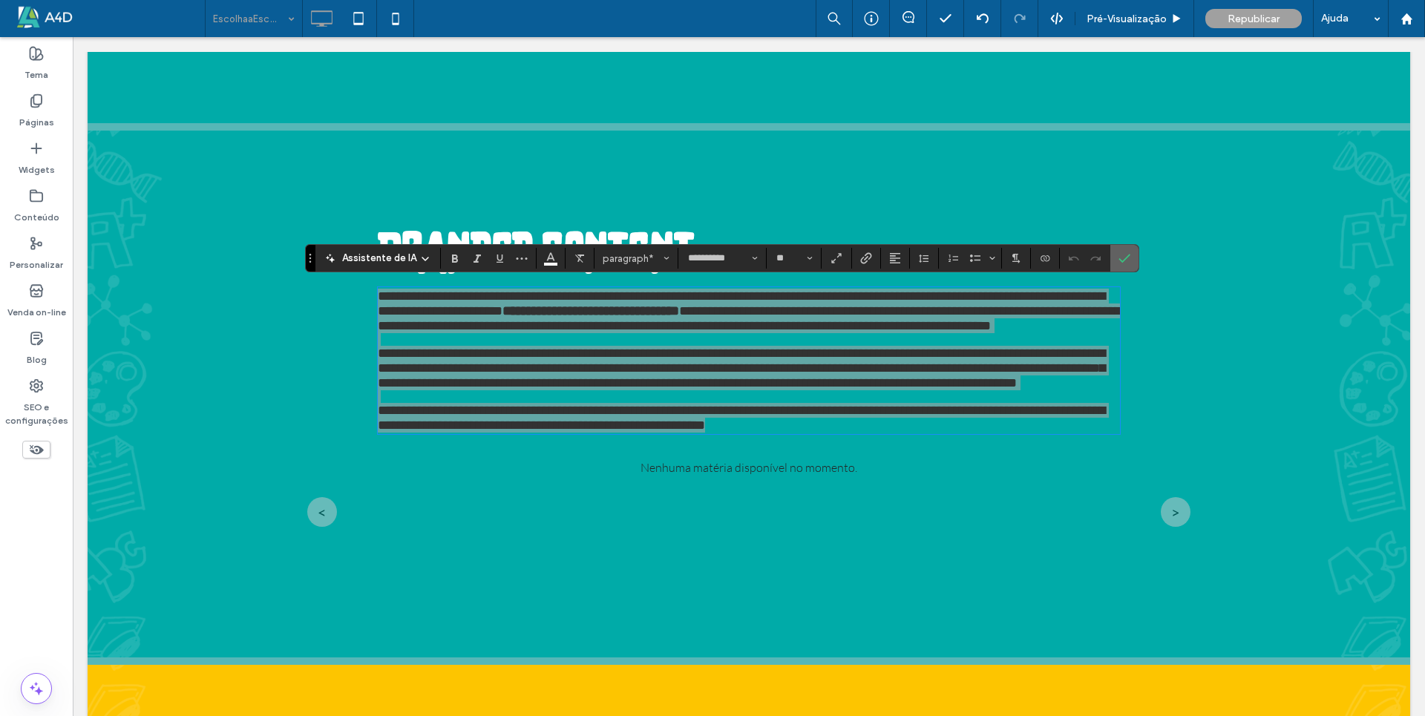
click at [1135, 257] on div at bounding box center [1124, 258] width 22 height 27
click at [1125, 265] on span "Confirmar" at bounding box center [1121, 258] width 7 height 27
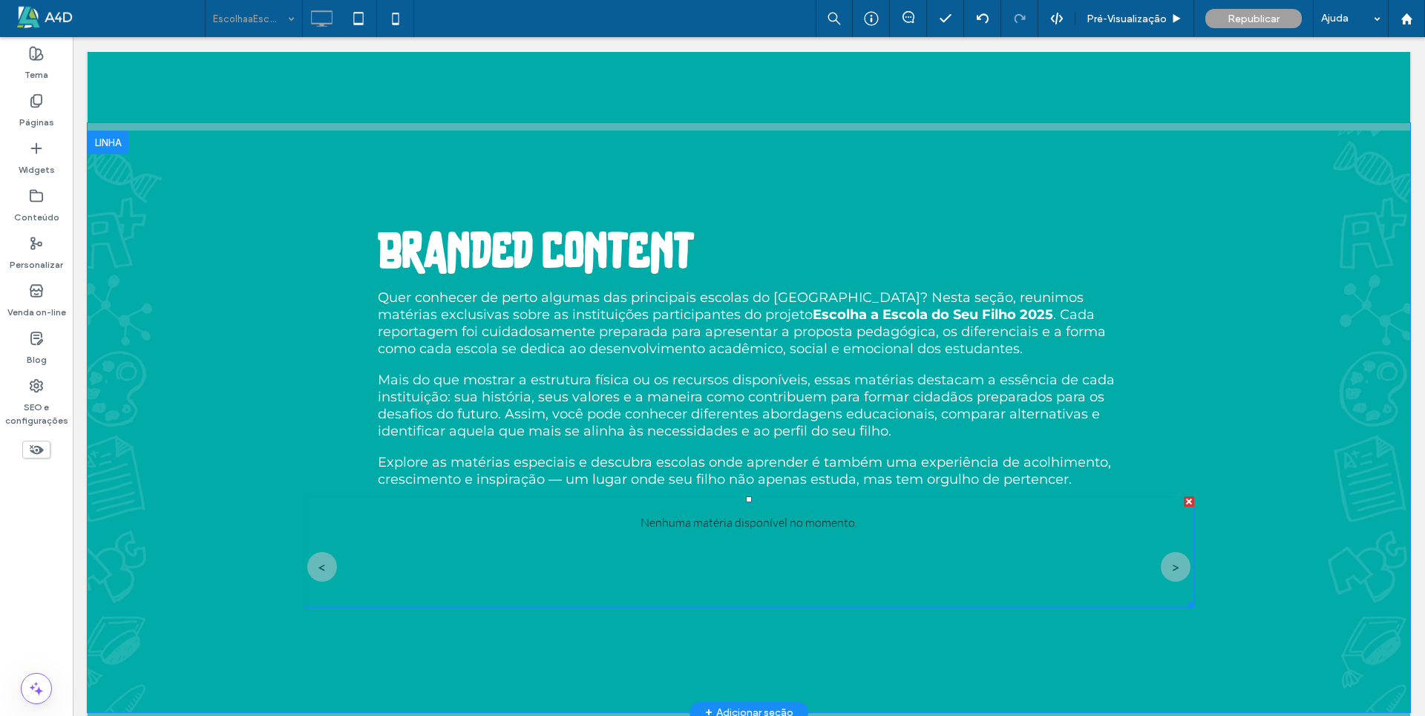
click at [834, 526] on span at bounding box center [748, 551] width 890 height 111
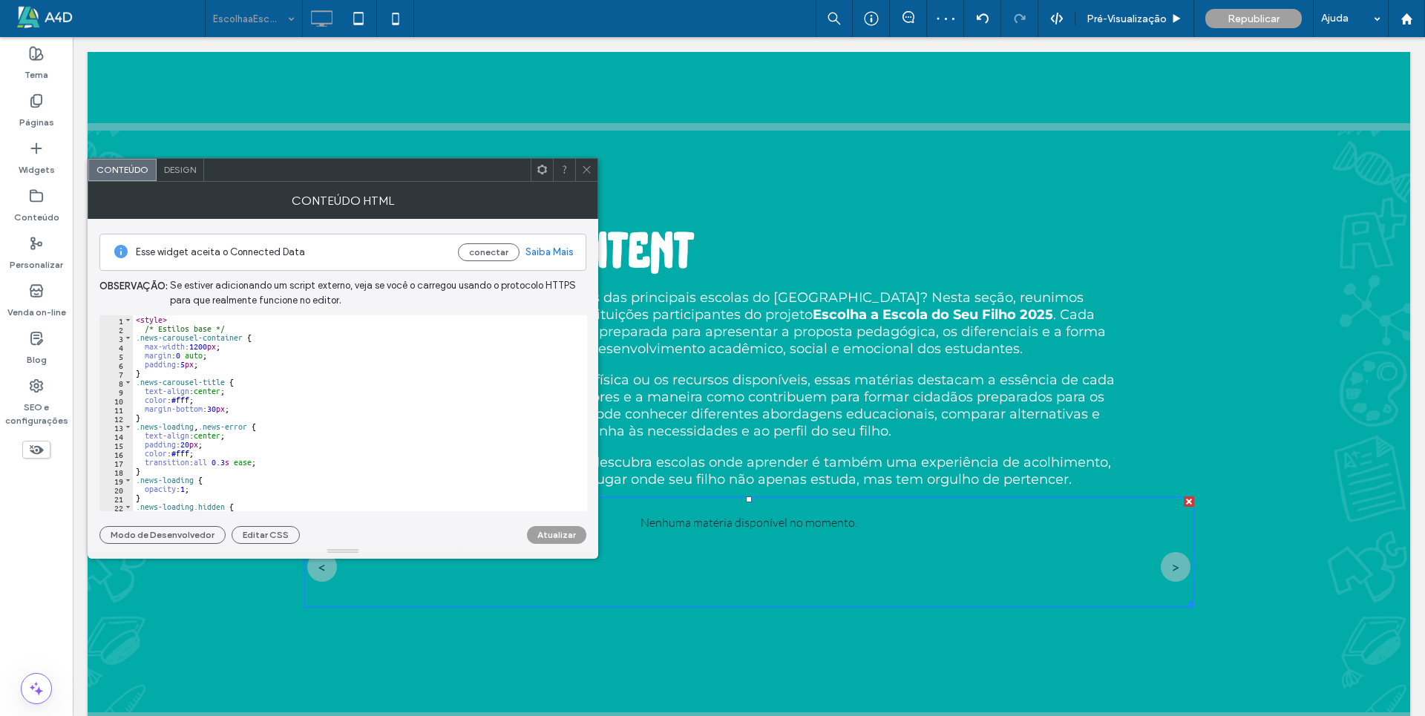
click at [589, 171] on icon at bounding box center [586, 169] width 11 height 11
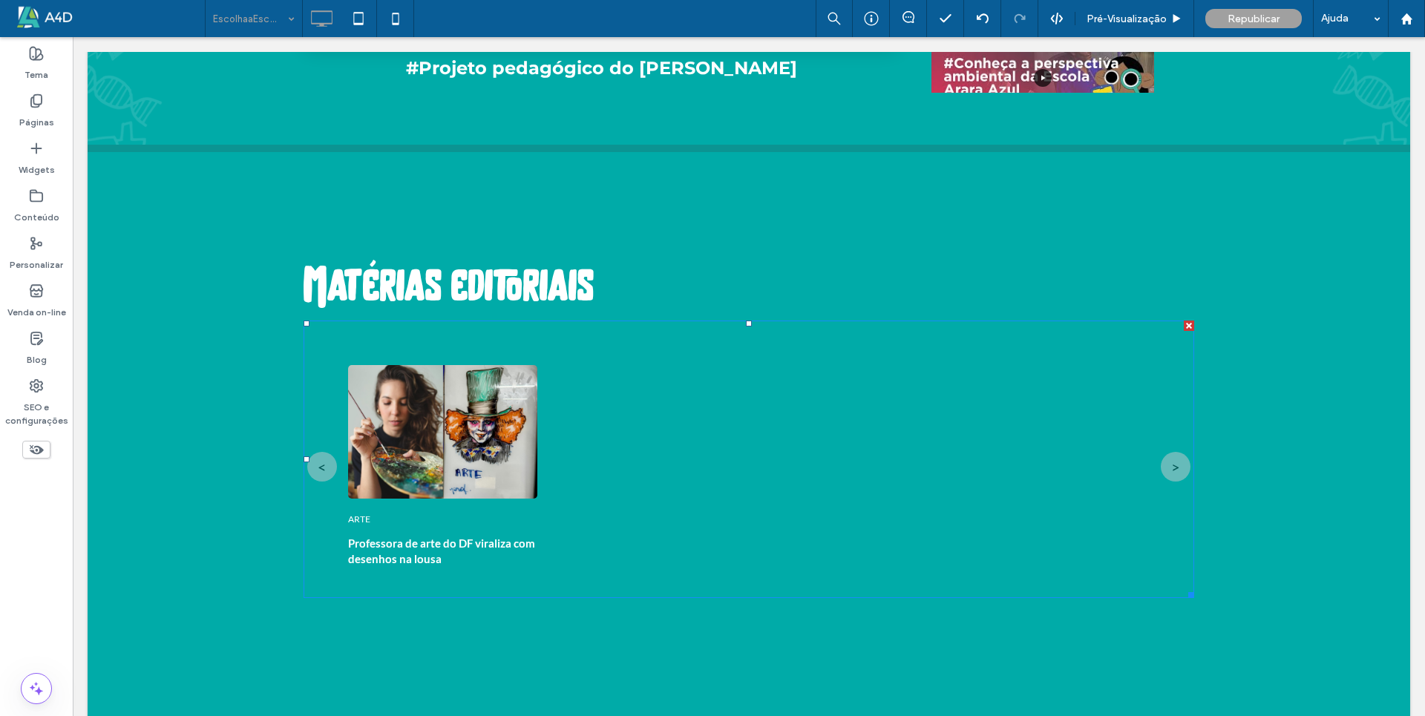
scroll to position [4897, 0]
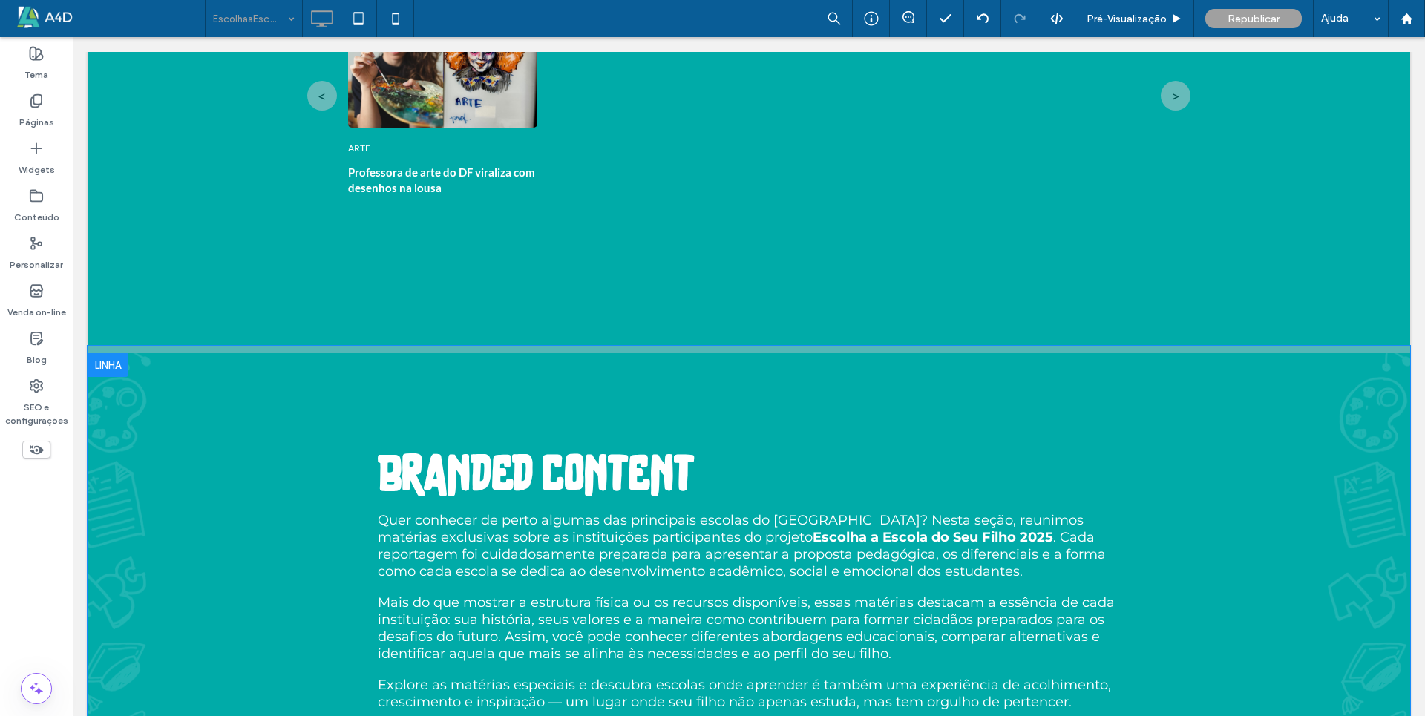
click at [309, 482] on div "Branded content Quer conhecer de perto algumas das principais escolas do [GEOGR…" at bounding box center [748, 599] width 890 height 476
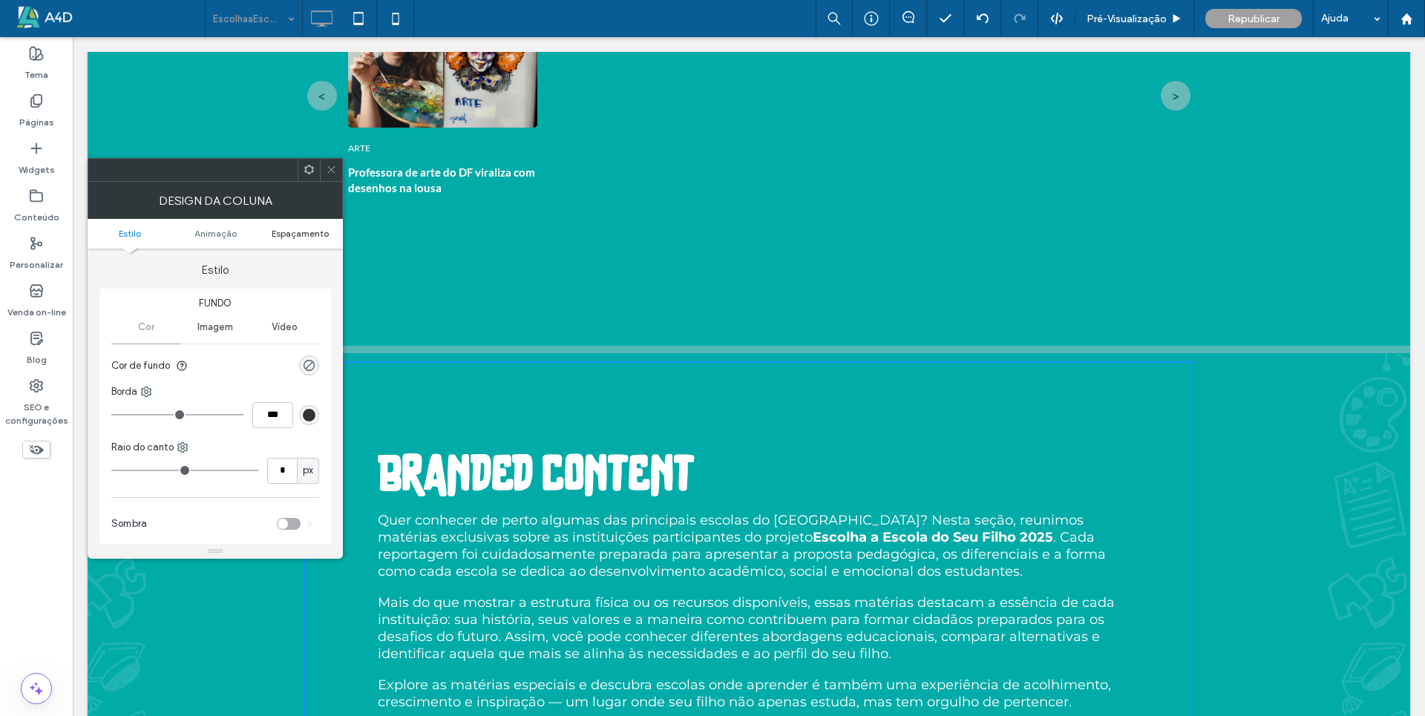
click at [310, 237] on span "Espaçamento" at bounding box center [300, 233] width 57 height 11
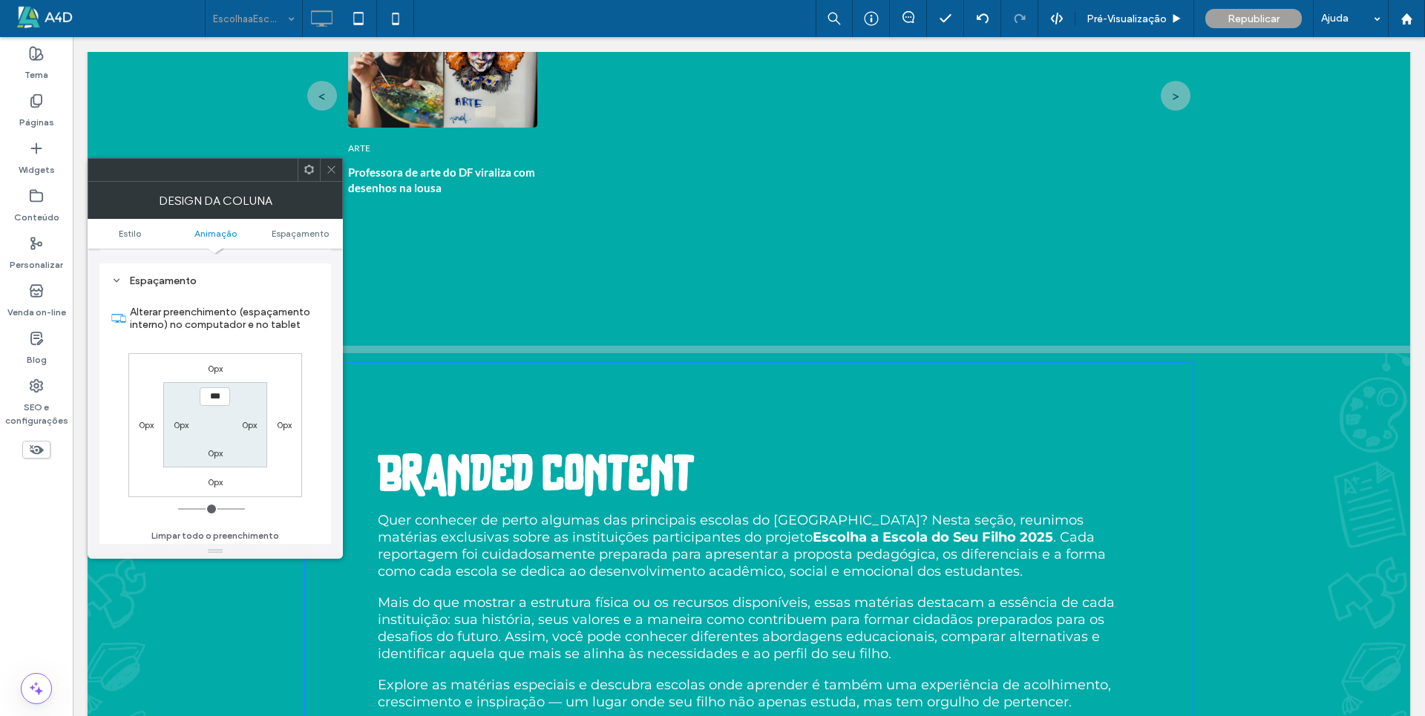
scroll to position [348, 0]
click at [334, 172] on use at bounding box center [330, 169] width 7 height 7
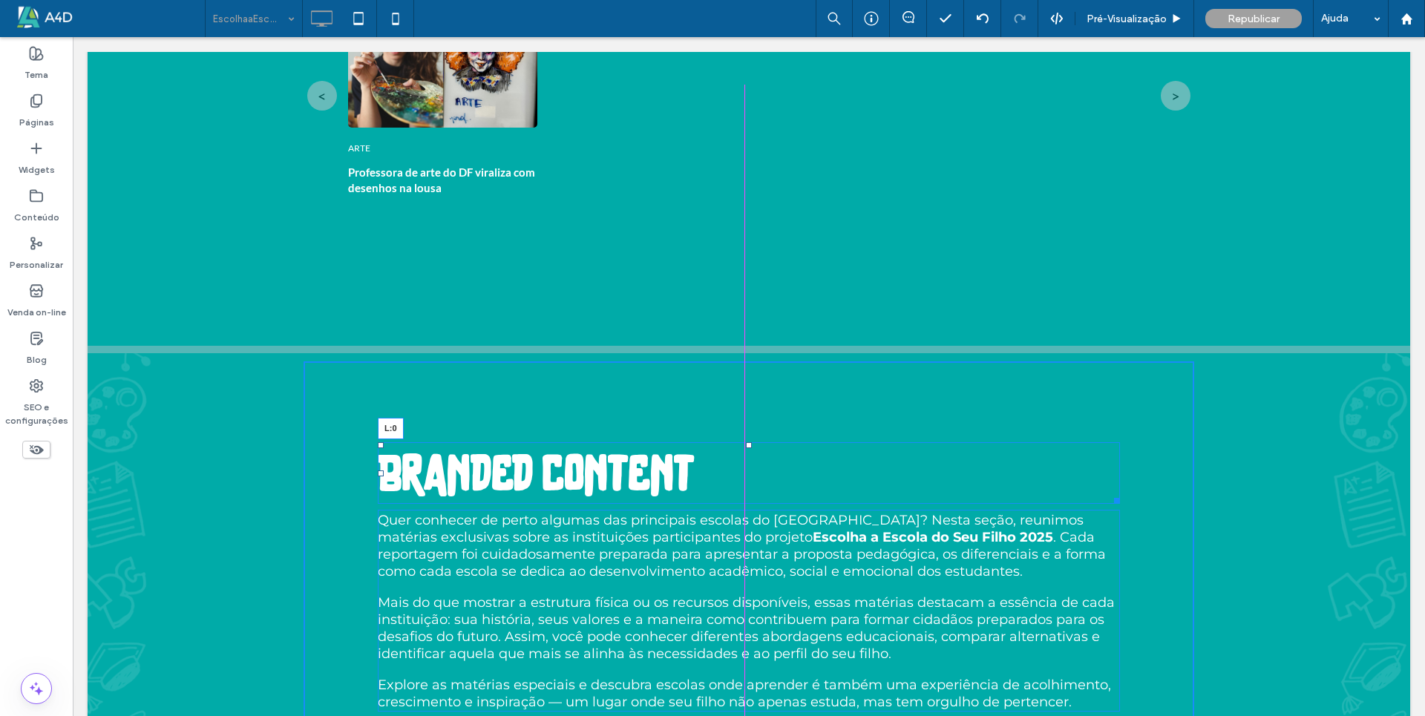
drag, startPoint x: 376, startPoint y: 469, endPoint x: 588, endPoint y: 499, distance: 213.5
click at [295, 466] on div "Branded content L:0 Quer conhecer de perto algumas das principais escolas do [G…" at bounding box center [749, 640] width 1322 height 589
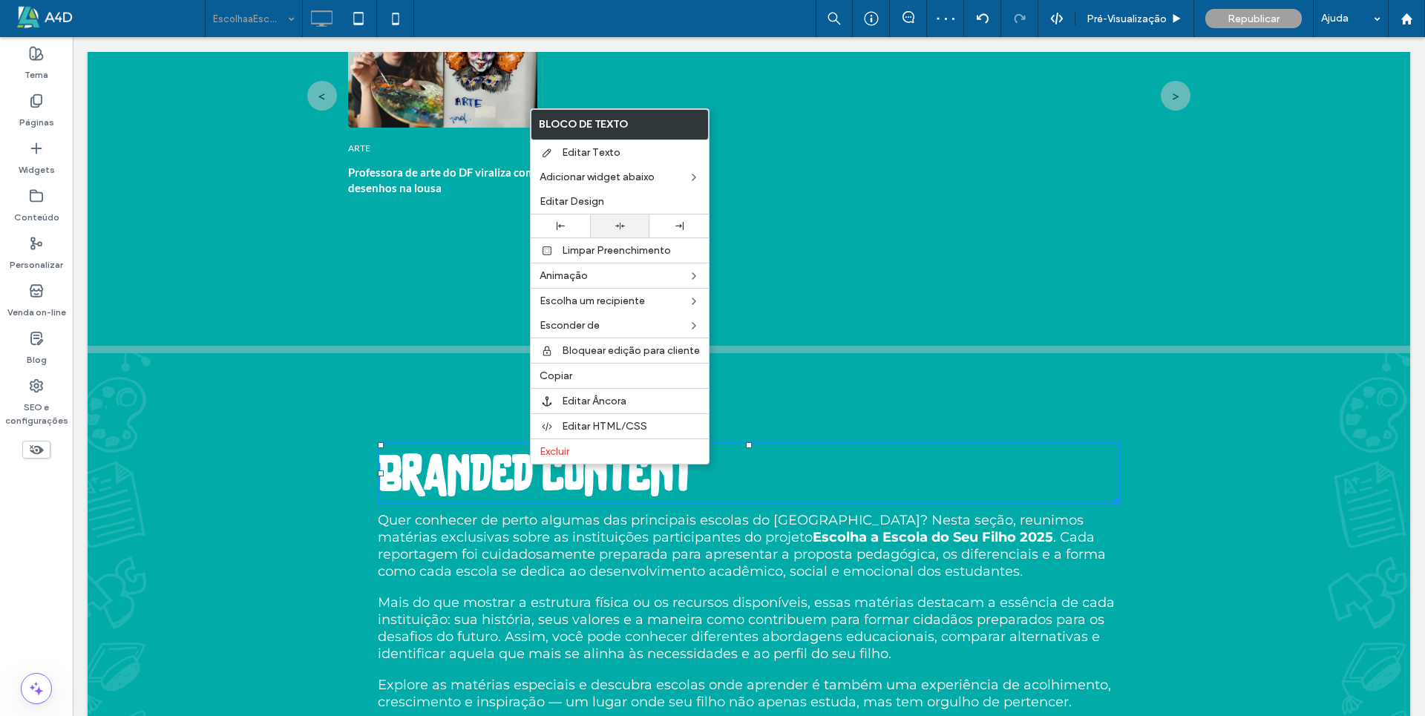
click at [624, 219] on div at bounding box center [619, 225] width 59 height 23
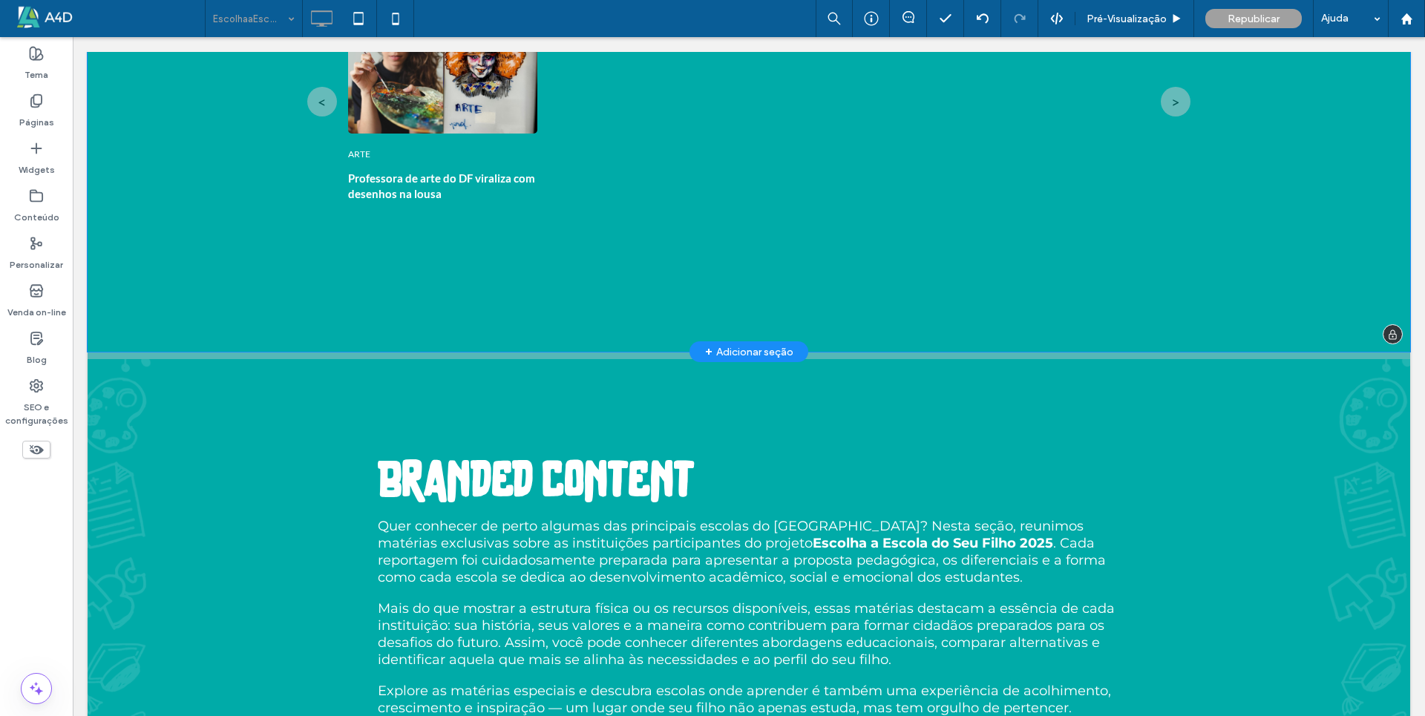
scroll to position [4378, 0]
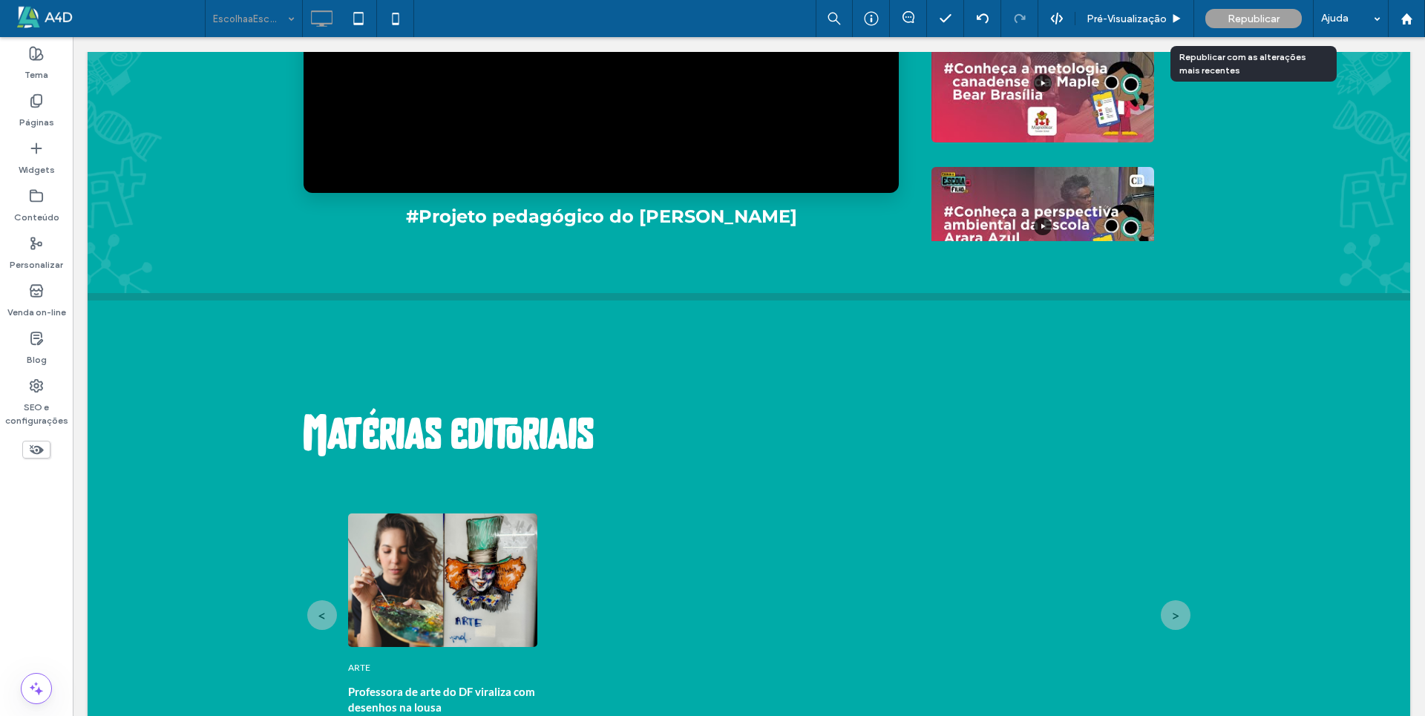
click at [1239, 19] on span "Republicar" at bounding box center [1253, 19] width 52 height 13
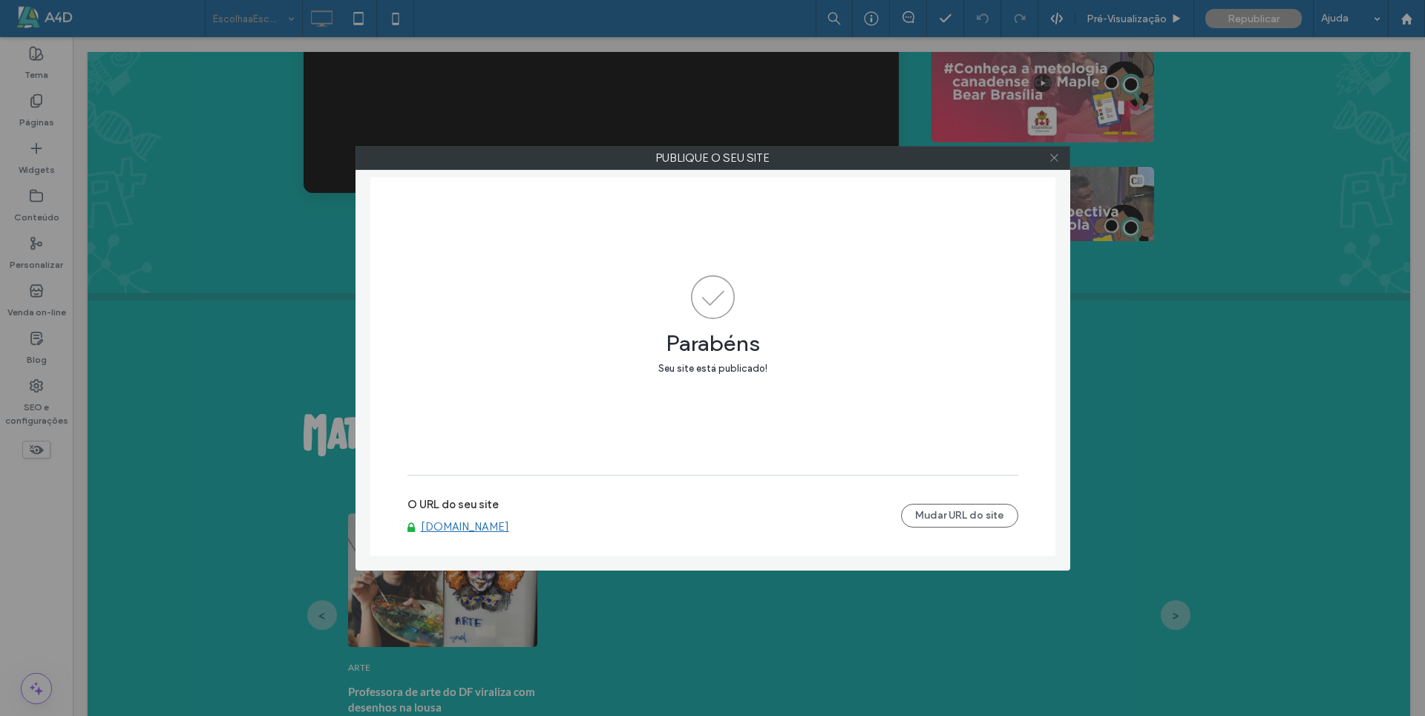
click at [1048, 157] on icon at bounding box center [1053, 157] width 11 height 11
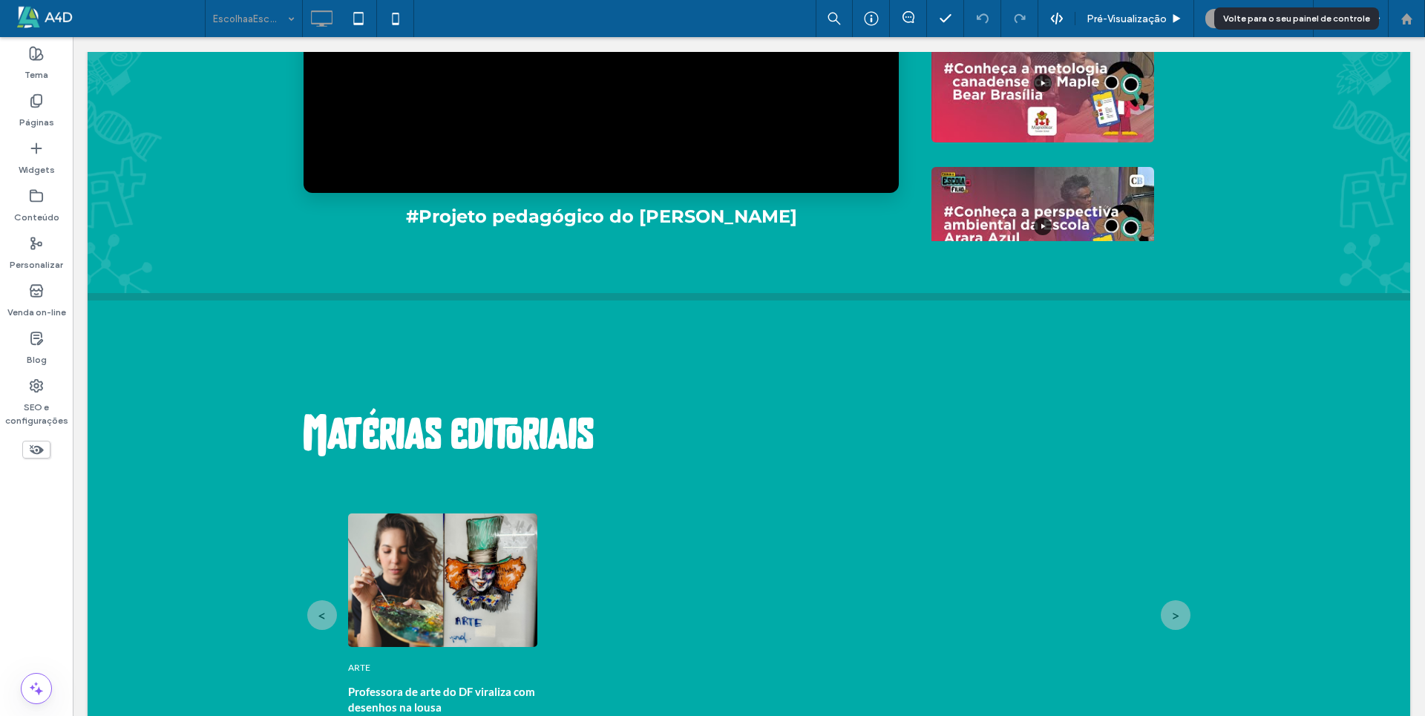
click at [1404, 23] on use at bounding box center [1405, 18] width 11 height 11
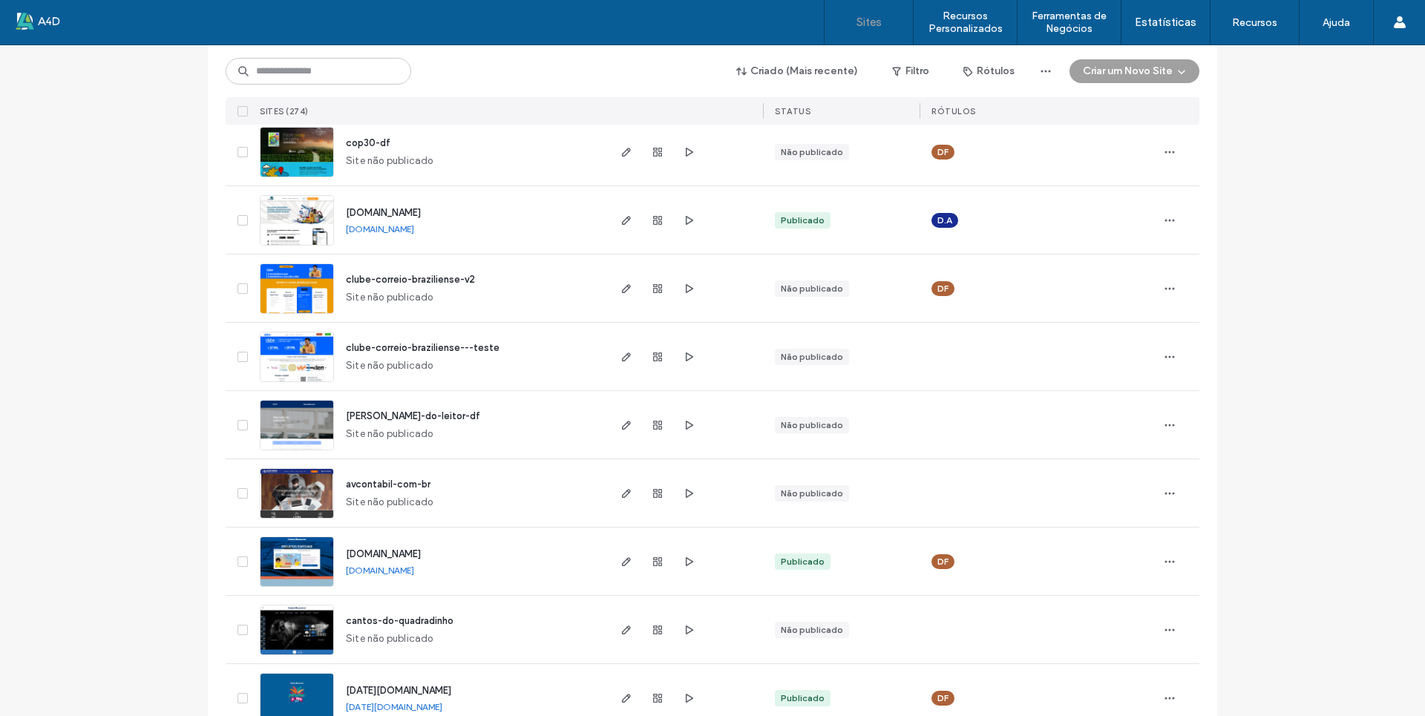
scroll to position [74, 0]
